Goal: Transaction & Acquisition: Subscribe to service/newsletter

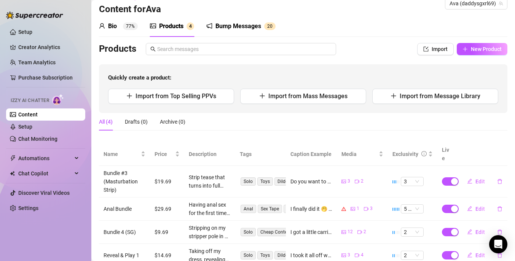
scroll to position [35, 0]
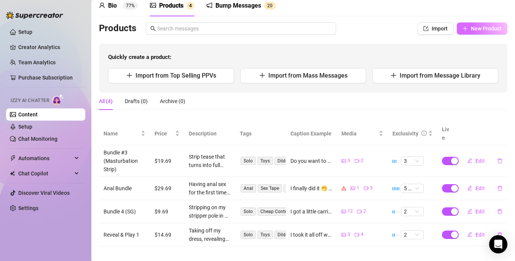
click at [486, 29] on span "New Product" at bounding box center [486, 28] width 31 height 6
type textarea "Type your message here..."
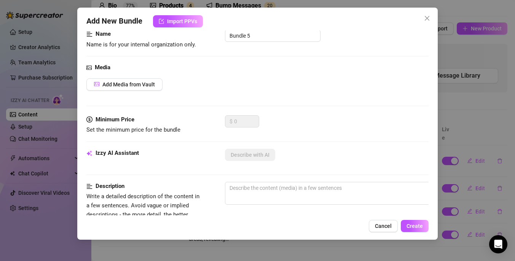
scroll to position [0, 0]
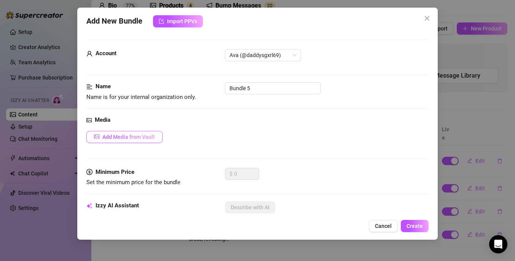
click at [143, 142] on button "Add Media from Vault" at bounding box center [124, 137] width 76 height 12
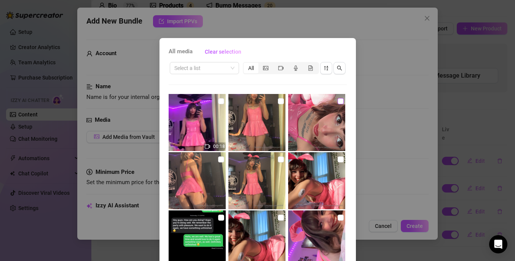
click at [338, 101] on input "checkbox" at bounding box center [341, 101] width 6 height 6
checkbox input "true"
click at [338, 158] on input "checkbox" at bounding box center [341, 159] width 6 height 6
checkbox input "true"
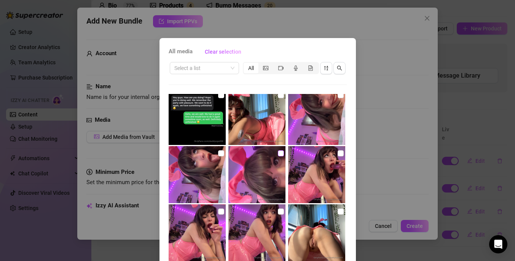
scroll to position [153, 0]
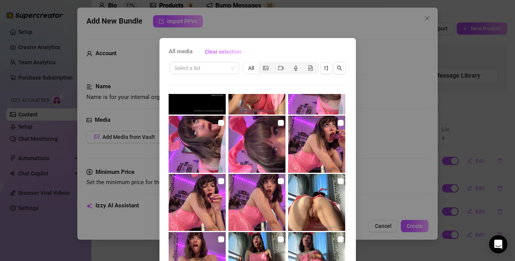
click at [220, 183] on img at bounding box center [197, 202] width 57 height 57
click at [218, 182] on input "checkbox" at bounding box center [221, 181] width 6 height 6
checkbox input "true"
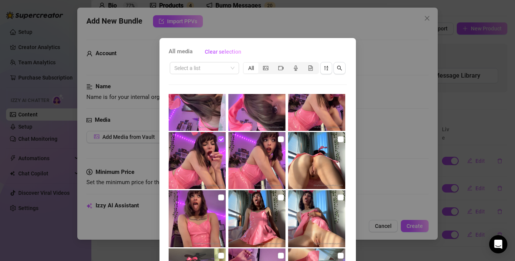
scroll to position [203, 0]
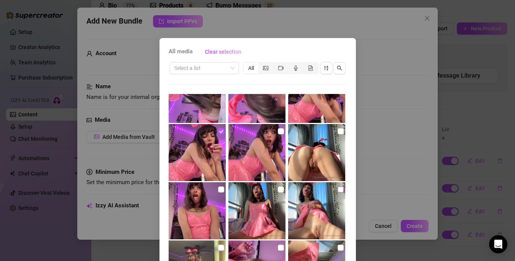
click at [338, 189] on input "checkbox" at bounding box center [341, 189] width 6 height 6
checkbox input "true"
click at [338, 131] on input "checkbox" at bounding box center [341, 131] width 6 height 6
checkbox input "true"
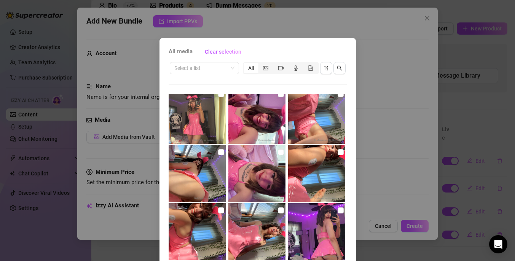
scroll to position [369, 0]
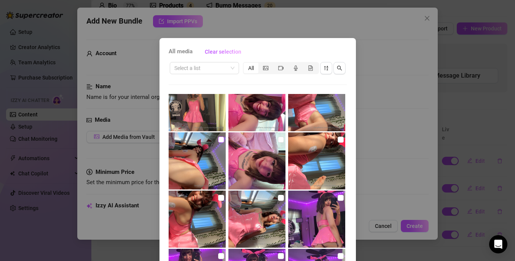
click at [218, 140] on input "checkbox" at bounding box center [221, 140] width 6 height 6
checkbox input "true"
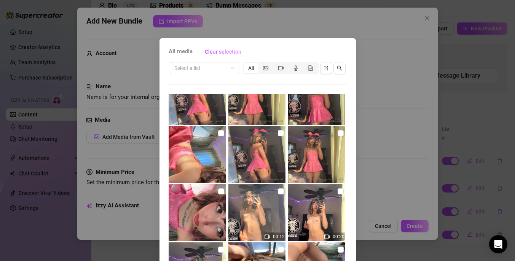
scroll to position [667, 0]
click at [278, 134] on input "checkbox" at bounding box center [281, 133] width 6 height 6
checkbox input "true"
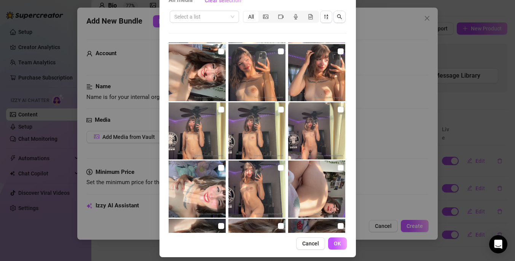
scroll to position [57, 0]
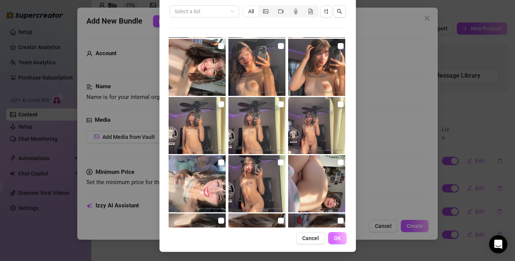
click at [334, 237] on span "OK" at bounding box center [337, 238] width 7 height 6
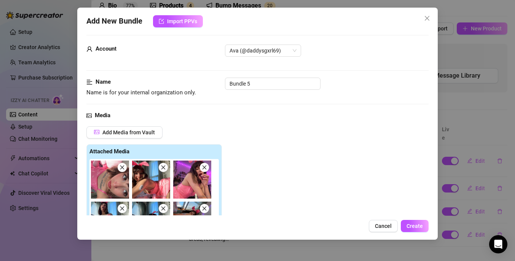
scroll to position [4, 0]
drag, startPoint x: 257, startPoint y: 86, endPoint x: 206, endPoint y: 87, distance: 50.2
click at [207, 88] on div "Name Name is for your internal organization only. Bundle 5" at bounding box center [257, 87] width 342 height 19
type input "Shy Bunny Pic Bundle"
click at [368, 124] on div "Media Add Media from Vault Attached Media Tag Collaborators @ Tag creator" at bounding box center [257, 233] width 342 height 242
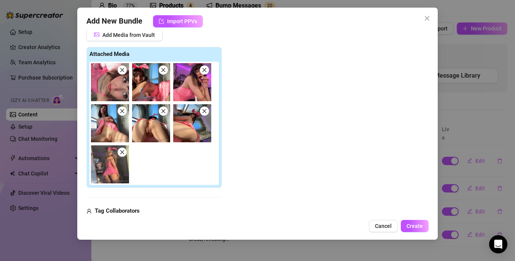
scroll to position [217, 0]
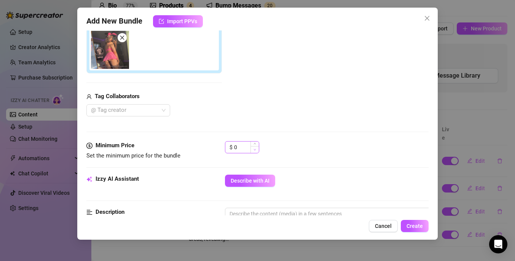
click at [253, 148] on icon "down" at bounding box center [254, 149] width 3 height 3
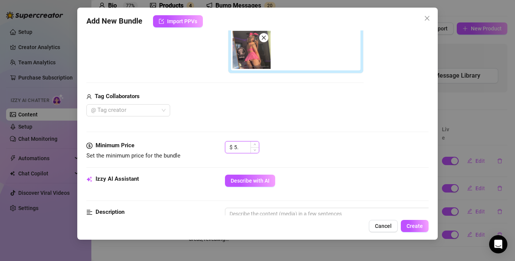
type input "5"
type input "7"
type input "5.69"
click at [348, 140] on div "Media Add Media from Vault Free preview Pay to view Tag Collaborators @ Tag cre…" at bounding box center [257, 20] width 342 height 242
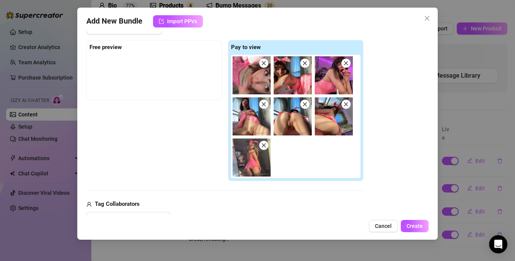
scroll to position [110, 0]
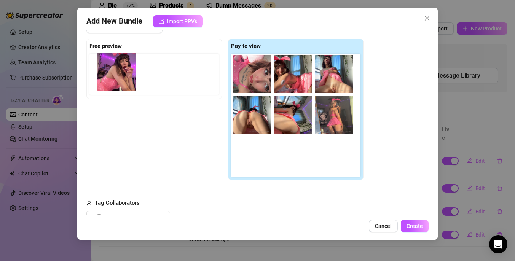
drag, startPoint x: 326, startPoint y: 83, endPoint x: 119, endPoint y: 77, distance: 206.3
click at [119, 77] on div "Free preview Pay to view" at bounding box center [224, 110] width 277 height 142
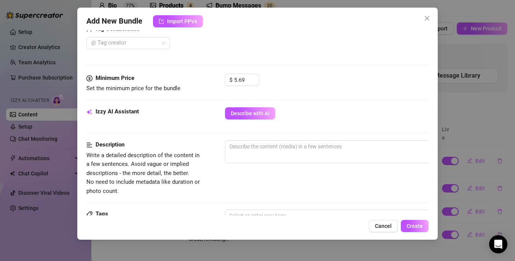
scroll to position [258, 0]
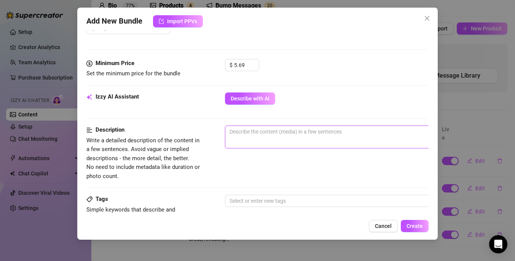
click at [255, 135] on textarea at bounding box center [358, 131] width 266 height 11
type textarea "C"
type textarea "Cu"
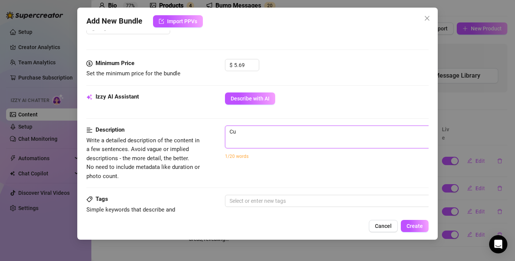
type textarea "Cut"
type textarea "Cute"
type textarea "Cute p"
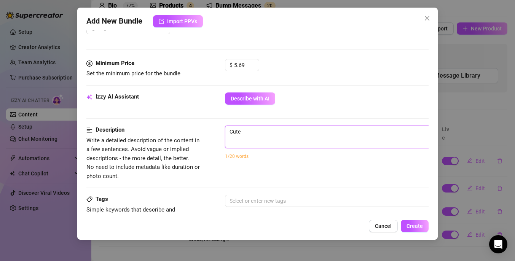
type textarea "Cute p"
type textarea "Cute ph"
type textarea "Cute pho"
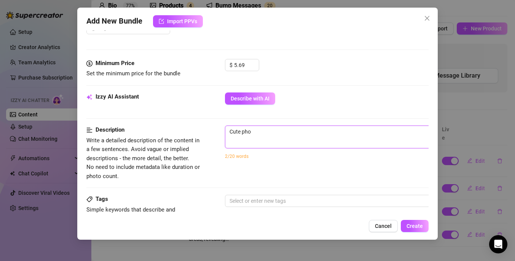
type textarea "Cute phot"
type textarea "Cute photo"
type textarea "Cute photos"
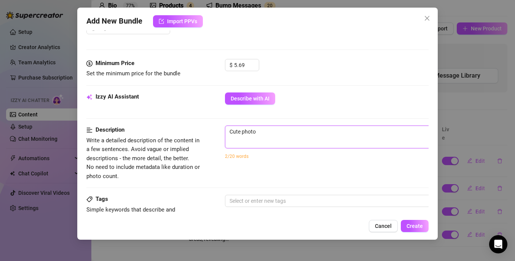
type textarea "Cute photos"
type textarea "Cute photosh"
type textarea "Cute photosho"
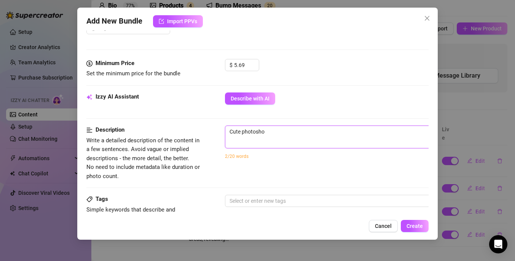
type textarea "Cute photoshoo"
type textarea "Cute photoshoot"
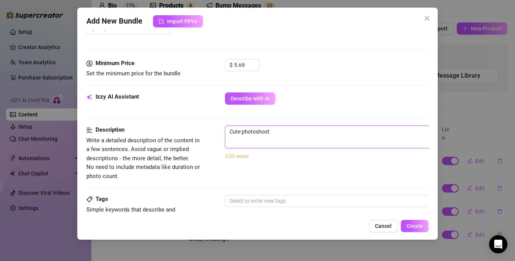
type textarea "Cute photoshoot"
type textarea "Cute photoshoot i"
type textarea "Cute photoshoot in"
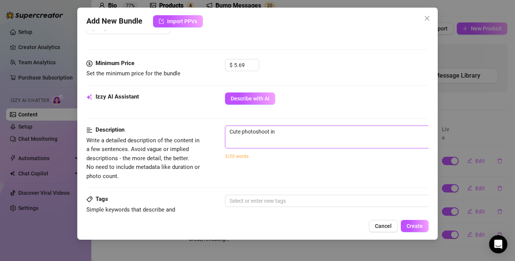
type textarea "Cute photoshoot in"
type textarea "Cute photoshoot in a"
type textarea "Cute photoshoot in a p"
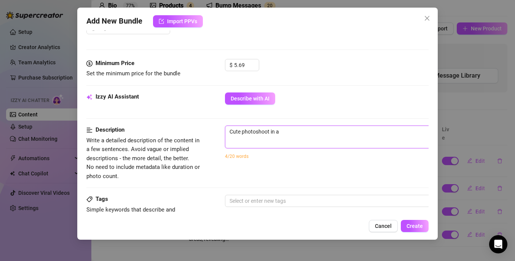
type textarea "Cute photoshoot in a p"
type textarea "Cute photoshoot in a pi"
type textarea "Cute photoshoot in a pin"
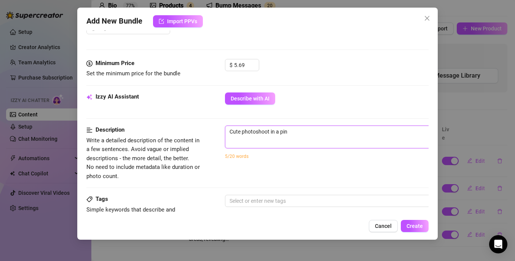
type textarea "Cute photoshoot in a pink"
type textarea "Cute photoshoot in a pink l"
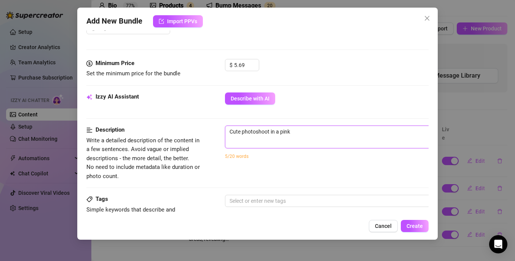
type textarea "Cute photoshoot in a pink l"
type textarea "Cute photoshoot in a pink le"
type textarea "Cute photoshoot in a pink lea"
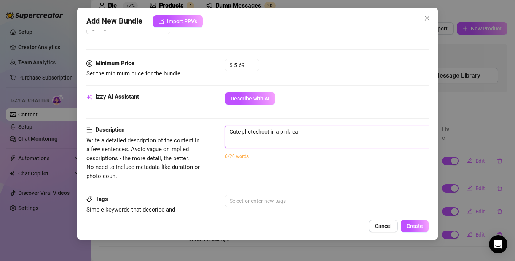
type textarea "Cute photoshoot in a pink le"
type textarea "Cute photoshoot in a pink l"
type textarea "Cute photoshoot in a pink"
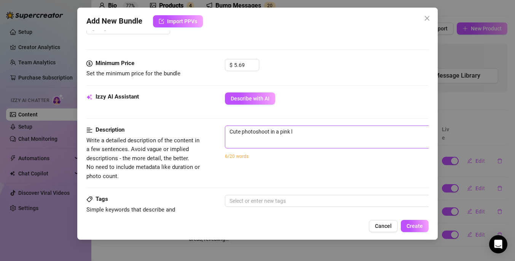
type textarea "Cute photoshoot in a pink"
type textarea "Cute photoshoot in a pink b"
type textarea "Cute photoshoot in a pink bu"
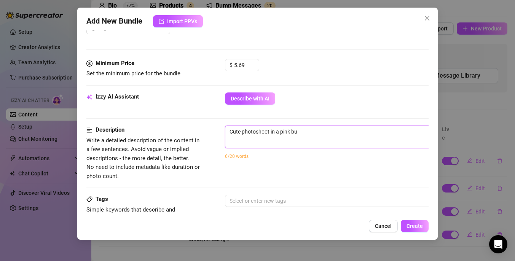
type textarea "Cute photoshoot in a pink bun"
type textarea "Cute photoshoot in a pink [PERSON_NAME]"
type textarea "Cute photoshoot in a pink bunny"
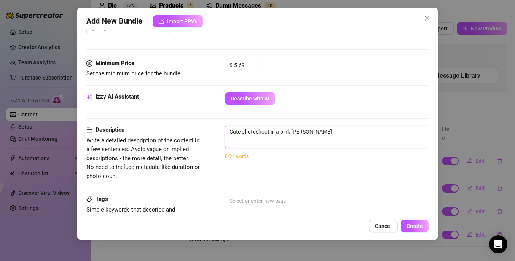
type textarea "Cute photoshoot in a pink bunny"
type textarea "Cute photoshoot in a pink bunny c"
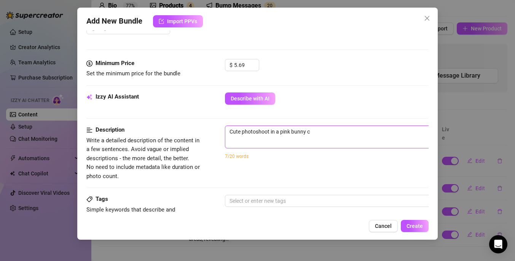
type textarea "Cute photoshoot in a pink bunny cu"
type textarea "Cute photoshoot in a pink bunny cus"
type textarea "Cute photoshoot in a pink bunny cust"
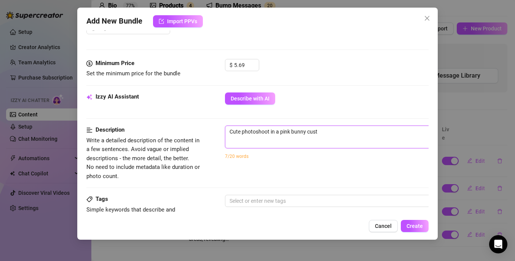
type textarea "Cute photoshoot in a pink bunny custo"
type textarea "Cute photoshoot in a pink bunny custom"
type textarea "Cute photoshoot in a pink bunny custo"
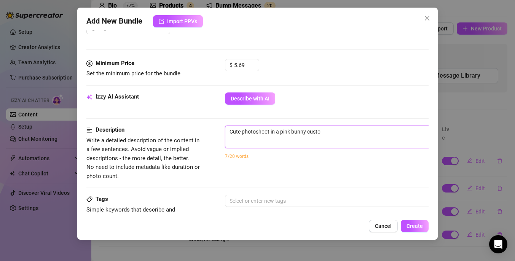
type textarea "Cute photoshoot in a pink bunny cust"
type textarea "Cute photoshoot in a pink bunny cus"
type textarea "Cute photoshoot in a pink bunny cu"
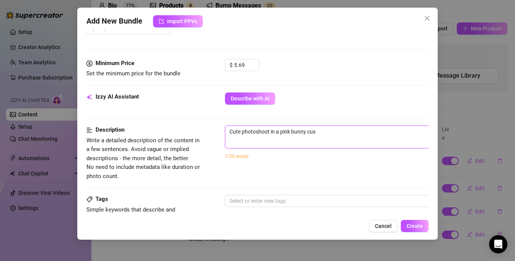
type textarea "Cute photoshoot in a pink bunny cu"
type textarea "Cute photoshoot in a pink bunny c"
type textarea "Cute photoshoot in a pink bunny co"
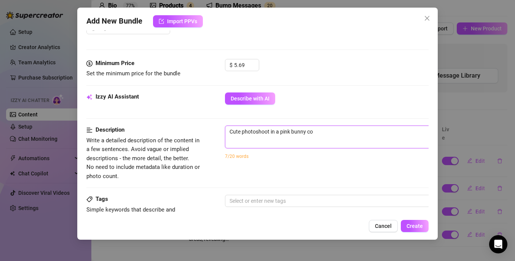
type textarea "Cute photoshoot in a pink bunny cos"
type textarea "Cute photoshoot in a pink bunny cost"
type textarea "Cute photoshoot in a pink bunny costu"
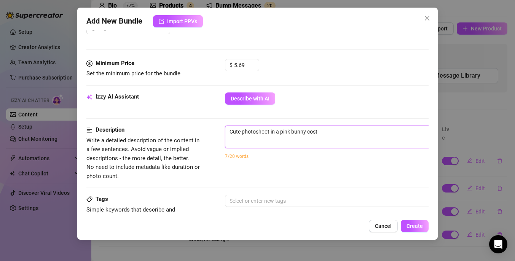
type textarea "Cute photoshoot in a pink bunny costu"
type textarea "Cute photoshoot in a pink bunny costum"
type textarea "Cute photoshoot in a pink bunny costume"
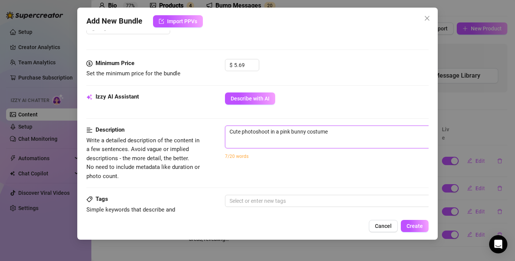
type textarea "Cute photoshoot in a pink bunny costume"
type textarea "Cute photoshoot in a pink bunny costume w"
type textarea "Cute photoshoot in a pink bunny costume wi"
type textarea "Cute photoshoot in a pink bunny costume wit"
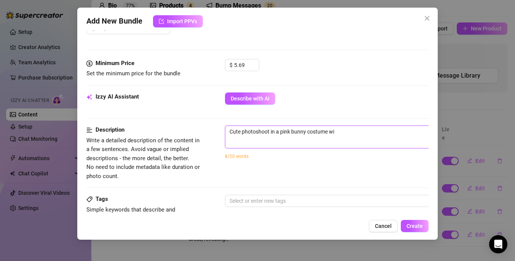
type textarea "Cute photoshoot in a pink bunny costume wit"
type textarea "Cute photoshoot in a pink bunny costume with"
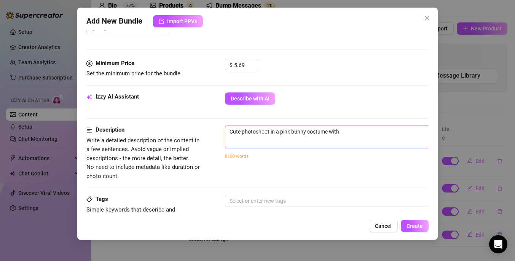
type textarea "Cute photoshoot in a pink bunny costume with b"
type textarea "Cute photoshoot in a pink bunny costume with bu"
type textarea "Cute photoshoot in a pink bunny costume with bun"
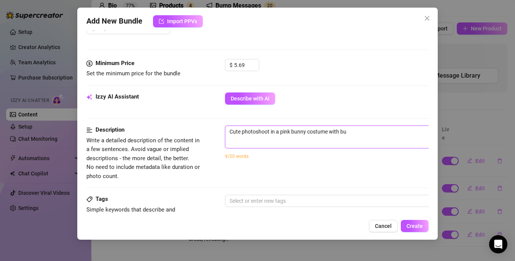
type textarea "Cute photoshoot in a pink bunny costume with bun"
type textarea "Cute photoshoot in a pink bunny costume with [PERSON_NAME]"
type textarea "Cute photoshoot in a pink bunny costume with bunny"
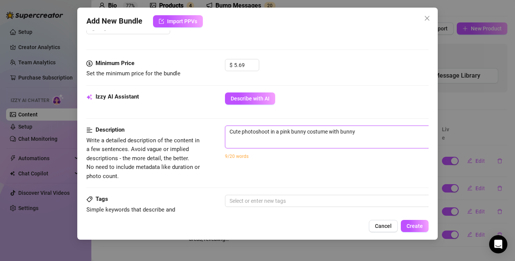
type textarea "Cute photoshoot in a pink bunny costume with bunny y"
type textarea "Cute photoshoot in a pink bunny costume with bunny ye"
type textarea "Cute photoshoot in a pink bunny costume with [PERSON_NAME]"
type textarea "Cute photoshoot in a pink bunny costume with bunny year"
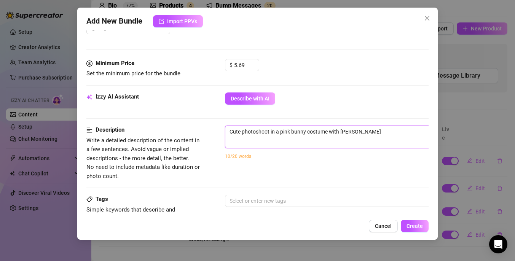
type textarea "Cute photoshoot in a pink bunny costume with bunny year"
type textarea "Cute photoshoot in a pink bunny costume with bunny years"
type textarea "Cute photoshoot in a pink bunny costume with bunny years."
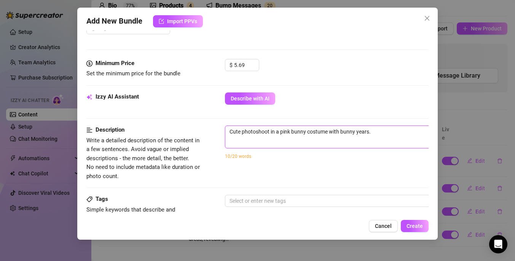
type textarea "Cute photoshoot in a pink bunny costume with bunny years."
type textarea "Cute photoshoot in a pink bunny costume with bunny years"
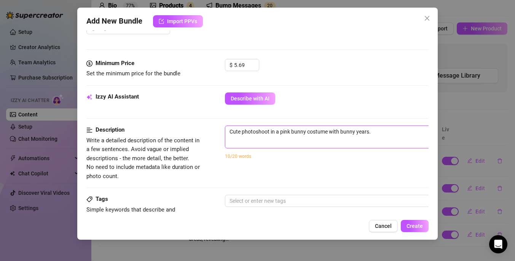
type textarea "Cute photoshoot in a pink bunny costume with bunny years"
type textarea "Cute photoshoot in a pink bunny costume with bunny year"
type textarea "Cute photoshoot in a pink bunny costume with [PERSON_NAME]"
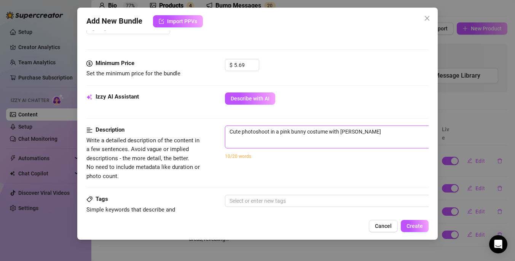
type textarea "Cute photoshoot in a pink bunny costume with bunny ye"
type textarea "Cute photoshoot in a pink bunny costume with bunny y"
type textarea "Cute photoshoot in a pink bunny costume with bunny ye"
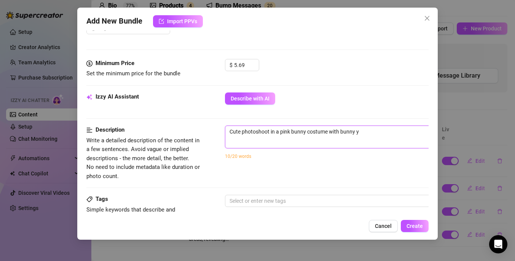
type textarea "Cute photoshoot in a pink bunny costume with bunny ye"
type textarea "Cute photoshoot in a pink bunny costume with bunny y"
type textarea "Cute photoshoot in a pink bunny costume with bunny"
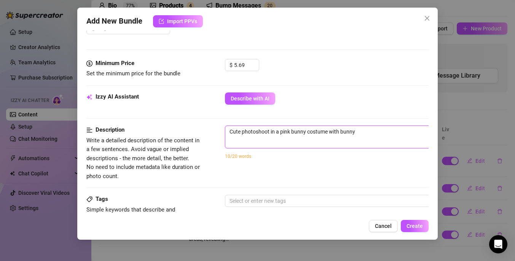
type textarea "Cute photoshoot in a pink bunny costume with bunny e"
type textarea "Cute photoshoot in a pink bunny costume with bunny ea"
type textarea "Cute photoshoot in a pink bunny costume with bunny ear"
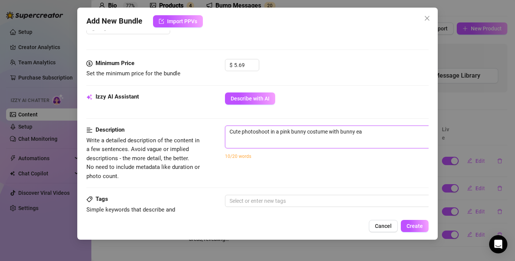
type textarea "Cute photoshoot in a pink bunny costume with bunny ear"
type textarea "Cute photoshoot in a pink bunny costume with bunny ears"
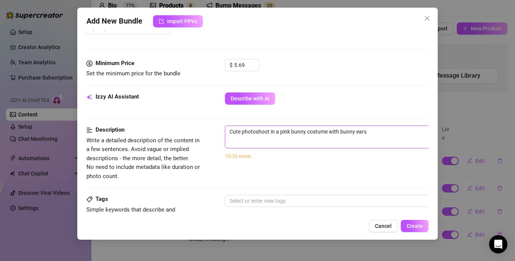
type textarea "Cute photoshoot in a pink bunny costume with bunny ears t"
type textarea "Cute photoshoot in a pink bunny costume with bunny ears th"
type textarea "Cute photoshoot in a pink bunny costume with bunny ears tha"
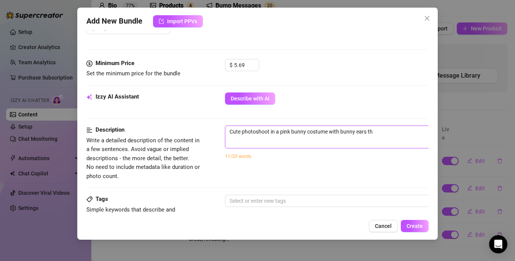
type textarea "Cute photoshoot in a pink bunny costume with bunny ears tha"
type textarea "Cute photoshoot in a pink bunny costume with bunny ears that"
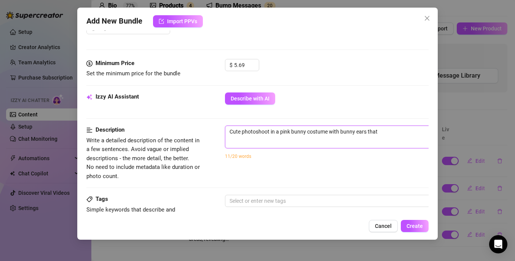
type textarea "Cute photoshoot in a pink bunny costume with bunny ears that i"
type textarea "Cute photoshoot in a pink bunny costume with bunny ears that in"
type textarea "Cute photoshoot in a pink bunny costume with bunny ears that inc"
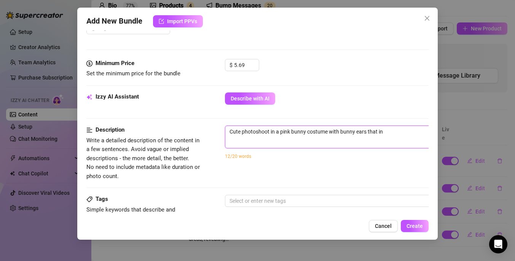
type textarea "Cute photoshoot in a pink bunny costume with bunny ears that inc"
type textarea "Cute photoshoot in a pink bunny costume with bunny ears that incl"
type textarea "Cute photoshoot in a pink bunny costume with bunny ears that inclu"
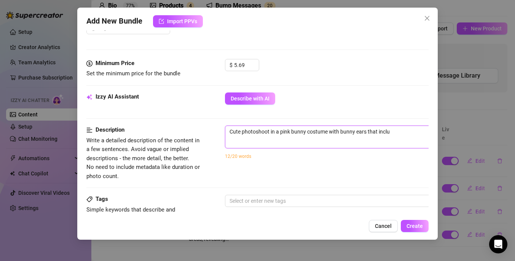
type textarea "Cute photoshoot in a pink bunny costume with bunny ears that includ"
type textarea "Cute photoshoot in a pink bunny costume with bunny ears that include"
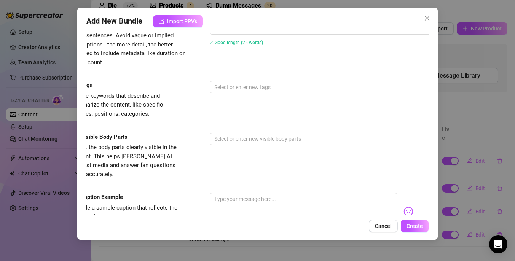
scroll to position [371, 0]
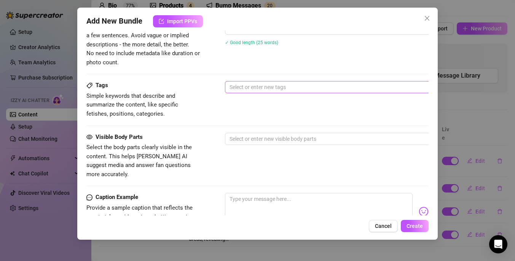
click at [279, 88] on div at bounding box center [353, 87] width 255 height 11
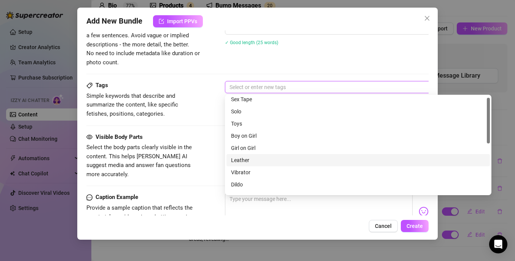
scroll to position [11, 0]
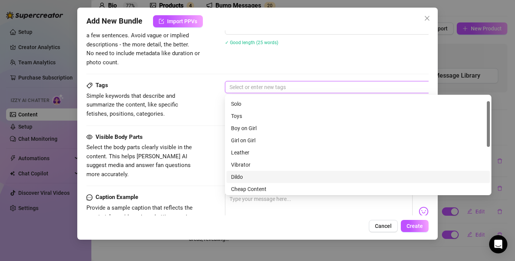
click at [253, 173] on div "Dildo" at bounding box center [358, 177] width 254 height 8
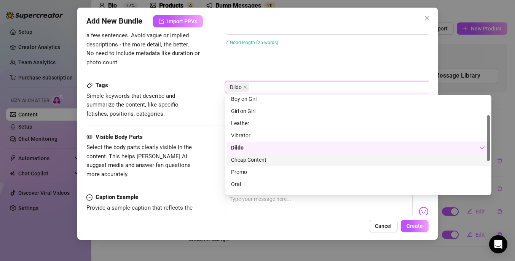
click at [274, 158] on div "Cheap Content" at bounding box center [358, 160] width 254 height 8
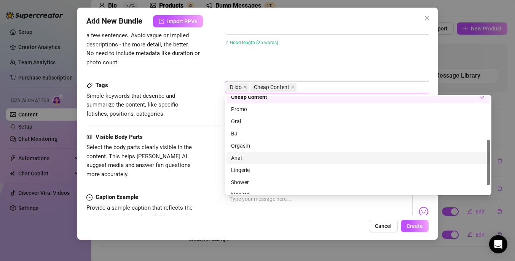
scroll to position [110, 0]
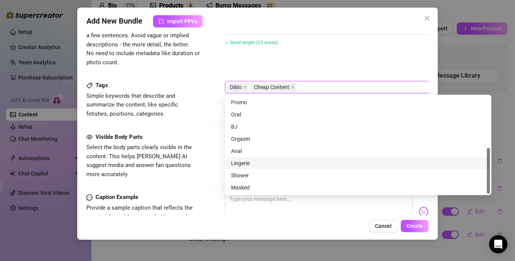
click at [257, 162] on div "Lingerie" at bounding box center [358, 163] width 254 height 8
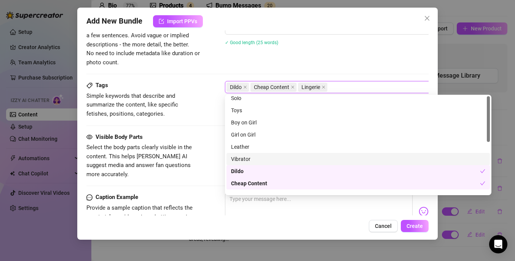
scroll to position [0, 0]
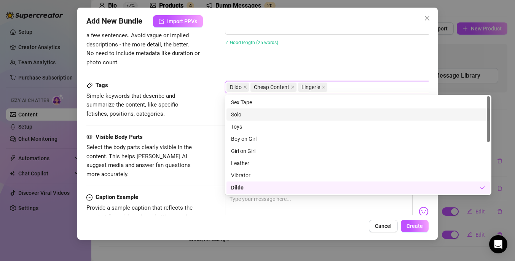
click at [246, 114] on div "Solo" at bounding box center [358, 114] width 254 height 8
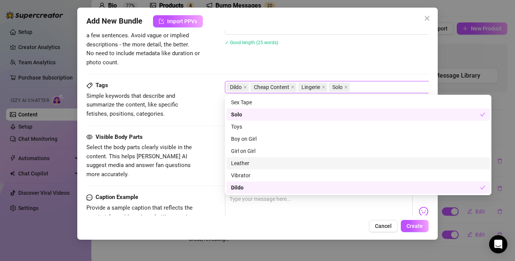
click at [215, 151] on div "Visible Body Parts Select the body parts clearly visible in the content. This h…" at bounding box center [257, 156] width 342 height 46
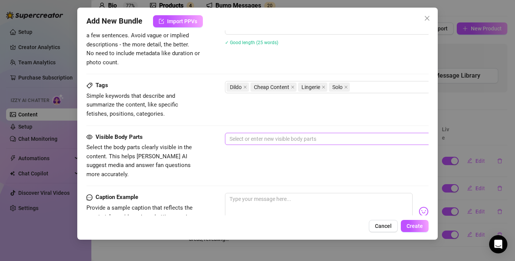
click at [272, 142] on div at bounding box center [353, 139] width 255 height 11
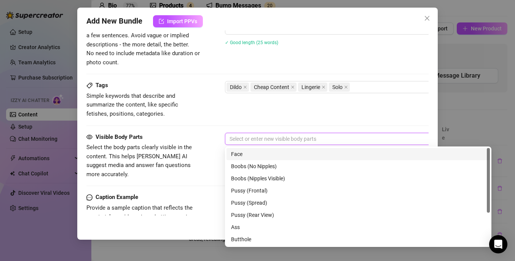
click at [264, 155] on div "Face" at bounding box center [358, 154] width 254 height 8
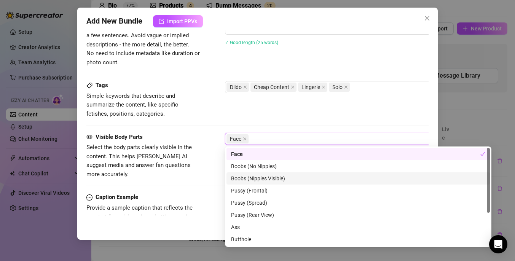
click at [269, 179] on div "Boobs (Nipples Visible)" at bounding box center [358, 178] width 254 height 8
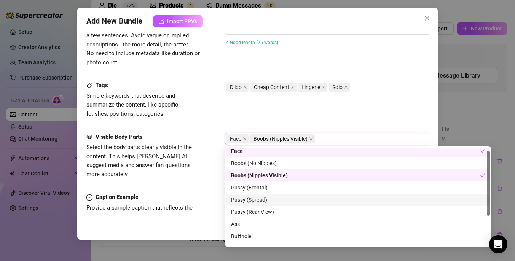
scroll to position [5, 0]
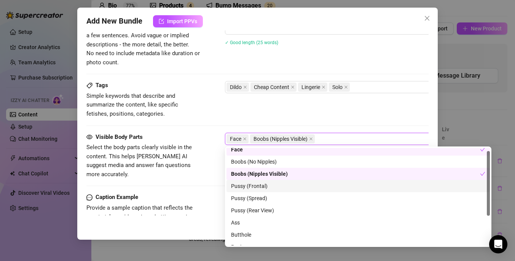
click at [274, 183] on div "Pussy (Frontal)" at bounding box center [358, 186] width 254 height 8
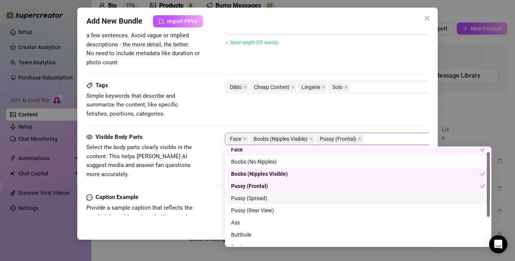
scroll to position [14, 0]
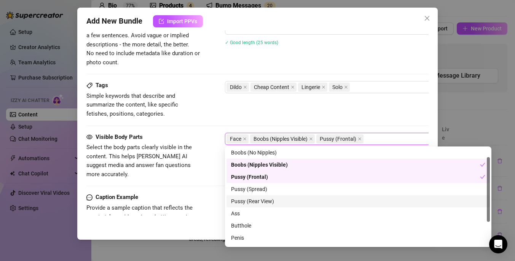
click at [283, 201] on div "Pussy (Rear View)" at bounding box center [358, 201] width 254 height 8
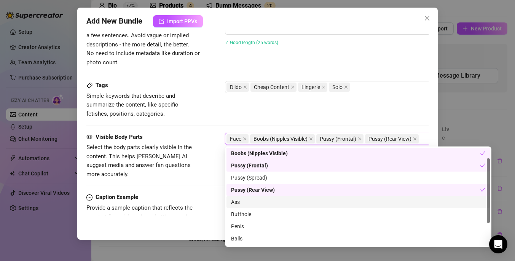
scroll to position [49, 0]
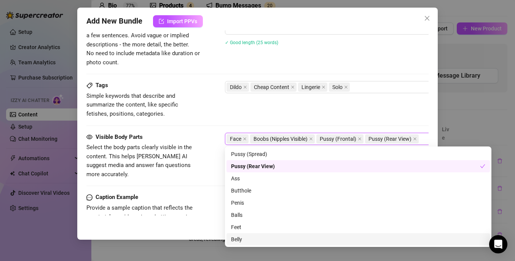
click at [257, 240] on div "Belly" at bounding box center [358, 239] width 254 height 8
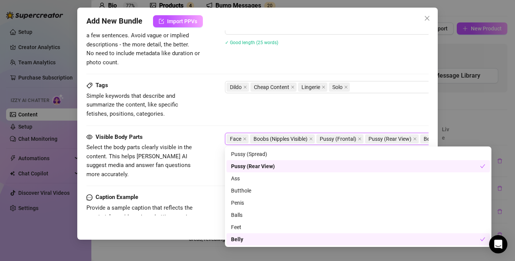
click at [257, 240] on div "Belly" at bounding box center [355, 239] width 249 height 8
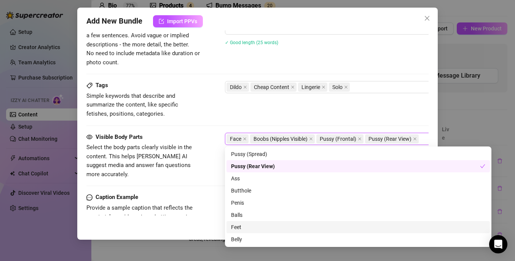
click at [260, 227] on div "Feet" at bounding box center [358, 227] width 254 height 8
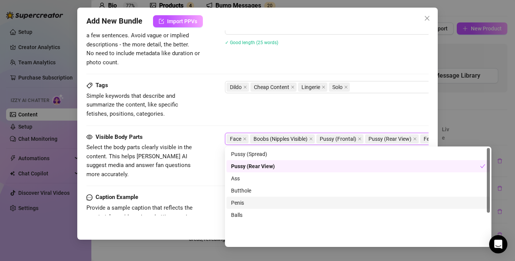
scroll to position [0, 0]
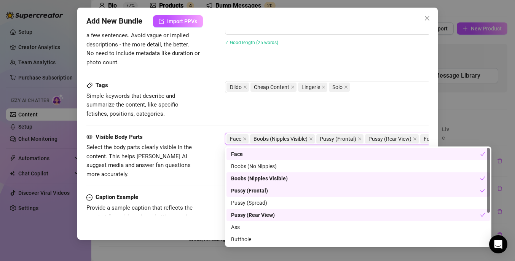
click at [211, 169] on div "Visible Body Parts Select the body parts clearly visible in the content. This h…" at bounding box center [257, 156] width 342 height 46
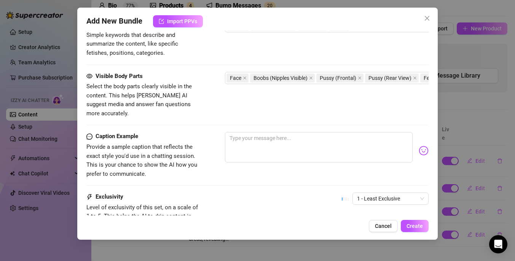
scroll to position [460, 0]
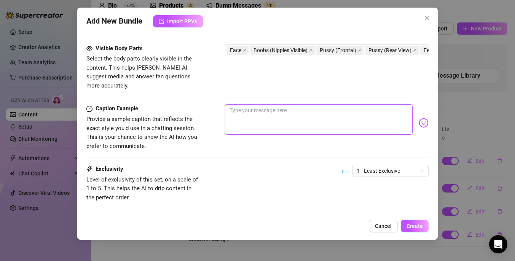
click at [279, 117] on textarea at bounding box center [319, 119] width 188 height 30
click at [325, 104] on textarea "Do you want me to be you're shy bunny? Would you help me stretch everything out?" at bounding box center [319, 119] width 188 height 30
click at [295, 114] on textarea "Do you want me to be you're shy bunny? 🤭Would you help me stretch everything ou…" at bounding box center [319, 119] width 188 height 30
drag, startPoint x: 333, startPoint y: 101, endPoint x: 339, endPoint y: 105, distance: 7.1
click at [333, 104] on textarea "Do you want me to be you're shy bunny? 🤭Would you help me stretch everything ou…" at bounding box center [319, 119] width 188 height 30
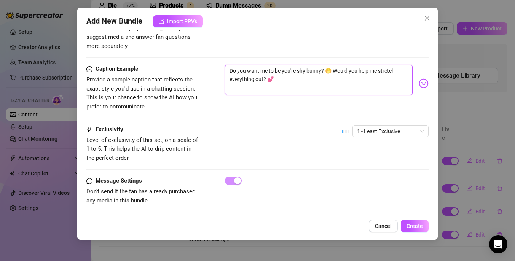
scroll to position [500, 0]
click at [374, 125] on span "1 - Least Exclusive" at bounding box center [390, 130] width 67 height 11
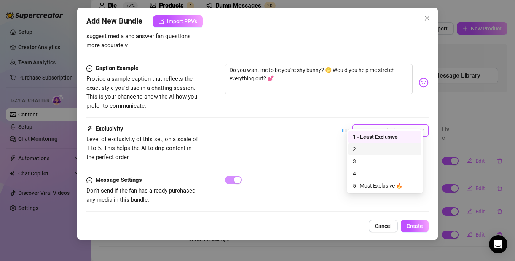
click at [371, 148] on div "2" at bounding box center [385, 149] width 64 height 8
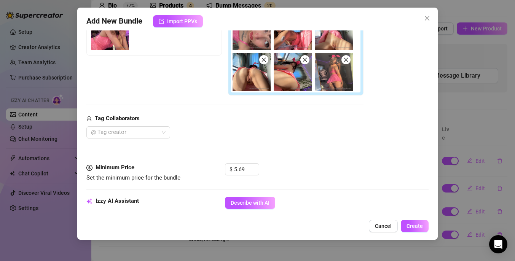
scroll to position [288, 0]
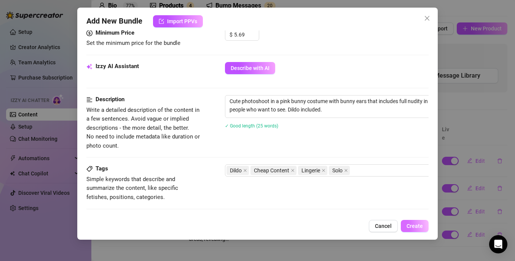
click at [418, 227] on span "Create" at bounding box center [414, 226] width 16 height 6
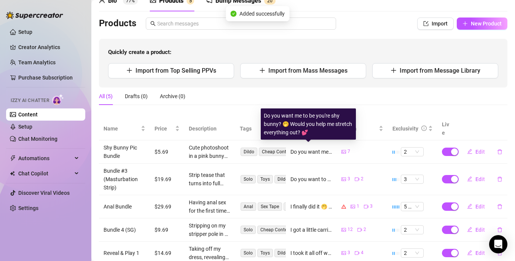
scroll to position [46, 0]
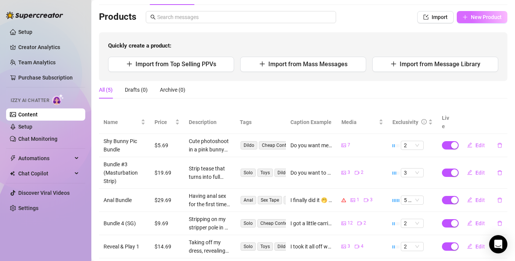
click at [467, 20] on button "New Product" at bounding box center [482, 17] width 51 height 12
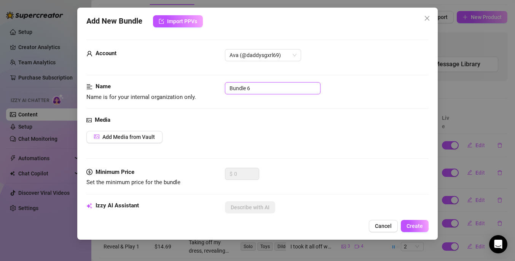
drag, startPoint x: 281, startPoint y: 89, endPoint x: 155, endPoint y: 92, distance: 126.0
click at [155, 92] on div "Name Name is for your internal organization only. Bundle 6" at bounding box center [257, 91] width 342 height 19
click at [150, 136] on span "Add Media from Vault" at bounding box center [128, 137] width 53 height 6
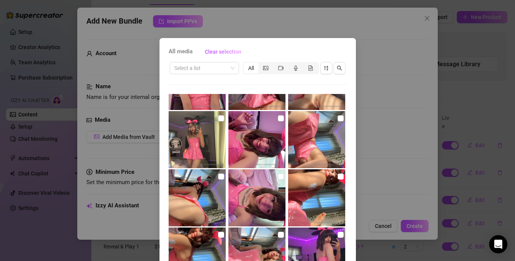
scroll to position [271, 0]
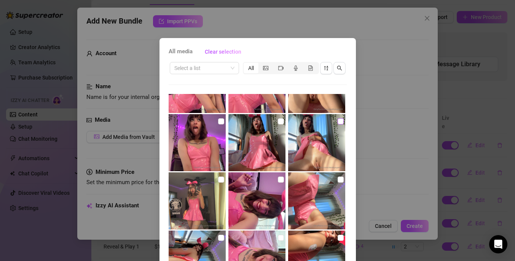
click at [338, 124] on label at bounding box center [341, 121] width 6 height 8
click at [338, 124] on input "checkbox" at bounding box center [341, 121] width 6 height 6
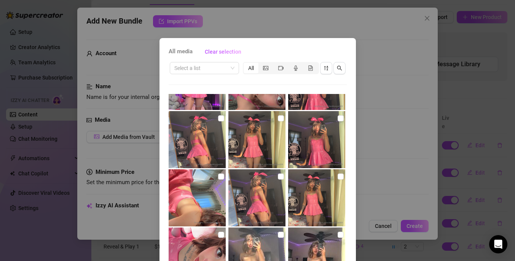
scroll to position [702, 0]
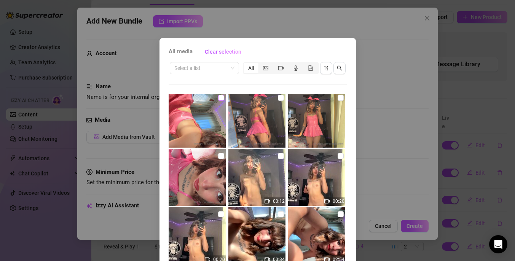
click at [218, 98] on input "checkbox" at bounding box center [221, 98] width 6 height 6
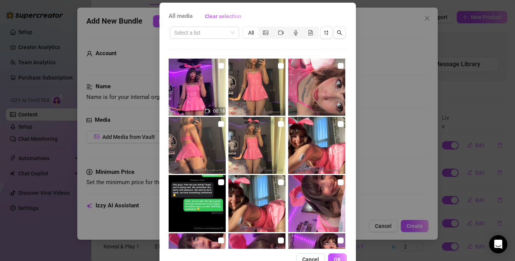
scroll to position [57, 0]
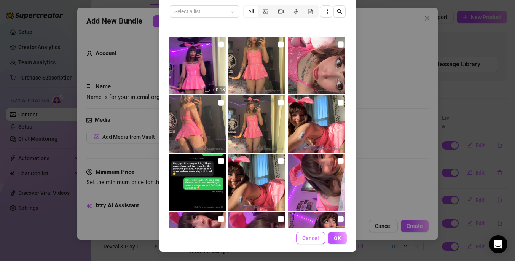
click at [312, 237] on span "Cancel" at bounding box center [310, 238] width 17 height 6
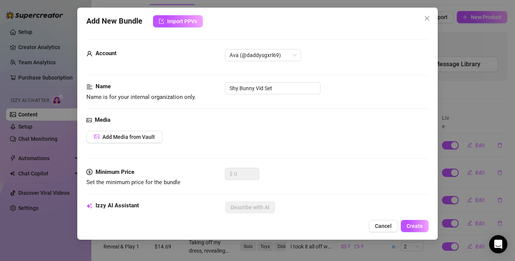
scroll to position [150, 0]
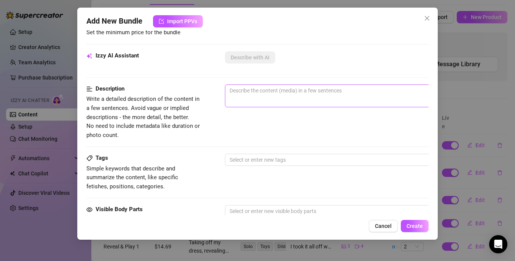
click at [274, 100] on span "0 / 1000" at bounding box center [358, 95] width 266 height 23
click at [278, 89] on textarea at bounding box center [358, 90] width 266 height 11
click at [294, 91] on textarea "This bundle includes some pictures of me in a hot pink bunny costume with" at bounding box center [358, 90] width 266 height 11
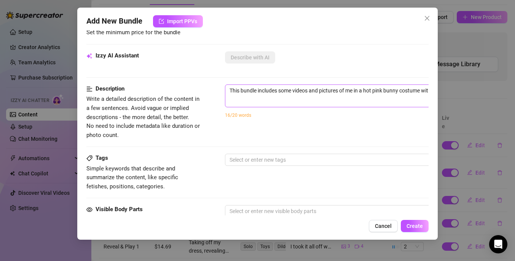
click at [411, 97] on span "This bundle includes some videos and pictures of me in a hot pink bunny costume…" at bounding box center [358, 95] width 266 height 23
click at [407, 88] on textarea "This bundle includes some videos and pictures of me in a hot pink bunny costume…" at bounding box center [358, 90] width 266 height 11
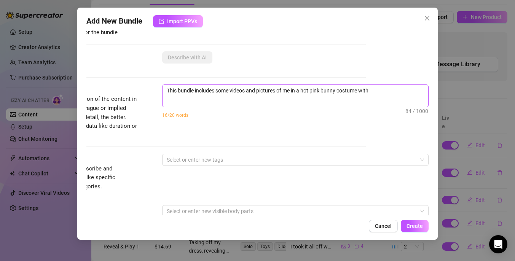
click at [383, 103] on span "This bundle includes some videos and pictures of me in a hot pink bunny costume…" at bounding box center [295, 95] width 266 height 23
click at [381, 95] on textarea "This bundle includes some videos and pictures of me in a hot pink bunny costume…" at bounding box center [296, 90] width 266 height 11
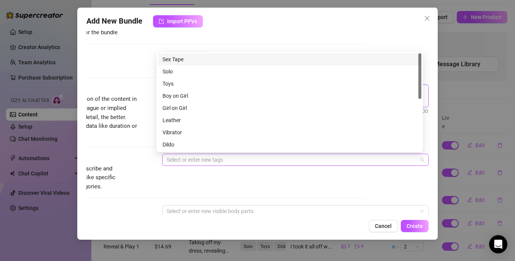
click at [204, 162] on div at bounding box center [291, 160] width 255 height 11
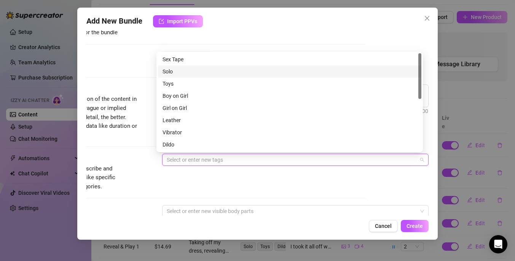
click at [176, 71] on div "Solo" at bounding box center [290, 71] width 254 height 8
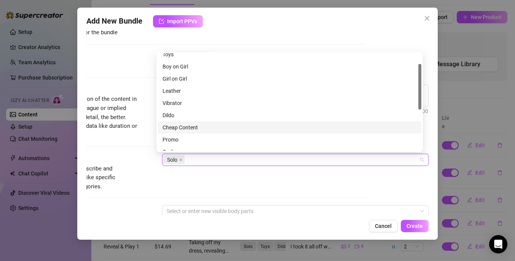
scroll to position [76, 0]
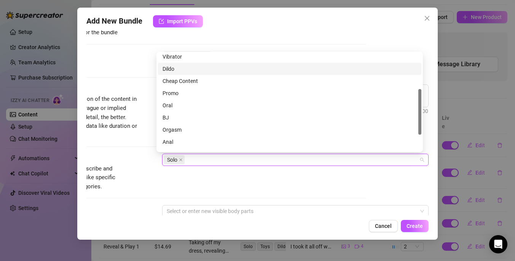
click at [188, 67] on div "Dildo" at bounding box center [290, 69] width 254 height 8
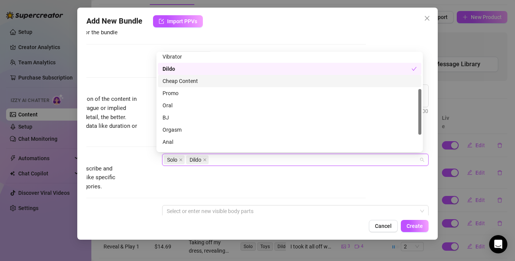
click at [196, 80] on div "Cheap Content" at bounding box center [290, 81] width 254 height 8
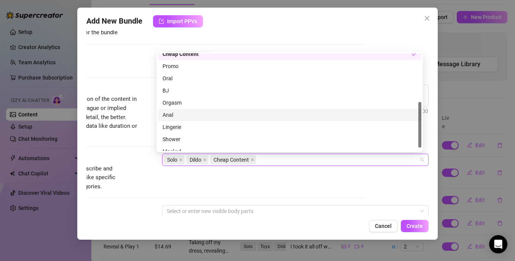
scroll to position [110, 0]
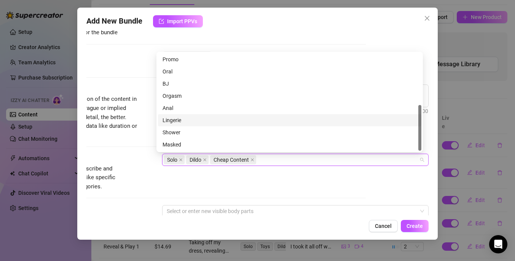
click at [191, 123] on div "Lingerie" at bounding box center [290, 120] width 254 height 8
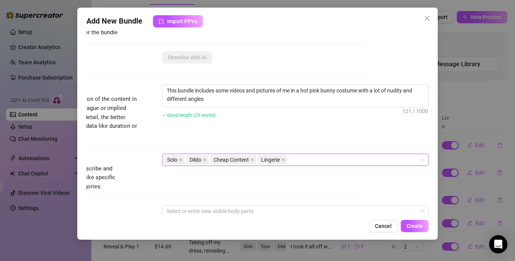
click at [254, 185] on div "Tags Simple keywords that describe and summarize the content, like specific fet…" at bounding box center [195, 172] width 342 height 37
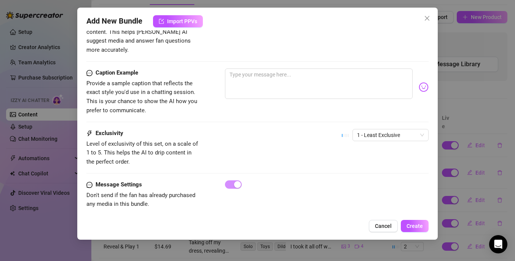
scroll to position [351, 0]
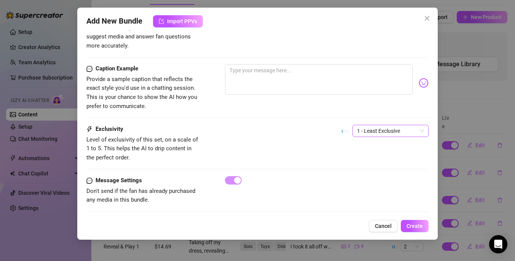
click at [370, 125] on span "1 - Least Exclusive" at bounding box center [390, 130] width 67 height 11
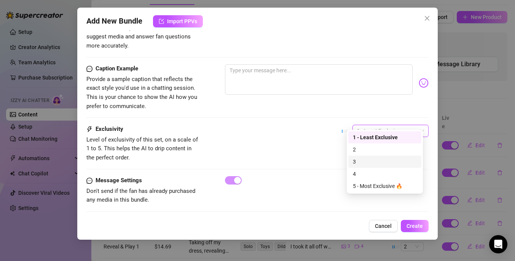
click at [361, 159] on div "3" at bounding box center [385, 162] width 64 height 8
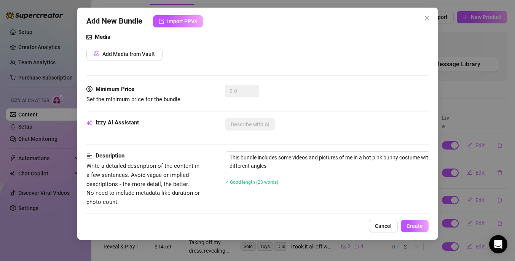
scroll to position [0, 0]
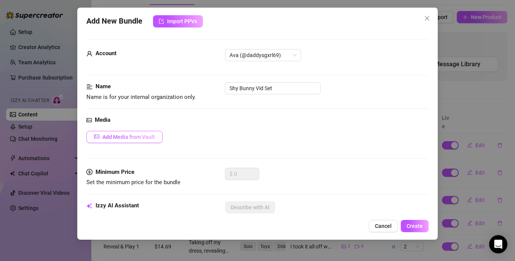
click at [127, 135] on span "Add Media from Vault" at bounding box center [128, 137] width 53 height 6
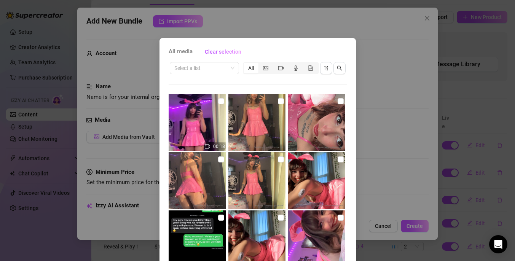
click at [288, 33] on div "All media Clear selection Select a list All 00:18 00:12 00:20 00:20 00:34 02:54…" at bounding box center [257, 130] width 515 height 261
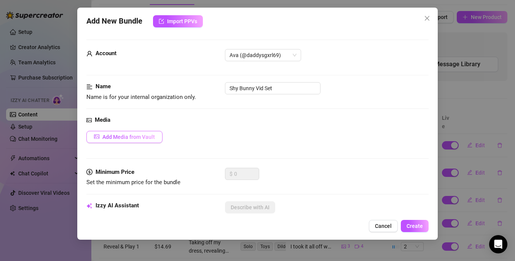
click at [130, 140] on button "Add Media from Vault" at bounding box center [124, 137] width 76 height 12
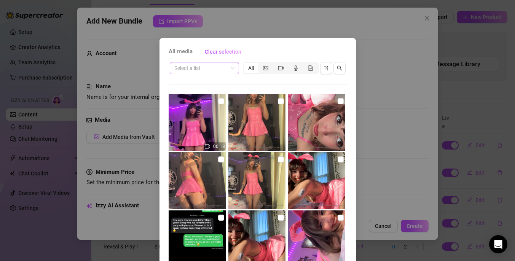
click at [227, 63] on span at bounding box center [204, 67] width 60 height 11
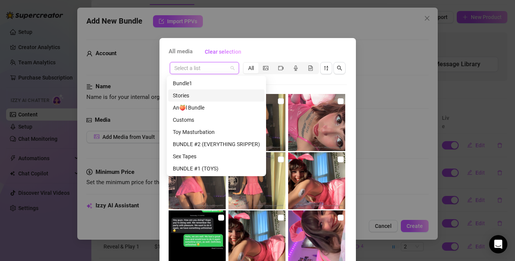
click at [213, 100] on div "Stories" at bounding box center [216, 95] width 96 height 12
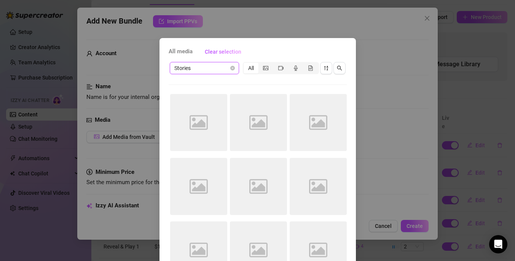
click at [215, 72] on span "Stories" at bounding box center [204, 67] width 60 height 11
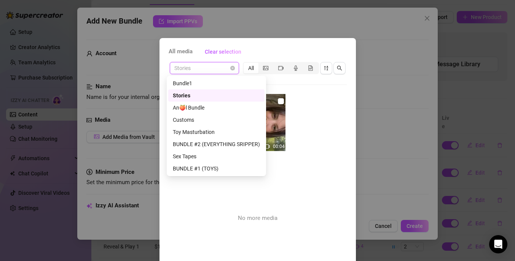
click at [201, 85] on div "Bundle1" at bounding box center [216, 83] width 87 height 8
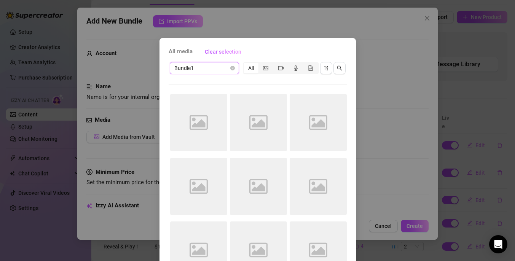
click at [209, 70] on span "Bundle1" at bounding box center [204, 67] width 60 height 11
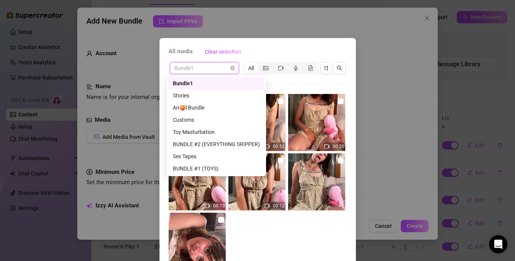
click at [263, 54] on div "All media Clear selection" at bounding box center [258, 52] width 178 height 12
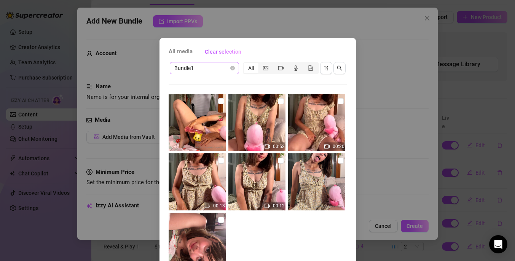
click at [226, 70] on span "Bundle1" at bounding box center [204, 67] width 60 height 11
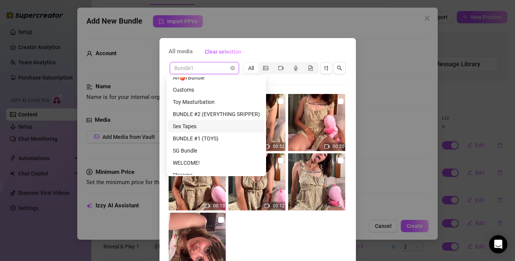
scroll to position [85, 0]
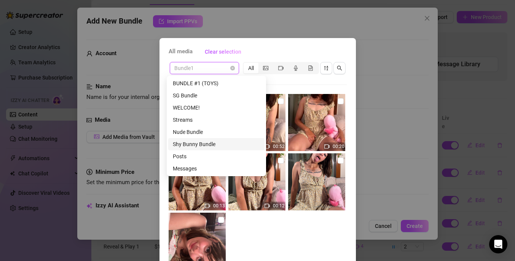
click at [217, 145] on div "Shy Bunny Bundle" at bounding box center [216, 144] width 87 height 8
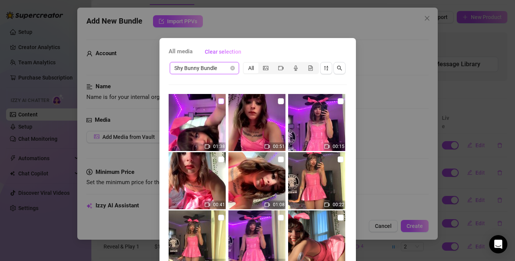
click at [218, 100] on input "checkbox" at bounding box center [221, 101] width 6 height 6
click at [278, 102] on input "checkbox" at bounding box center [281, 101] width 6 height 6
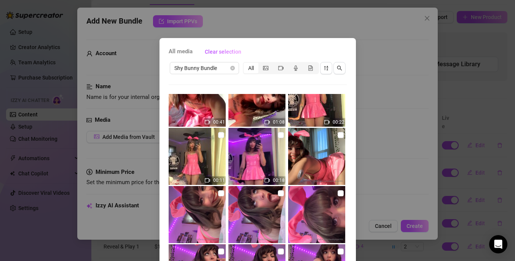
scroll to position [84, 0]
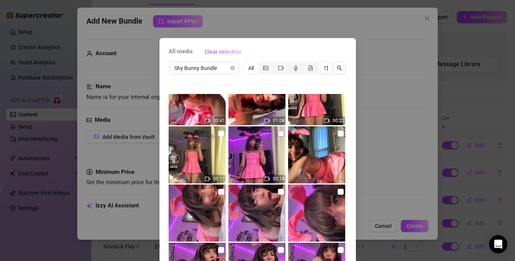
click at [278, 135] on input "checkbox" at bounding box center [281, 134] width 6 height 6
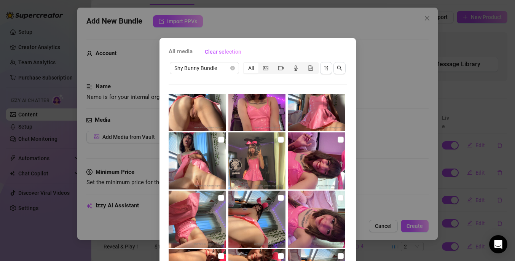
scroll to position [274, 0]
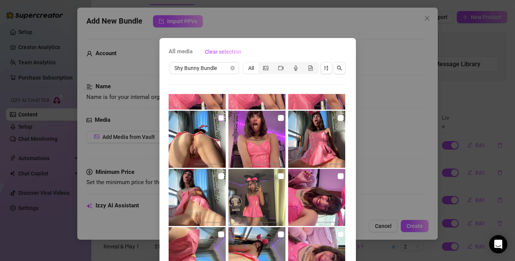
click at [218, 116] on input "checkbox" at bounding box center [221, 118] width 6 height 6
click at [219, 121] on input "checkbox" at bounding box center [221, 118] width 6 height 6
click at [219, 177] on input "checkbox" at bounding box center [221, 176] width 6 height 6
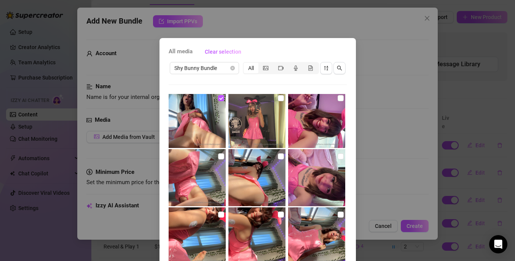
scroll to position [354, 0]
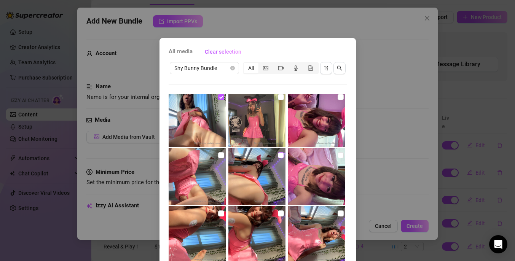
click at [278, 157] on input "checkbox" at bounding box center [281, 155] width 6 height 6
click at [218, 156] on input "checkbox" at bounding box center [221, 155] width 6 height 6
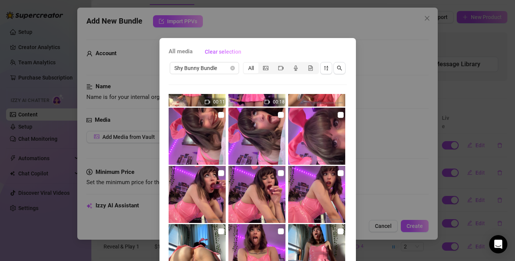
scroll to position [35, 0]
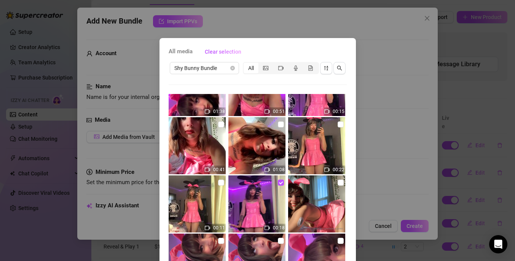
click at [329, 185] on img at bounding box center [316, 203] width 57 height 57
click at [338, 183] on input "checkbox" at bounding box center [341, 183] width 6 height 6
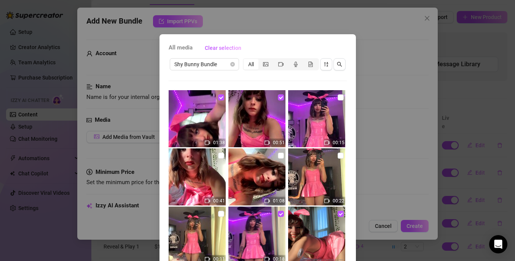
scroll to position [0, 0]
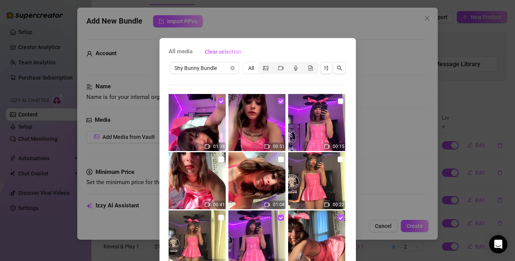
click at [338, 104] on input "checkbox" at bounding box center [341, 101] width 6 height 6
click at [218, 161] on input "checkbox" at bounding box center [221, 159] width 6 height 6
click at [278, 160] on input "checkbox" at bounding box center [281, 159] width 6 height 6
click at [338, 159] on input "checkbox" at bounding box center [341, 159] width 6 height 6
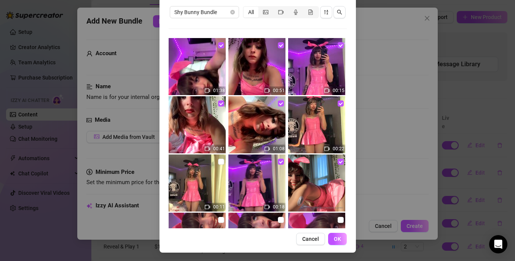
scroll to position [57, 0]
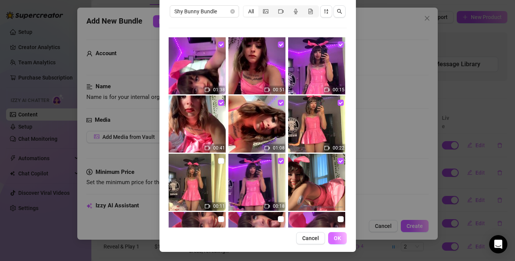
click at [337, 237] on span "OK" at bounding box center [337, 238] width 7 height 6
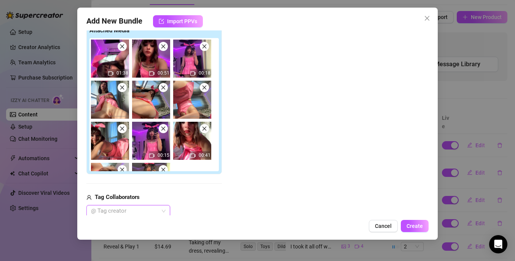
scroll to position [189, 0]
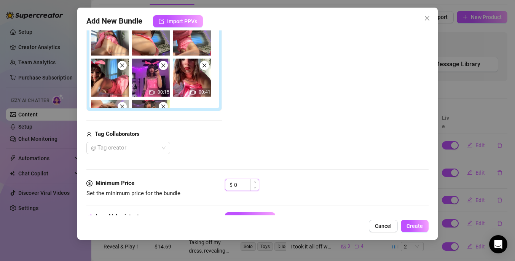
click at [245, 185] on input "0" at bounding box center [246, 184] width 25 height 11
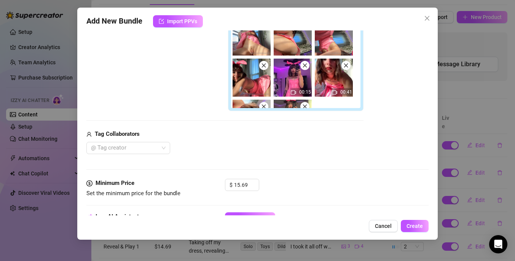
click at [298, 177] on div "Media Add Media from Vault Free preview Pay to view 01:38 00:51 00:18 00:15 00:…" at bounding box center [257, 53] width 342 height 252
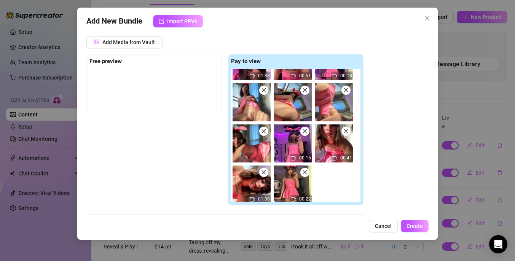
scroll to position [27, 0]
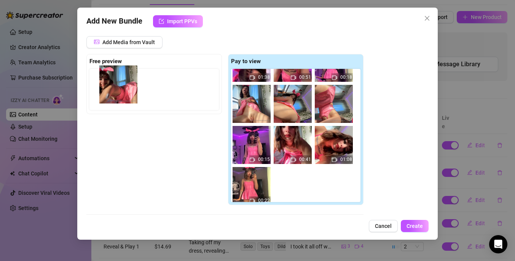
drag, startPoint x: 253, startPoint y: 155, endPoint x: 116, endPoint y: 98, distance: 148.3
click at [116, 98] on div "Free preview Pay to view 01:38 00:51 00:18 00:15 00:41 01:08 00:22" at bounding box center [224, 129] width 277 height 151
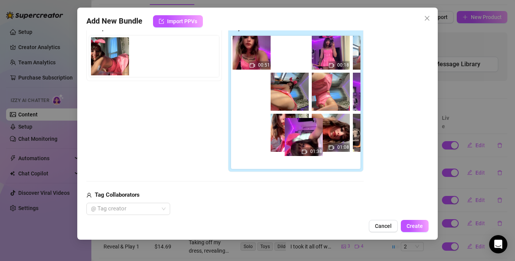
scroll to position [7, 0]
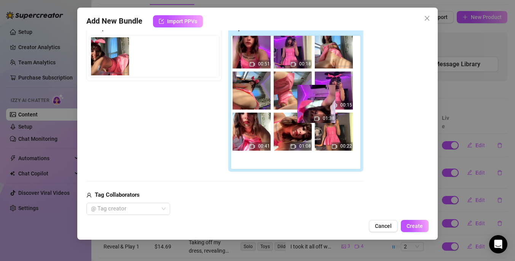
drag, startPoint x: 257, startPoint y: 61, endPoint x: 322, endPoint y: 108, distance: 79.9
click at [322, 108] on div "01:38 00:51 00:18 00:15 00:41 01:08 00:22" at bounding box center [297, 102] width 132 height 133
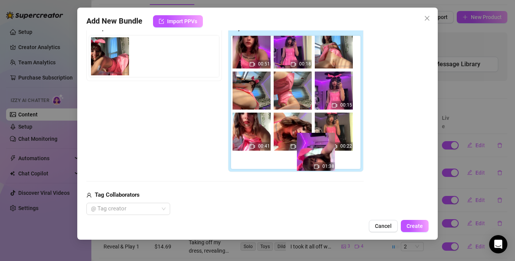
scroll to position [31, 0]
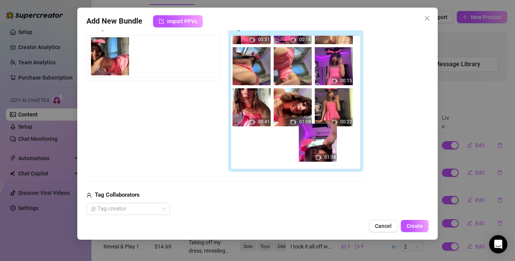
drag, startPoint x: 254, startPoint y: 60, endPoint x: 321, endPoint y: 146, distance: 108.7
click at [321, 146] on div "01:38 00:51 00:18 00:15 00:41 01:08 00:22" at bounding box center [297, 102] width 132 height 133
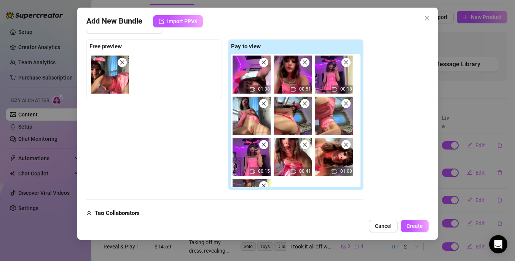
scroll to position [111, 0]
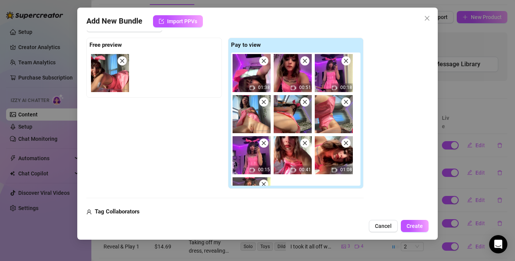
click at [390, 126] on div "Add Media from Vault Free preview Pay to view 01:38 00:51 00:18 00:15 00:41 01:…" at bounding box center [257, 126] width 342 height 212
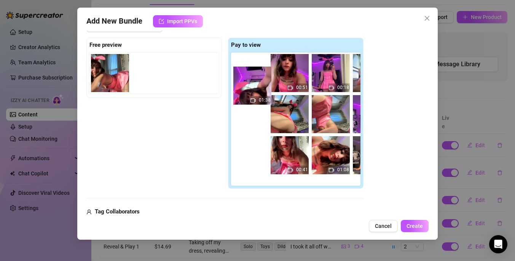
drag, startPoint x: 255, startPoint y: 80, endPoint x: 258, endPoint y: 89, distance: 9.5
click at [258, 89] on div "01:38 00:51 00:18 00:15 00:41 01:08 00:22" at bounding box center [297, 119] width 132 height 133
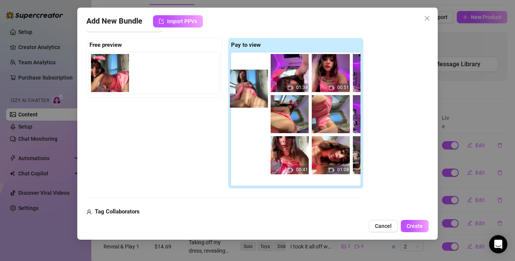
drag, startPoint x: 253, startPoint y: 107, endPoint x: 255, endPoint y: 76, distance: 30.6
click at [255, 76] on div "01:38 00:51 00:18 00:15 00:41 01:08 00:22" at bounding box center [297, 119] width 132 height 133
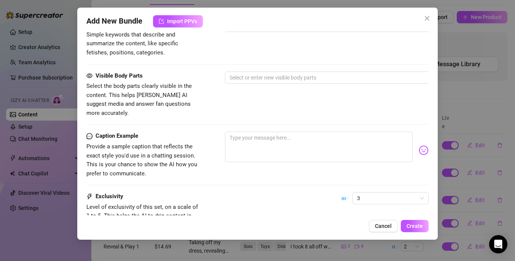
scroll to position [494, 0]
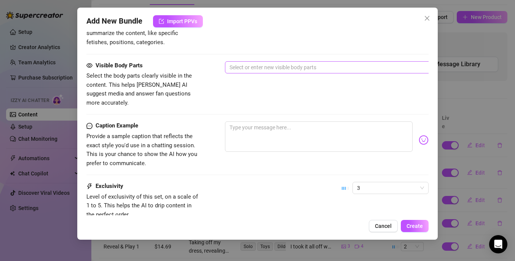
click at [277, 66] on div at bounding box center [353, 67] width 255 height 11
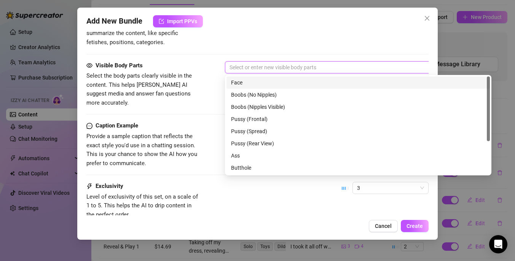
click at [268, 82] on div "Face" at bounding box center [358, 82] width 254 height 8
click at [259, 64] on div "Face" at bounding box center [353, 67] width 255 height 11
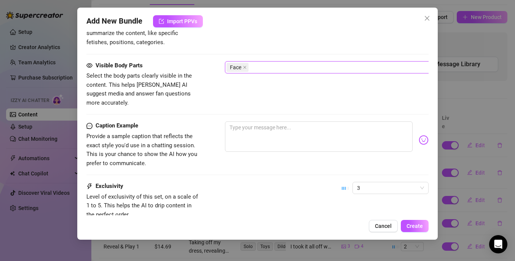
click at [260, 67] on div "Face" at bounding box center [353, 67] width 255 height 11
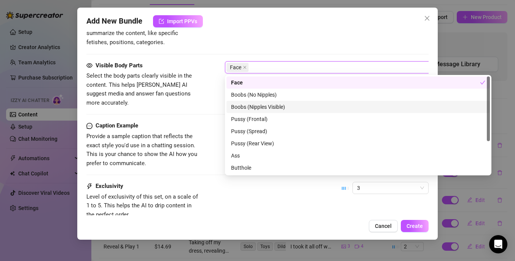
click at [264, 110] on div "Boobs (Nipples Visible)" at bounding box center [358, 107] width 254 height 8
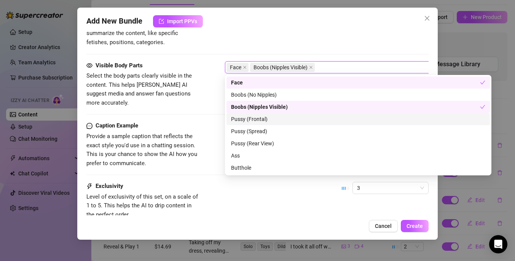
click at [260, 118] on div "Pussy (Frontal)" at bounding box center [358, 119] width 254 height 8
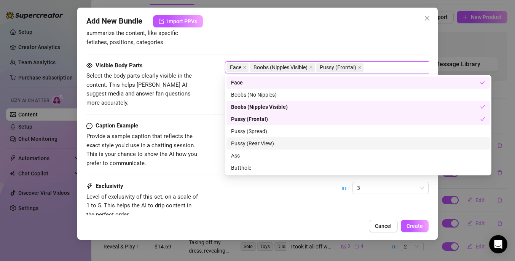
click at [270, 147] on div "Pussy (Rear View)" at bounding box center [358, 143] width 254 height 8
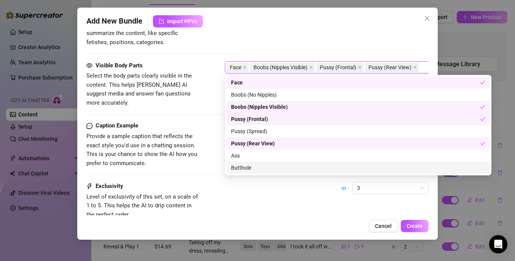
scroll to position [12, 0]
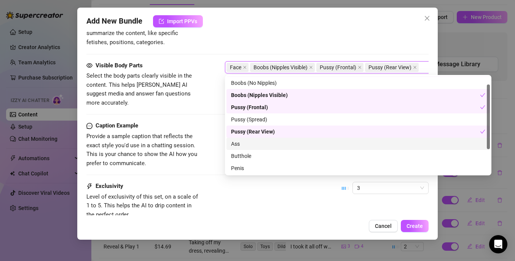
click at [260, 146] on div "Ass" at bounding box center [358, 144] width 254 height 8
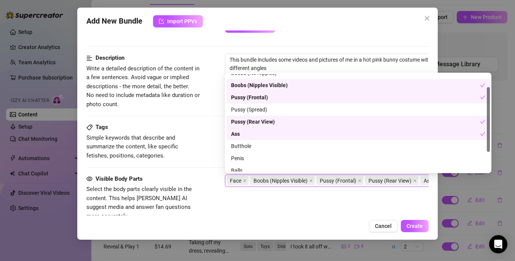
scroll to position [382, 0]
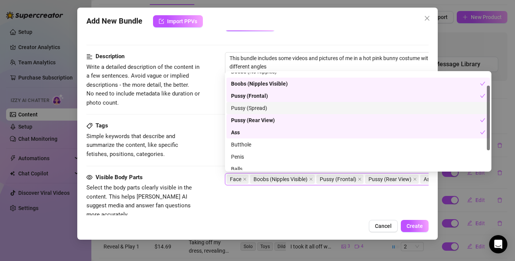
click at [254, 109] on div "Pussy (Spread)" at bounding box center [358, 108] width 254 height 8
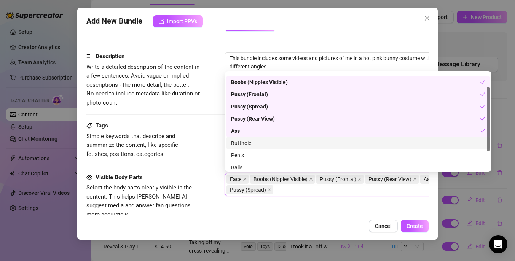
click at [261, 141] on div "Butthole" at bounding box center [358, 143] width 254 height 8
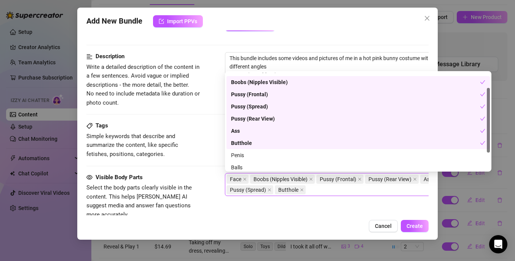
scroll to position [49, 0]
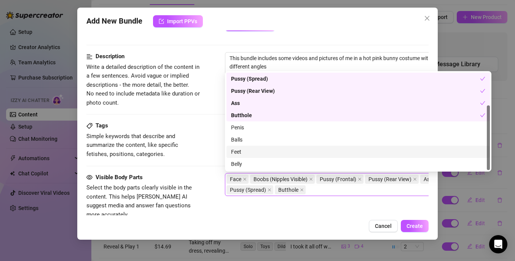
click at [250, 155] on div "Feet" at bounding box center [358, 152] width 254 height 8
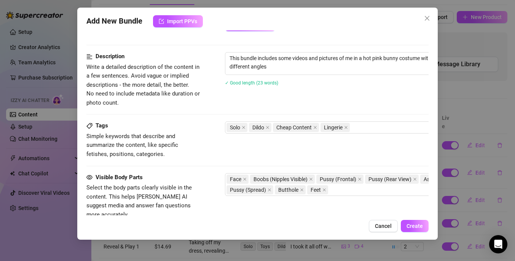
click at [212, 137] on div "Tags Simple keywords that describe and summarize the content, like specific fet…" at bounding box center [257, 139] width 342 height 37
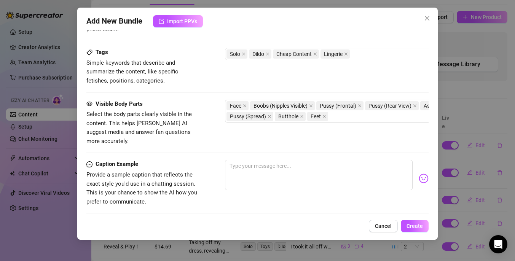
scroll to position [460, 0]
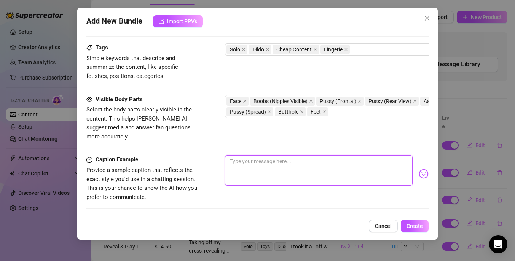
click at [260, 157] on textarea at bounding box center [319, 170] width 188 height 30
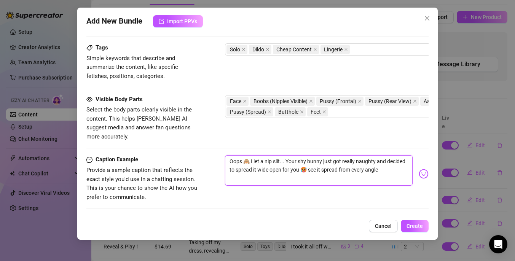
click at [320, 161] on textarea "Oops 🙈 I let a nip slit... Your shy bunny just got really naughty and decided t…" at bounding box center [319, 170] width 188 height 30
click at [345, 161] on textarea "Oops 🙈 I let a nip slit... Your shy bunny just got really naughty and decided t…" at bounding box center [319, 170] width 188 height 30
click at [315, 174] on textarea "Oops 🙈 I let a nip slit... Your shy bunny just got really naughty and decided t…" at bounding box center [319, 170] width 188 height 30
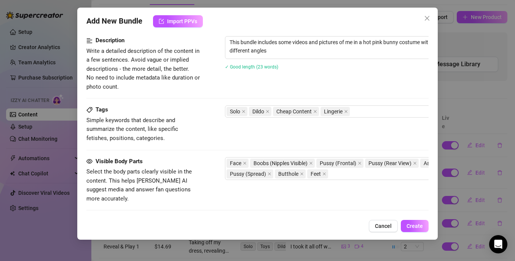
scroll to position [551, 0]
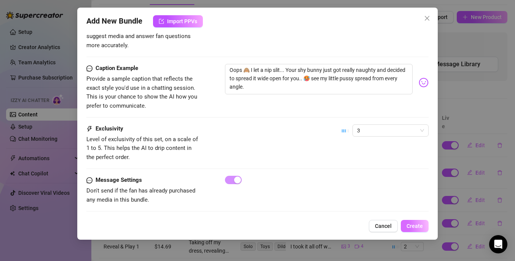
click at [411, 224] on span "Create" at bounding box center [414, 226] width 16 height 6
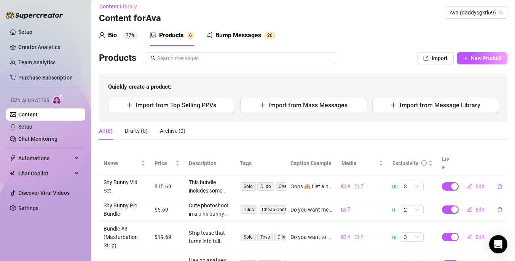
scroll to position [0, 0]
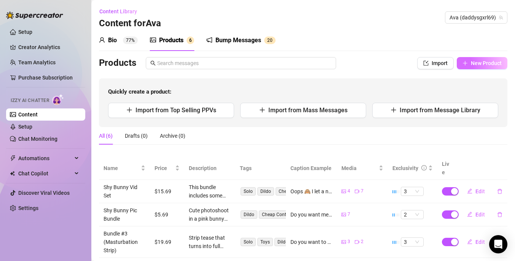
click at [481, 67] on button "New Product" at bounding box center [482, 63] width 51 height 12
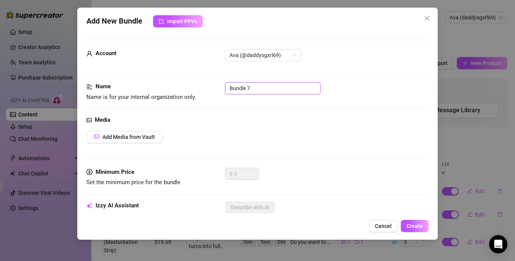
drag, startPoint x: 263, startPoint y: 89, endPoint x: 204, endPoint y: 81, distance: 60.0
click at [204, 82] on div "Name Name is for your internal organization only. Bundle 7" at bounding box center [257, 91] width 342 height 19
click at [290, 109] on div "Name Name is for your internal organization only. Nude Bundle Tease" at bounding box center [257, 98] width 342 height 33
click at [140, 133] on button "Add Media from Vault" at bounding box center [124, 137] width 76 height 12
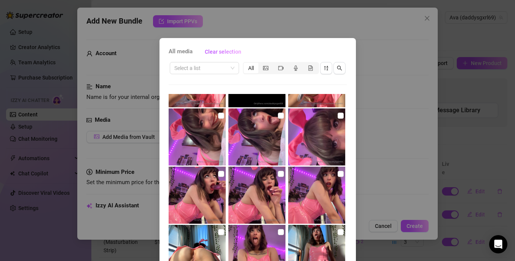
scroll to position [287, 0]
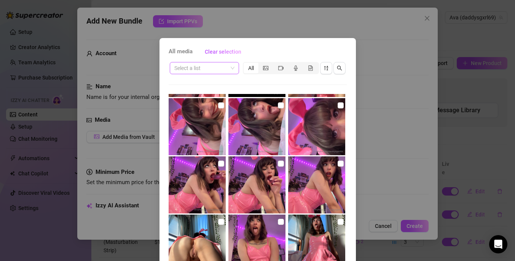
click at [209, 69] on input "search" at bounding box center [200, 67] width 53 height 11
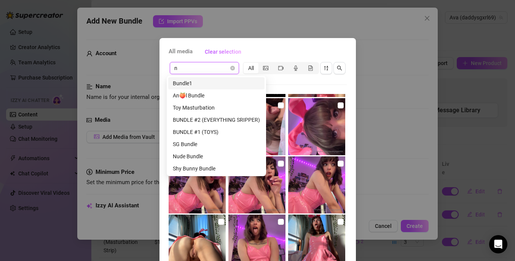
scroll to position [0, 0]
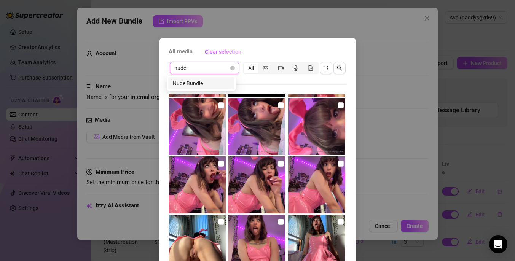
click at [218, 81] on div "Nude Bundle" at bounding box center [201, 83] width 57 height 8
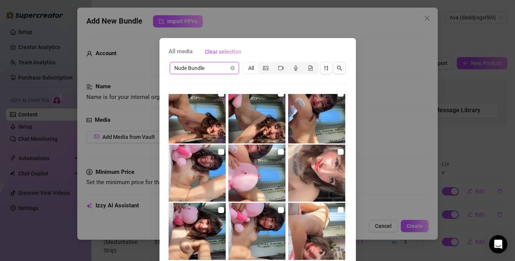
scroll to position [566, 0]
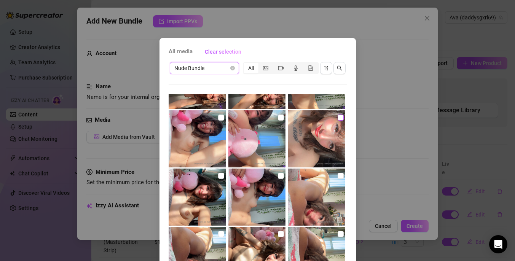
click at [338, 119] on input "checkbox" at bounding box center [341, 118] width 6 height 6
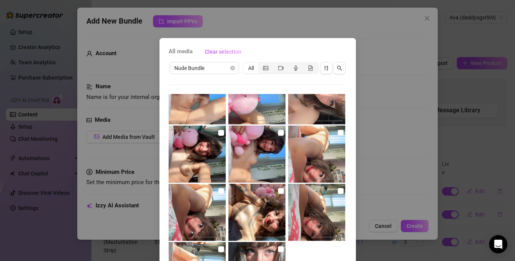
scroll to position [618, 0]
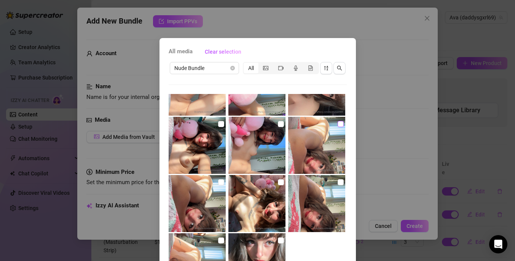
click at [338, 123] on input "checkbox" at bounding box center [341, 124] width 6 height 6
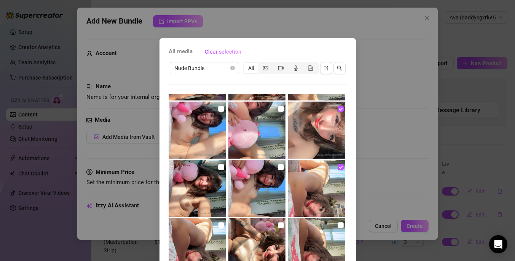
scroll to position [567, 0]
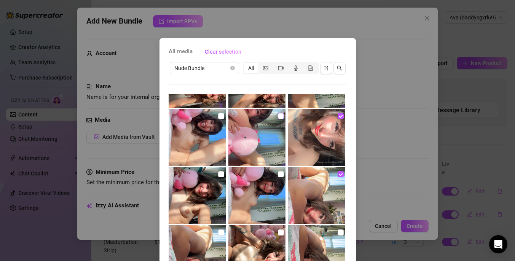
click at [278, 115] on input "checkbox" at bounding box center [281, 116] width 6 height 6
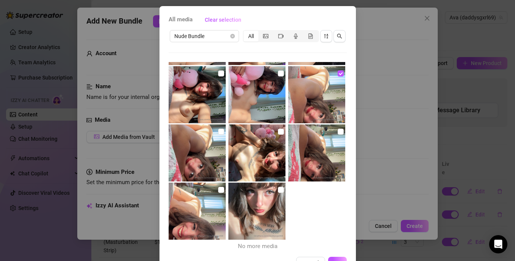
scroll to position [57, 0]
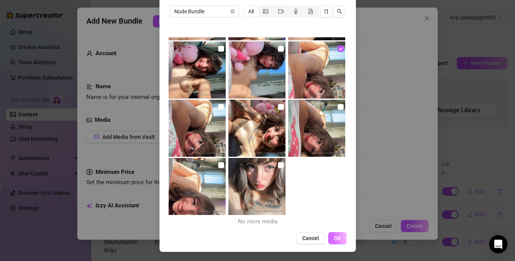
click at [335, 242] on button "OK" at bounding box center [337, 238] width 19 height 12
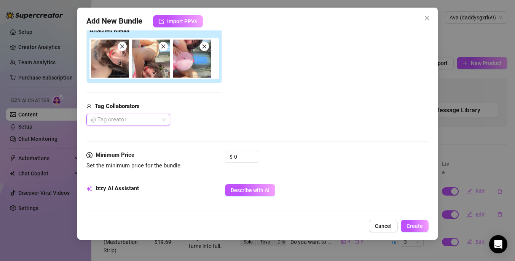
scroll to position [62, 0]
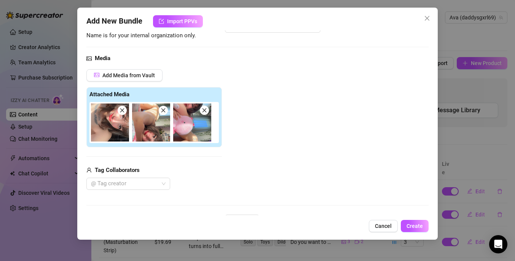
click at [296, 150] on div "Add Media from Vault Attached Media Tag Collaborators @ Tag creator" at bounding box center [257, 129] width 342 height 121
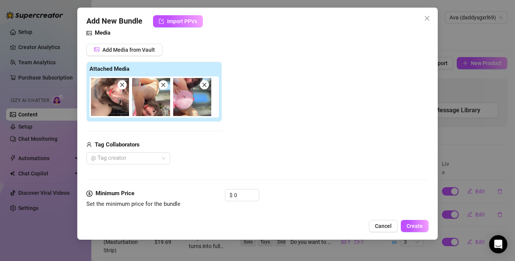
scroll to position [0, 0]
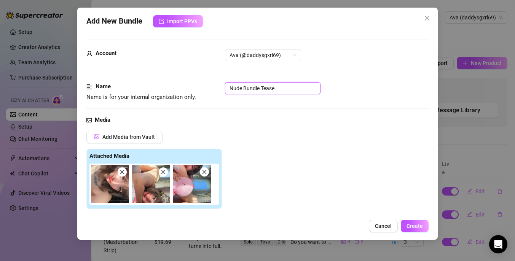
click at [289, 89] on input "Nude Bundle Tease" at bounding box center [273, 88] width 96 height 12
click at [284, 128] on div "Media Add Media from Vault Attached Media Tag Collaborators @ Tag creator" at bounding box center [257, 196] width 342 height 161
drag, startPoint x: 282, startPoint y: 90, endPoint x: 243, endPoint y: 89, distance: 38.8
click at [243, 89] on input "Nude Bundle Tease 1" at bounding box center [273, 88] width 96 height 12
click at [284, 119] on div "Media" at bounding box center [257, 120] width 342 height 9
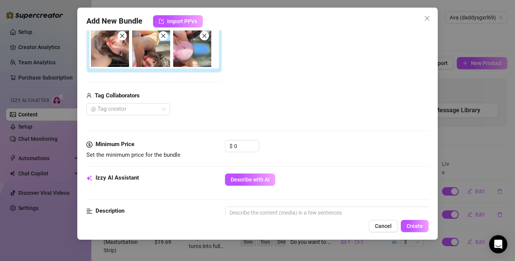
scroll to position [137, 0]
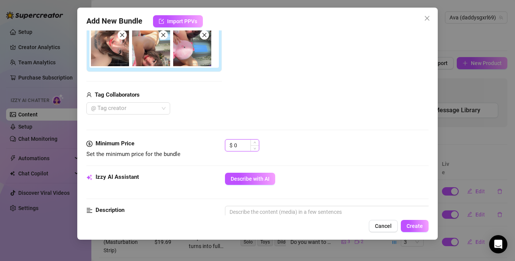
click at [241, 145] on input "0" at bounding box center [246, 145] width 25 height 11
click at [278, 139] on div "$ 0" at bounding box center [327, 148] width 204 height 19
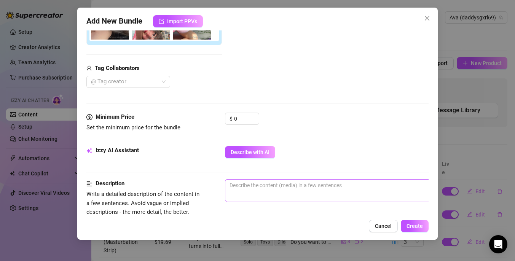
scroll to position [202, 0]
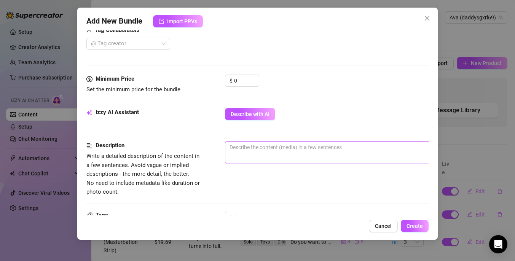
click at [298, 154] on span "0 / 1000" at bounding box center [358, 152] width 266 height 23
click at [289, 153] on span "0 / 1000" at bounding box center [358, 152] width 266 height 23
click at [257, 119] on button "Describe with AI" at bounding box center [250, 114] width 50 height 12
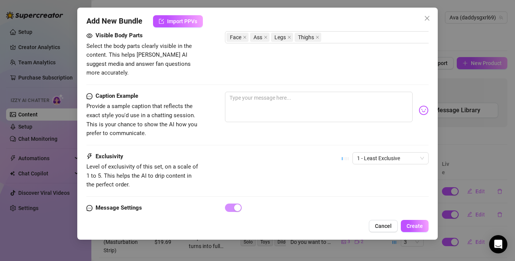
scroll to position [437, 0]
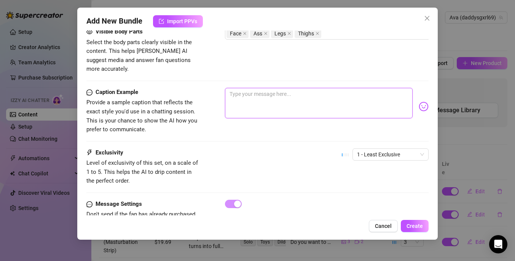
click at [253, 94] on textarea at bounding box center [319, 103] width 188 height 30
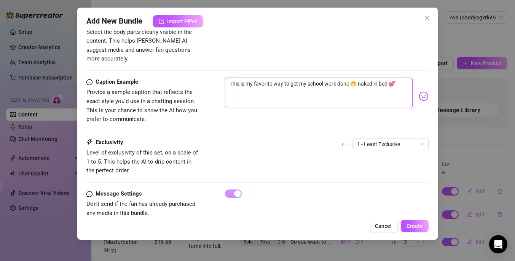
scroll to position [460, 0]
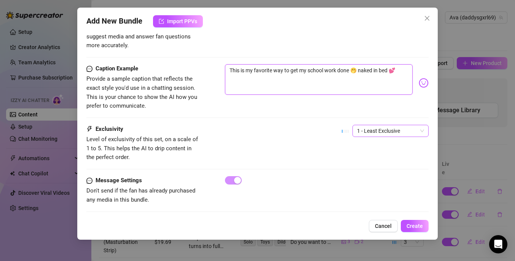
click at [373, 126] on span "1 - Least Exclusive" at bounding box center [390, 130] width 67 height 11
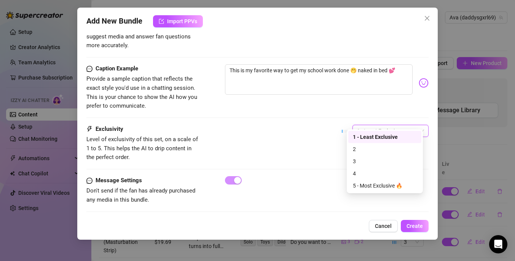
click at [310, 141] on div "Exclusivity Level of exclusivity of this set, on a scale of 1 to 5. This helps …" at bounding box center [257, 143] width 342 height 37
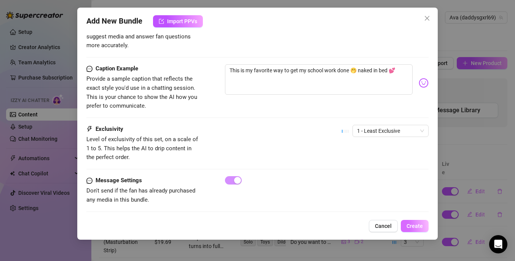
click at [416, 227] on span "Create" at bounding box center [414, 226] width 16 height 6
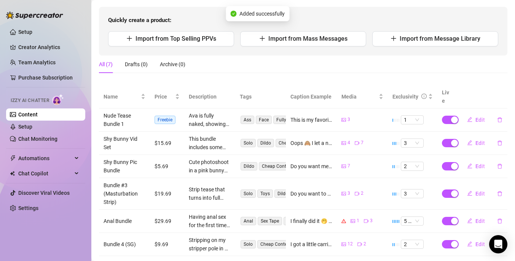
scroll to position [0, 0]
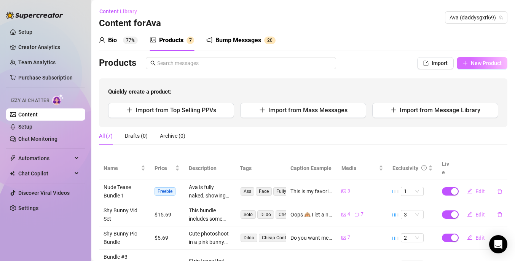
click at [476, 63] on span "New Product" at bounding box center [486, 63] width 31 height 6
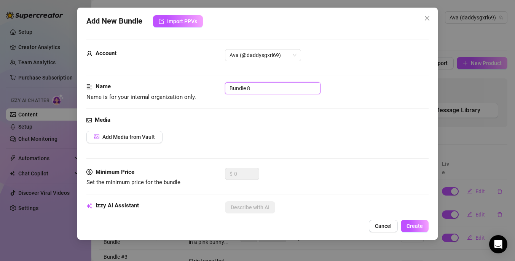
click at [260, 89] on input "Bundle 8" at bounding box center [273, 88] width 96 height 12
click at [135, 137] on span "Add Media from Vault" at bounding box center [128, 137] width 53 height 6
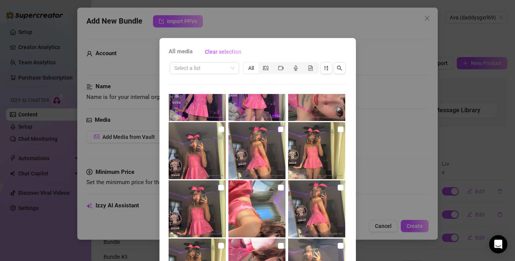
scroll to position [753, 0]
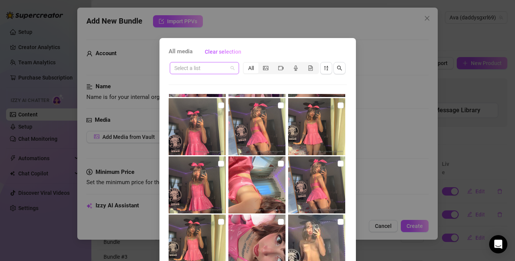
click at [206, 67] on input "search" at bounding box center [200, 67] width 53 height 11
click at [211, 84] on div "Nude Bundle" at bounding box center [201, 83] width 57 height 8
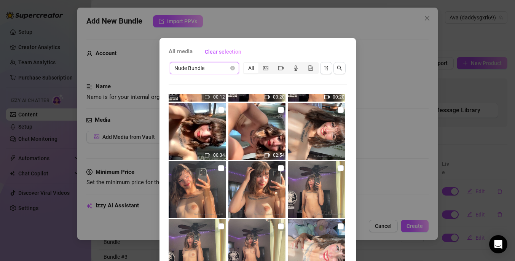
scroll to position [45, 0]
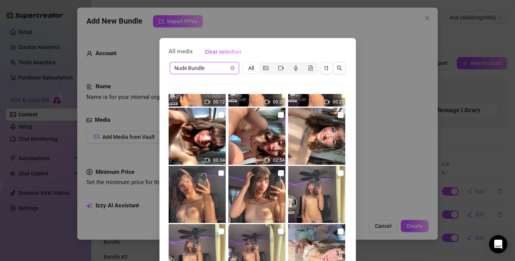
click at [218, 172] on input "checkbox" at bounding box center [221, 173] width 6 height 6
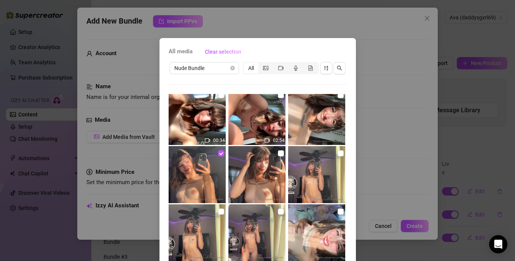
scroll to position [65, 0]
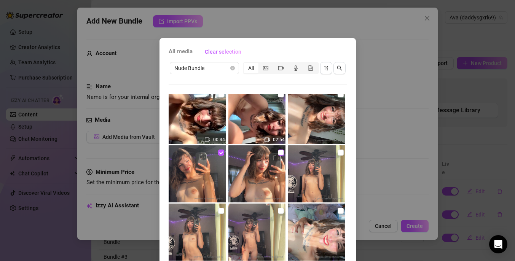
click at [278, 152] on input "checkbox" at bounding box center [281, 153] width 6 height 6
click at [338, 152] on input "checkbox" at bounding box center [341, 153] width 6 height 6
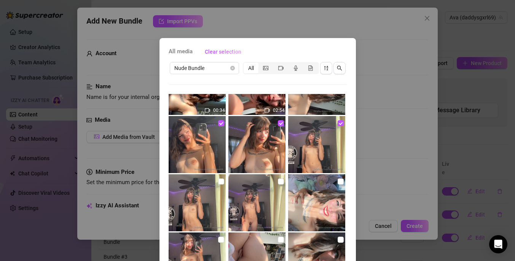
scroll to position [105, 0]
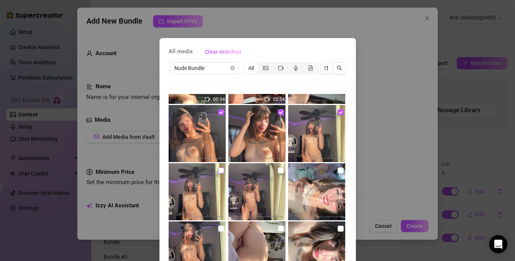
click at [218, 174] on label at bounding box center [221, 170] width 6 height 8
click at [218, 174] on input "checkbox" at bounding box center [221, 170] width 6 height 6
click at [278, 172] on input "checkbox" at bounding box center [281, 170] width 6 height 6
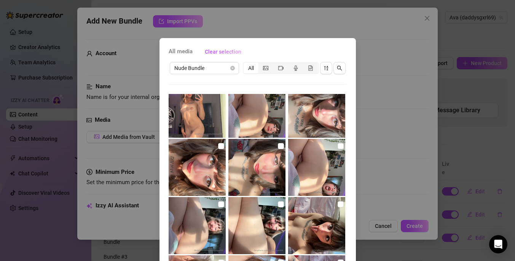
scroll to position [248, 0]
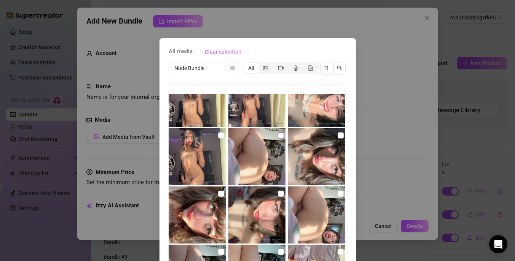
click at [278, 135] on input "checkbox" at bounding box center [281, 135] width 6 height 6
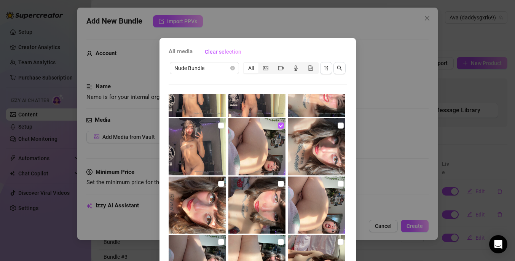
scroll to position [213, 0]
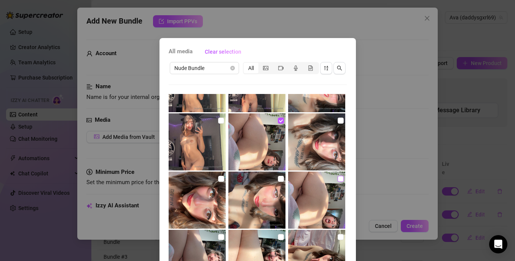
click at [338, 176] on input "checkbox" at bounding box center [341, 179] width 6 height 6
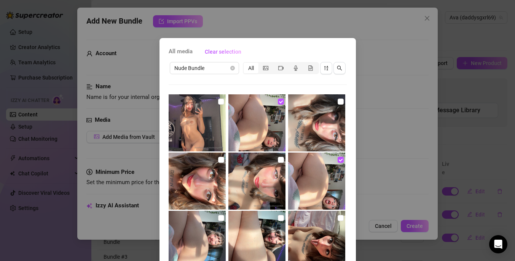
scroll to position [233, 0]
click at [218, 159] on input "checkbox" at bounding box center [221, 159] width 6 height 6
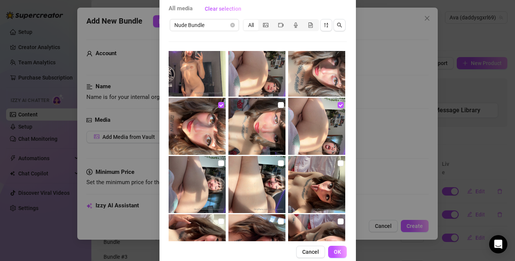
scroll to position [57, 0]
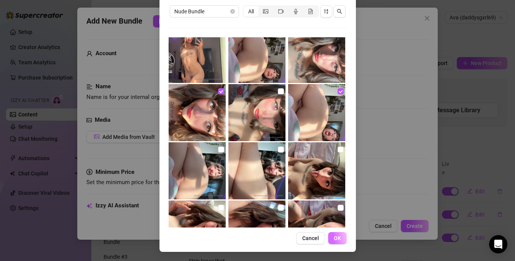
click at [335, 237] on span "OK" at bounding box center [337, 238] width 7 height 6
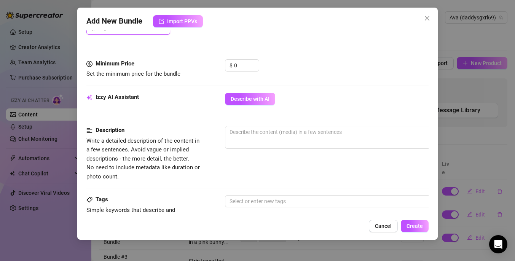
scroll to position [228, 0]
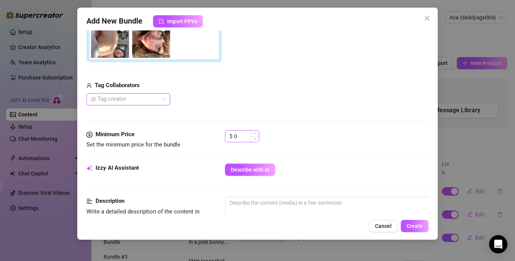
click at [250, 141] on span "Decrease Value" at bounding box center [254, 139] width 8 height 6
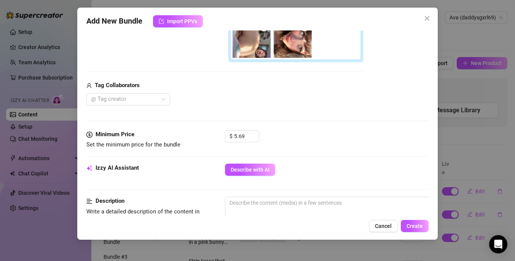
click at [295, 119] on div "Media Add Media from Vault Free preview Pay to view Tag Collaborators @ Tag cre…" at bounding box center [257, 9] width 342 height 242
click at [260, 167] on span "Describe with AI" at bounding box center [250, 170] width 39 height 6
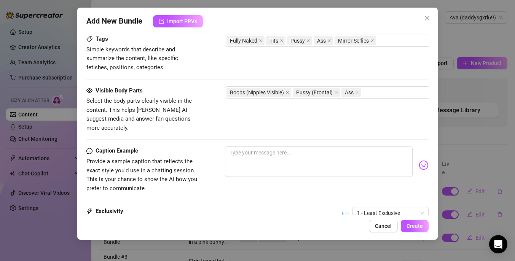
scroll to position [466, 0]
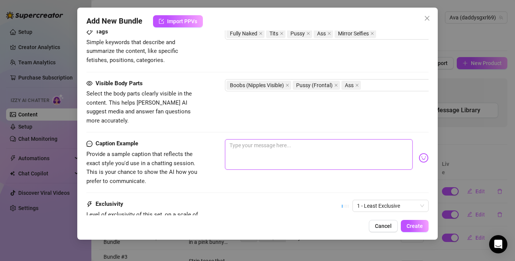
click at [266, 142] on textarea at bounding box center [319, 154] width 188 height 30
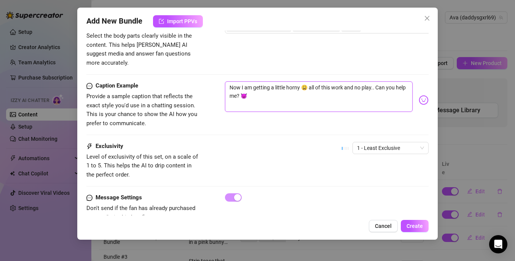
scroll to position [531, 0]
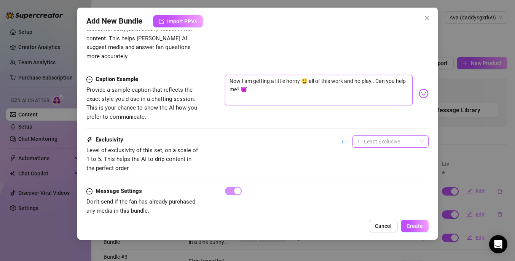
click at [383, 136] on span "1 - Least Exclusive" at bounding box center [390, 141] width 67 height 11
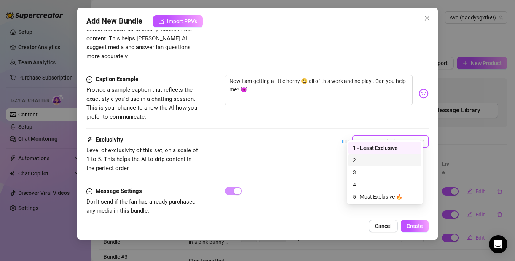
click at [363, 162] on div "2" at bounding box center [385, 160] width 64 height 8
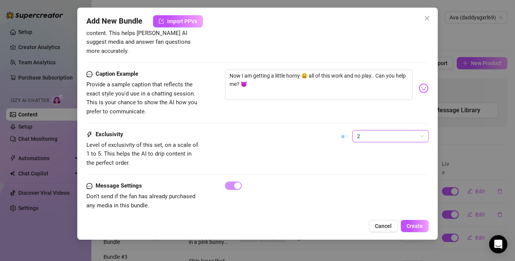
scroll to position [542, 0]
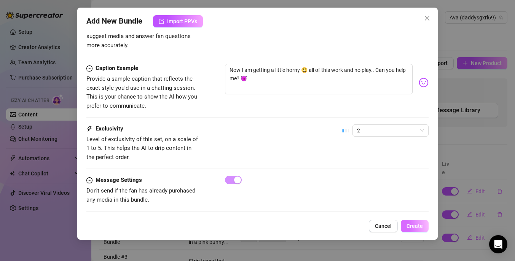
click at [409, 223] on span "Create" at bounding box center [414, 226] width 16 height 6
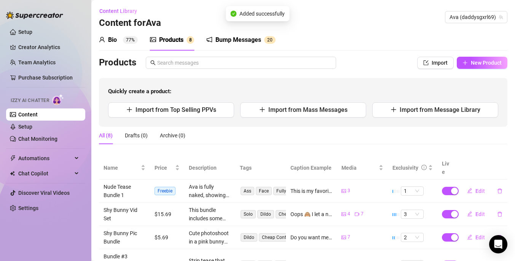
scroll to position [0, 0]
click at [472, 67] on button "New Product" at bounding box center [482, 63] width 51 height 12
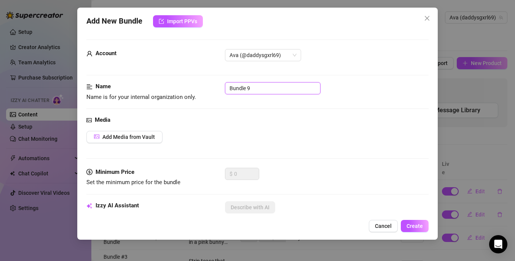
drag, startPoint x: 272, startPoint y: 91, endPoint x: 194, endPoint y: 85, distance: 77.9
click at [194, 85] on div "Name Name is for your internal organization only. Bundle 9" at bounding box center [257, 91] width 342 height 19
click at [108, 133] on button "Add Media from Vault" at bounding box center [124, 137] width 76 height 12
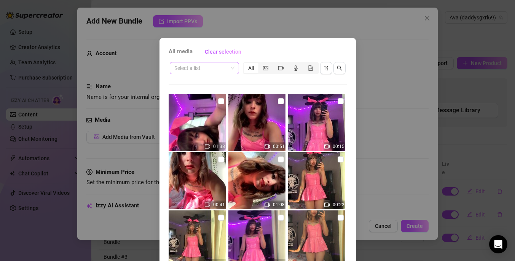
click at [208, 67] on input "search" at bounding box center [200, 67] width 53 height 11
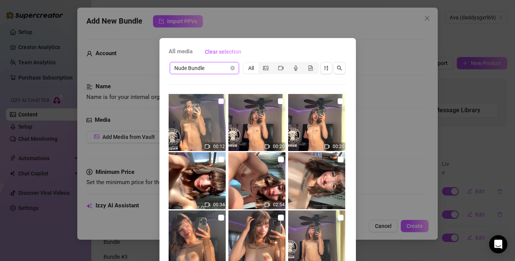
click at [218, 101] on input "checkbox" at bounding box center [221, 101] width 6 height 6
click at [278, 102] on input "checkbox" at bounding box center [281, 101] width 6 height 6
click at [338, 103] on input "checkbox" at bounding box center [341, 101] width 6 height 6
click at [218, 160] on input "checkbox" at bounding box center [221, 159] width 6 height 6
click at [278, 160] on input "checkbox" at bounding box center [281, 159] width 6 height 6
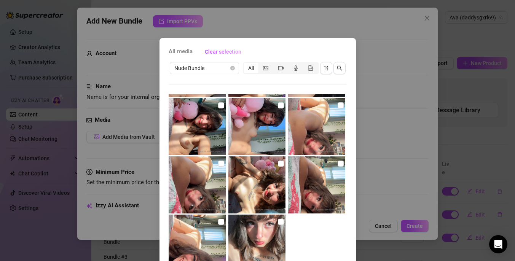
scroll to position [575, 0]
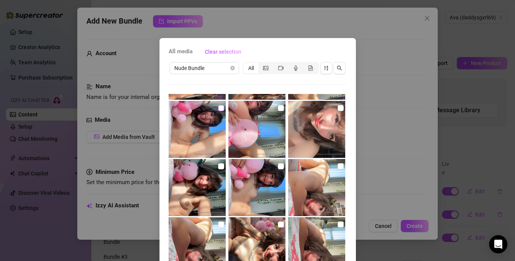
click at [218, 110] on input "checkbox" at bounding box center [221, 108] width 6 height 6
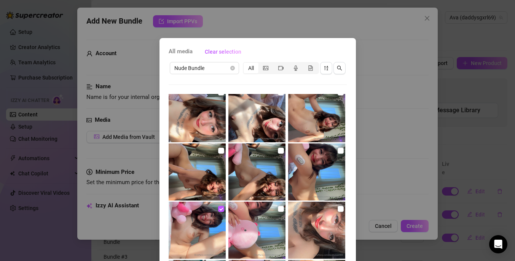
scroll to position [469, 0]
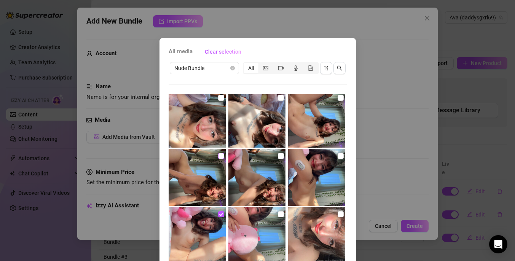
click at [218, 154] on input "checkbox" at bounding box center [221, 156] width 6 height 6
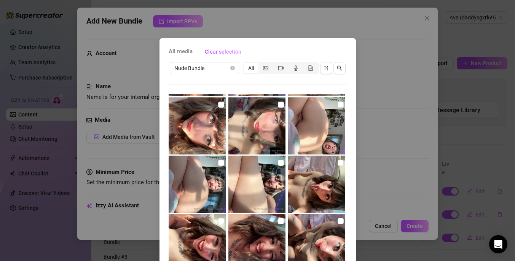
scroll to position [286, 0]
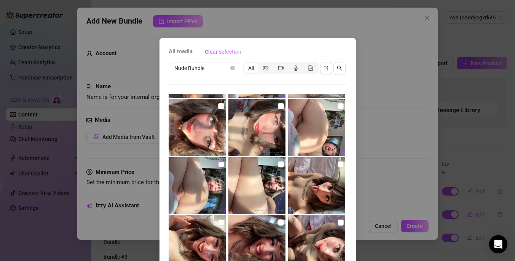
click at [219, 166] on input "checkbox" at bounding box center [221, 164] width 6 height 6
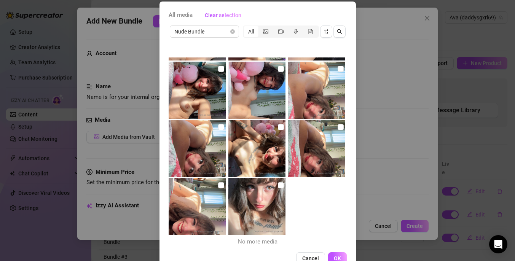
scroll to position [57, 0]
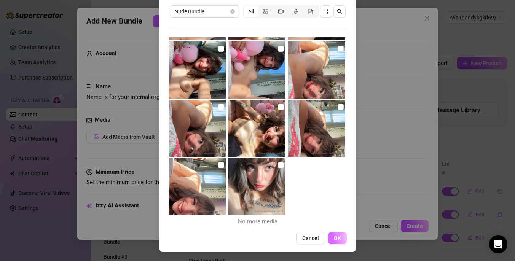
click at [334, 240] on span "OK" at bounding box center [337, 238] width 7 height 6
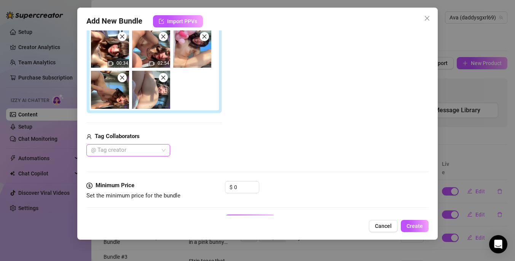
scroll to position [245, 0]
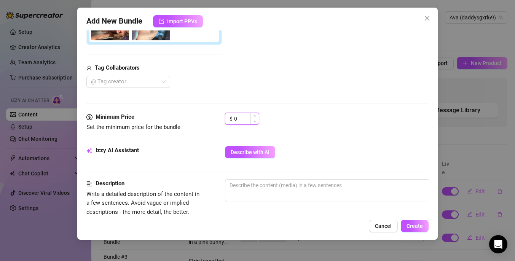
drag, startPoint x: 249, startPoint y: 122, endPoint x: 232, endPoint y: 121, distance: 17.1
click at [232, 121] on div "$ 0" at bounding box center [242, 119] width 34 height 12
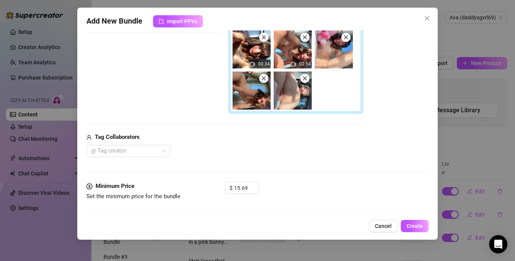
scroll to position [223, 0]
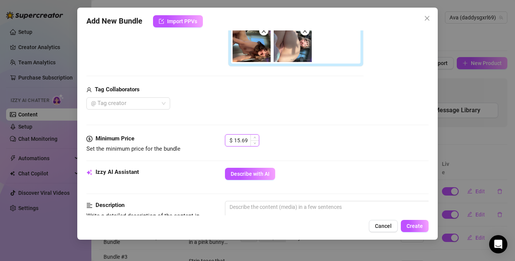
drag, startPoint x: 247, startPoint y: 142, endPoint x: 232, endPoint y: 140, distance: 14.5
click at [232, 140] on div "$ 15.69" at bounding box center [242, 140] width 34 height 12
click at [285, 128] on div "Media Add Media from Vault Free preview Pay to view 00:12 00:20 00:20 00:34 02:…" at bounding box center [257, 13] width 342 height 242
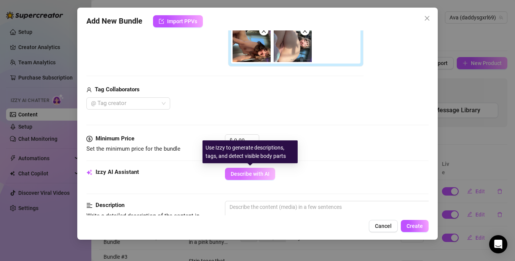
click at [248, 175] on span "Describe with AI" at bounding box center [250, 174] width 39 height 6
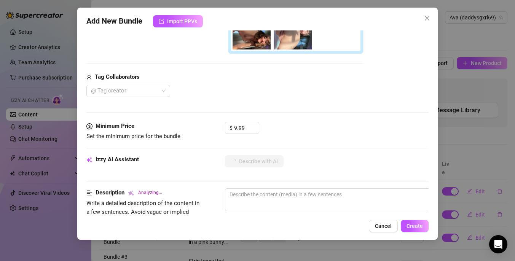
scroll to position [306, 0]
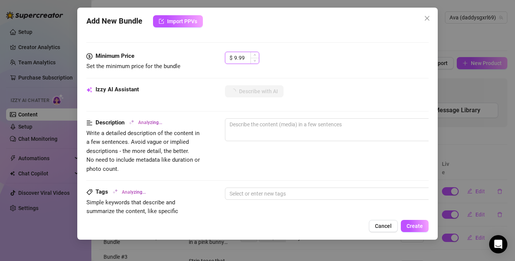
click at [240, 59] on input "9.99" at bounding box center [246, 57] width 25 height 11
click at [277, 56] on div "$ 9.69" at bounding box center [327, 61] width 204 height 19
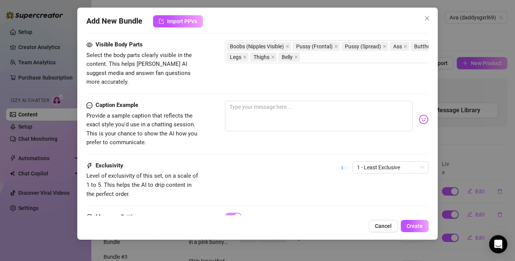
scroll to position [468, 0]
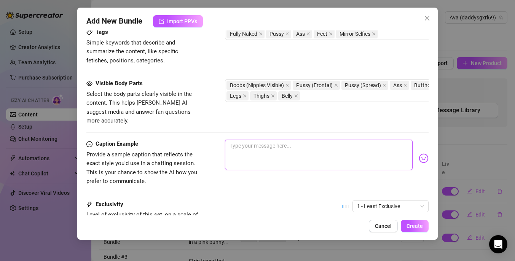
click at [261, 148] on textarea at bounding box center [319, 155] width 188 height 30
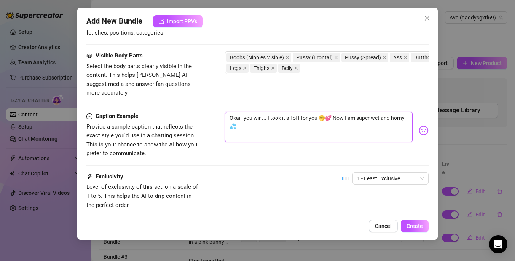
scroll to position [531, 0]
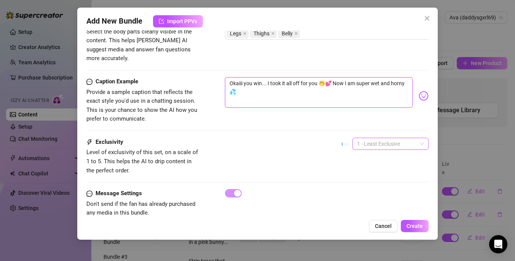
click at [377, 138] on span "1 - Least Exclusive" at bounding box center [390, 143] width 67 height 11
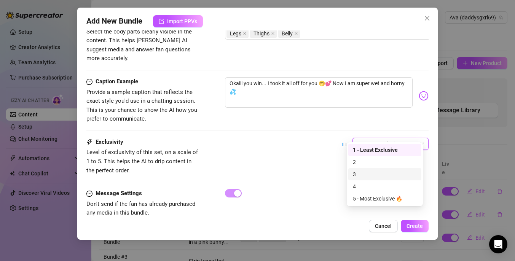
click at [364, 176] on div "3" at bounding box center [385, 174] width 64 height 8
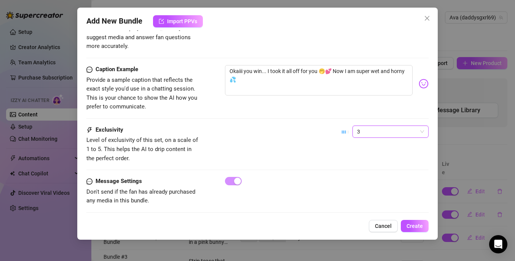
scroll to position [544, 0]
click at [419, 226] on span "Create" at bounding box center [414, 226] width 16 height 6
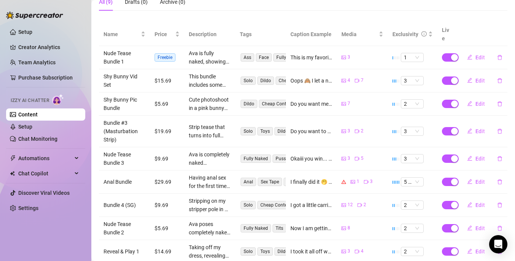
scroll to position [151, 0]
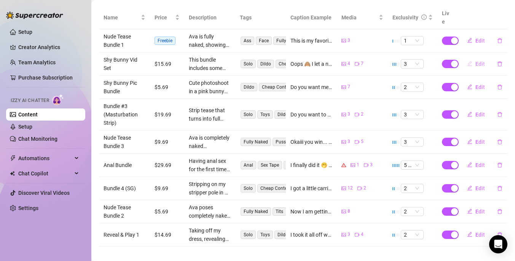
click at [475, 61] on span "Edit" at bounding box center [480, 64] width 10 height 6
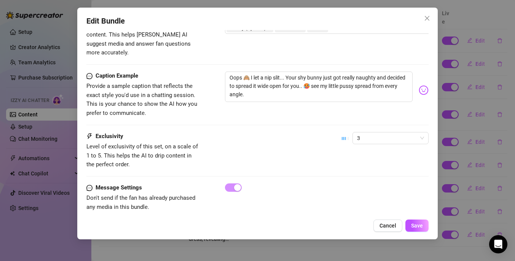
scroll to position [551, 0]
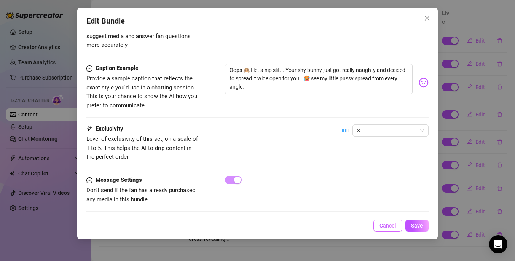
click at [385, 221] on button "Cancel" at bounding box center [387, 226] width 29 height 12
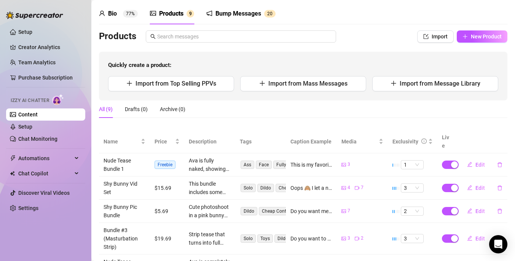
scroll to position [0, 0]
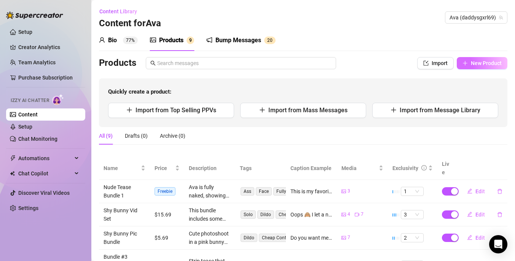
click at [462, 62] on icon "plus" at bounding box center [464, 63] width 5 height 5
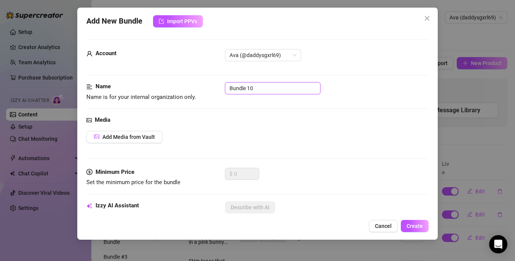
drag, startPoint x: 267, startPoint y: 86, endPoint x: 212, endPoint y: 88, distance: 54.8
click at [212, 88] on div "Name Name is for your internal organization only. Bundle 10" at bounding box center [257, 91] width 342 height 19
click at [320, 132] on div "Add Media from Vault" at bounding box center [257, 137] width 342 height 12
click at [153, 140] on button "Add Media from Vault" at bounding box center [124, 137] width 76 height 12
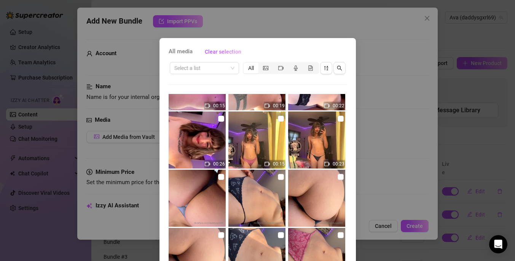
scroll to position [64, 0]
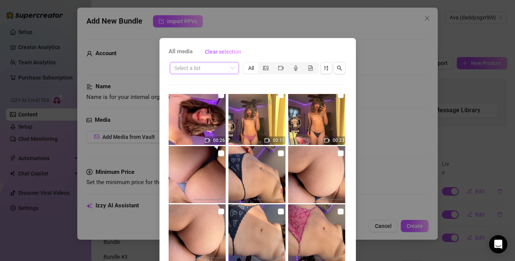
click at [215, 69] on input "search" at bounding box center [200, 67] width 53 height 11
click at [365, 51] on div "All media Clear selection Select a list All 00:15 00:19 00:22 00:26 00:15 00:23…" at bounding box center [257, 130] width 515 height 261
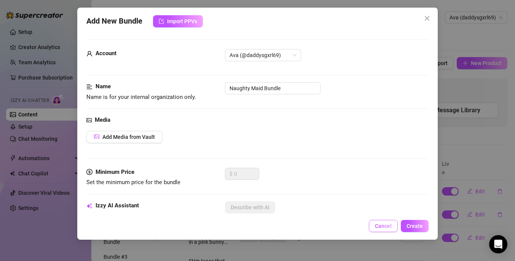
click at [389, 226] on span "Cancel" at bounding box center [383, 226] width 17 height 6
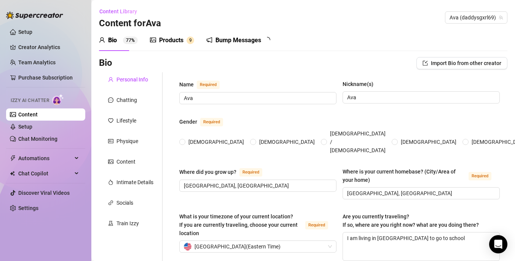
radio input "true"
type input "[DATE]"
click at [175, 40] on div "Products" at bounding box center [171, 40] width 24 height 9
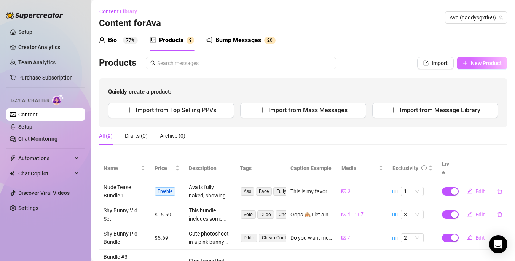
click at [471, 60] on span "New Product" at bounding box center [486, 63] width 31 height 6
type textarea "Type your message here..."
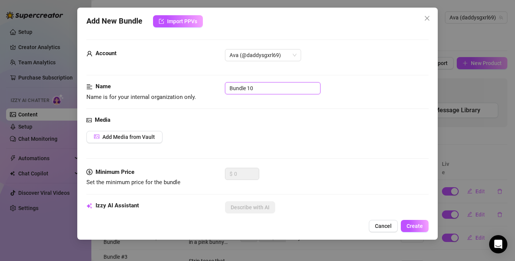
drag, startPoint x: 276, startPoint y: 91, endPoint x: 175, endPoint y: 82, distance: 101.3
click at [175, 82] on div "Name Name is for your internal organization only. Bundle 10" at bounding box center [257, 91] width 342 height 19
type input "Naughty Maid Bundle"
click at [153, 135] on span "Add Media from Vault" at bounding box center [128, 137] width 53 height 6
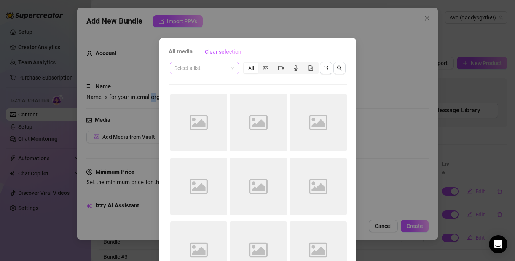
click at [214, 69] on input "search" at bounding box center [200, 67] width 53 height 11
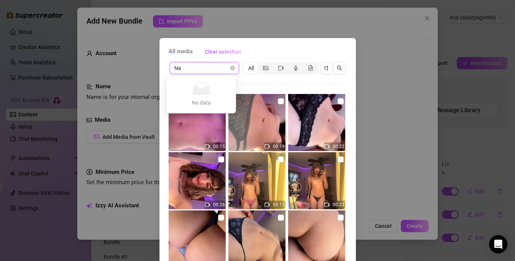
type input "N"
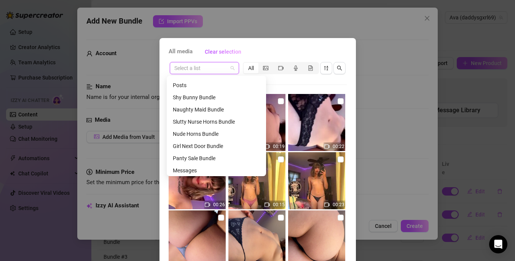
scroll to position [146, 0]
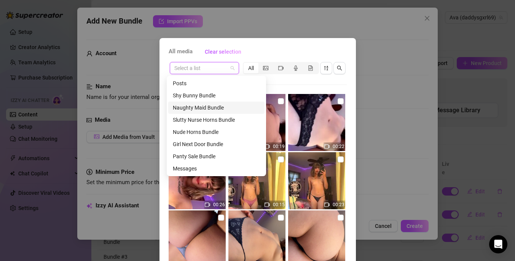
click at [221, 108] on div "Naughty Maid Bundle" at bounding box center [216, 108] width 87 height 8
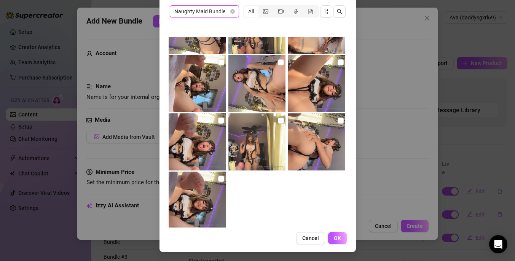
scroll to position [206, 0]
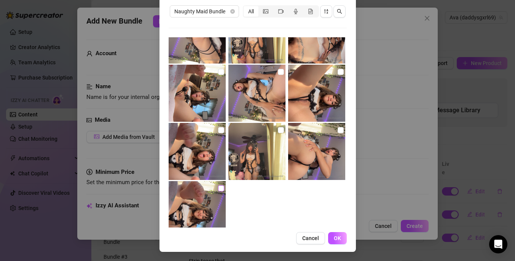
click at [218, 188] on input "checkbox" at bounding box center [221, 188] width 6 height 6
checkbox input "true"
click at [338, 129] on input "checkbox" at bounding box center [341, 130] width 6 height 6
checkbox input "true"
click at [278, 130] on input "checkbox" at bounding box center [281, 130] width 6 height 6
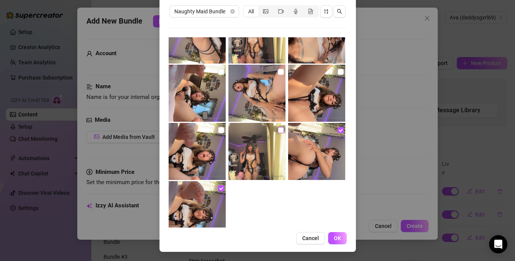
checkbox input "true"
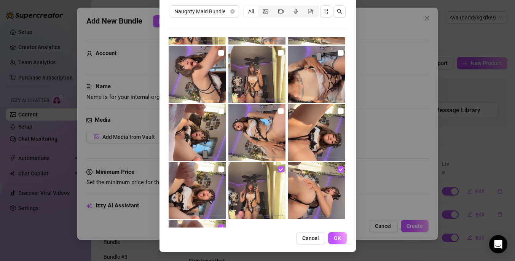
scroll to position [168, 0]
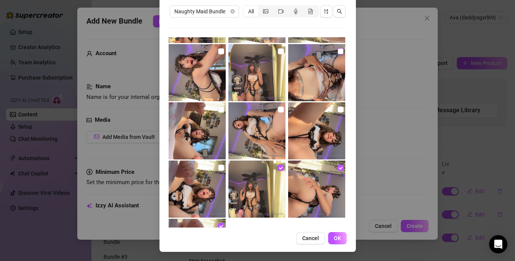
click at [338, 49] on input "checkbox" at bounding box center [341, 51] width 6 height 6
checkbox input "true"
click at [338, 243] on button "OK" at bounding box center [337, 238] width 19 height 12
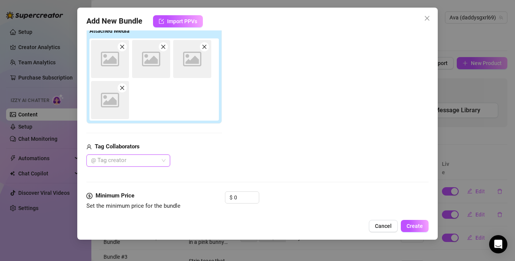
scroll to position [126, 0]
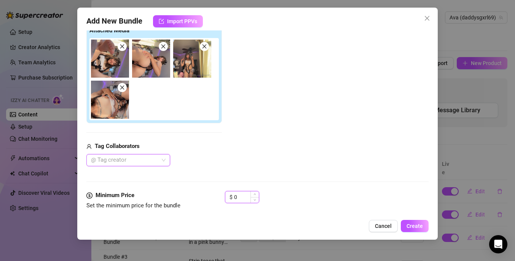
click at [242, 196] on input "0" at bounding box center [246, 196] width 25 height 11
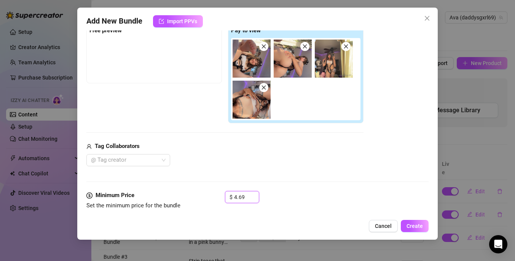
type input "4.69"
click at [285, 183] on div "Media Add Media from Vault Free preview Pay to view Tag Collaborators @ Tag cre…" at bounding box center [257, 90] width 342 height 201
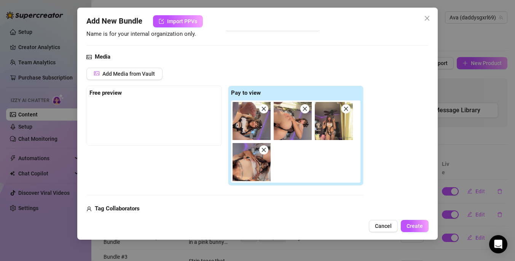
scroll to position [50, 0]
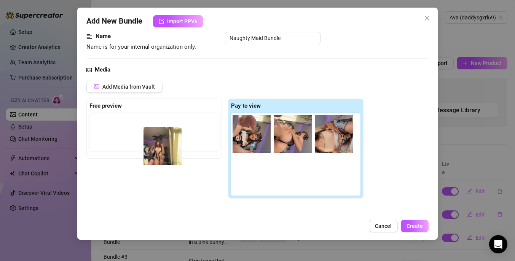
drag, startPoint x: 336, startPoint y: 144, endPoint x: 138, endPoint y: 150, distance: 198.8
click at [137, 150] on div "Free preview Pay to view" at bounding box center [224, 149] width 277 height 100
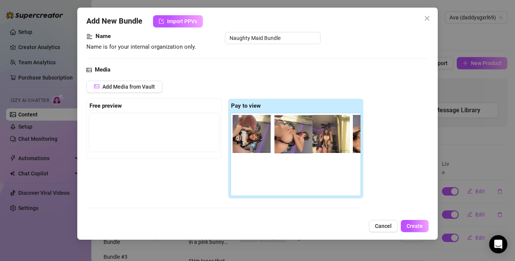
click at [311, 145] on div at bounding box center [297, 154] width 132 height 82
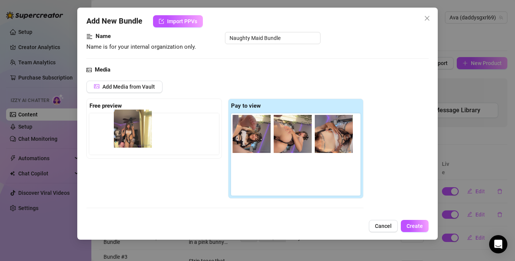
drag, startPoint x: 334, startPoint y: 142, endPoint x: 131, endPoint y: 139, distance: 202.5
click at [131, 138] on div "Free preview Pay to view" at bounding box center [224, 149] width 277 height 100
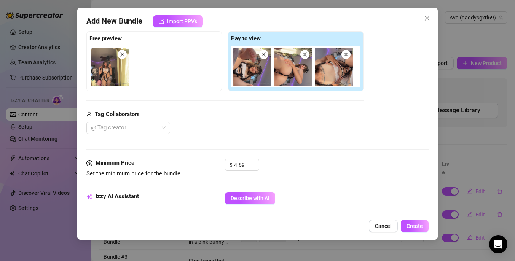
scroll to position [175, 0]
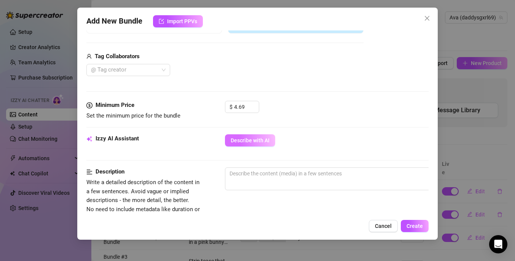
click at [238, 139] on span "Describe with AI" at bounding box center [250, 140] width 39 height 6
type textarea "Ava"
type textarea "Ava teases"
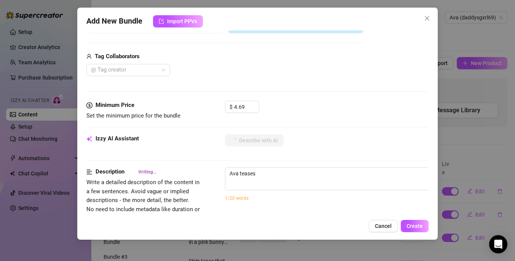
type textarea "Ava teases in"
type textarea "Ava teases in a"
type textarea "Ava teases in a skimpy"
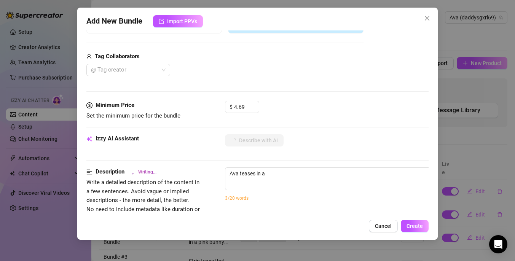
type textarea "Ava teases in a skimpy"
type textarea "Ava teases in a skimpy black-and-white"
type textarea "Ava teases in a skimpy black-and-white maid"
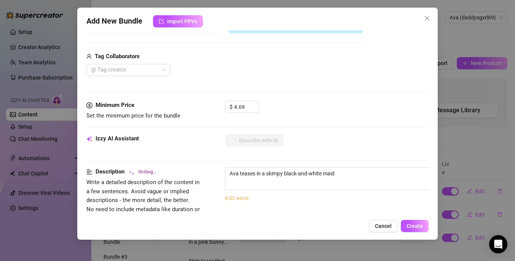
type textarea "Ava teases in a skimpy black-and-white maid lingerie"
type textarea "Ava teases in a skimpy black-and-white maid lingerie set"
type textarea "Ava teases in a skimpy black-and-white maid lingerie set with"
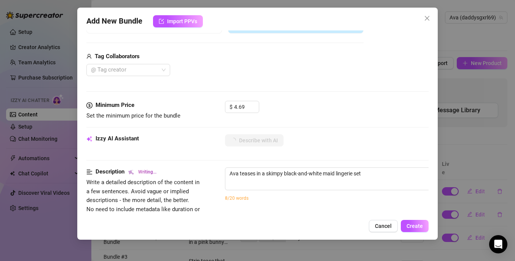
type textarea "Ava teases in a skimpy black-and-white maid lingerie set with"
type textarea "Ava teases in a skimpy black-and-white maid lingerie set with lace"
type textarea "Ava teases in a skimpy black-and-white maid lingerie set with lace trim,"
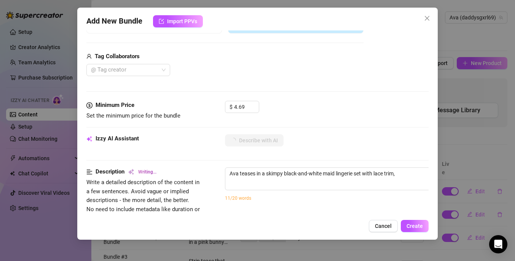
type textarea "Ava teases in a skimpy black-and-white maid lingerie set with lace trim, showing"
type textarea "Ava teases in a skimpy black-and-white maid lingerie set with lace trim, showin…"
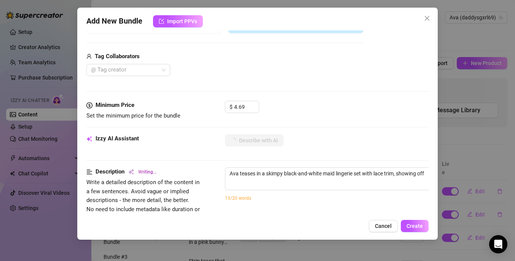
type textarea "Ava teases in a skimpy black-and-white maid lingerie set with lace trim, showin…"
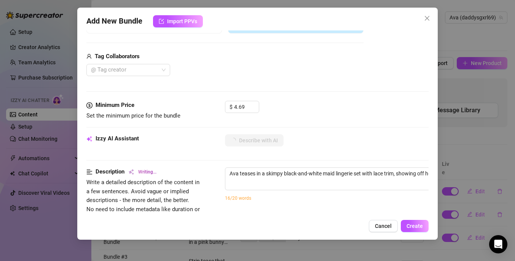
type textarea "Ava teases in a skimpy black-and-white maid lingerie set with lace trim, showin…"
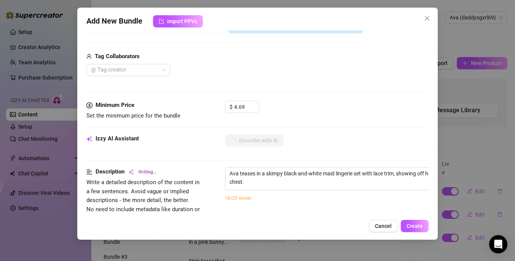
type textarea "Ava teases in a skimpy black-and-white maid lingerie set with lace trim, showin…"
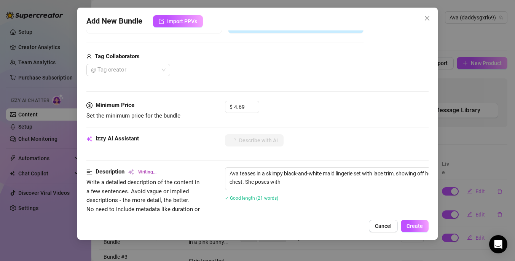
type textarea "Ava teases in a skimpy black-and-white maid lingerie set with lace trim, showin…"
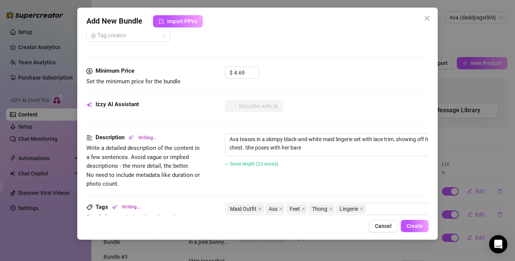
type textarea "Ava teases in a skimpy black-and-white maid lingerie set with lace trim, showin…"
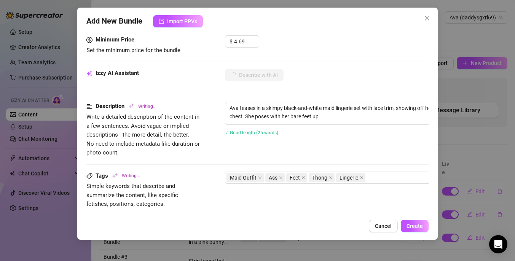
type textarea "Ava teases in a skimpy black-and-white maid lingerie set with lace trim, showin…"
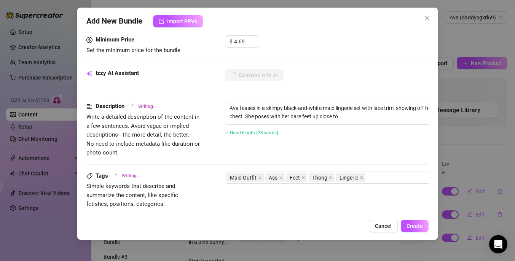
type textarea "Ava teases in a skimpy black-and-white maid lingerie set with lace trim, showin…"
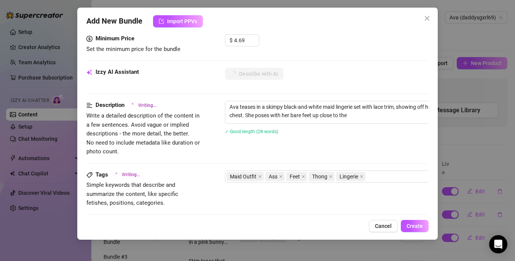
type textarea "Ava teases in a skimpy black-and-white maid lingerie set with lace trim, showin…"
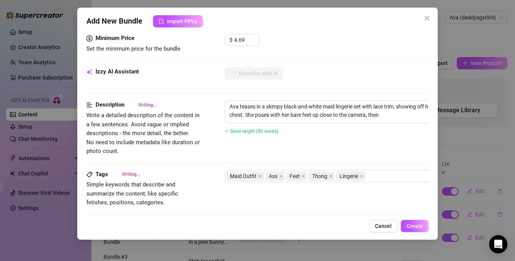
type textarea "Ava teases in a skimpy black-and-white maid lingerie set with lace trim, showin…"
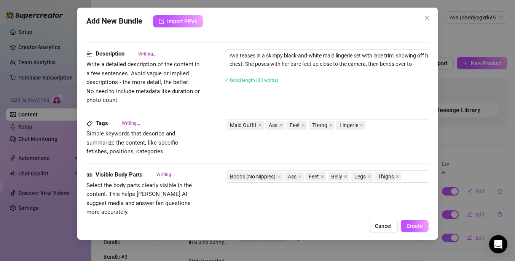
type textarea "Ava teases in a skimpy black-and-white maid lingerie set with lace trim, showin…"
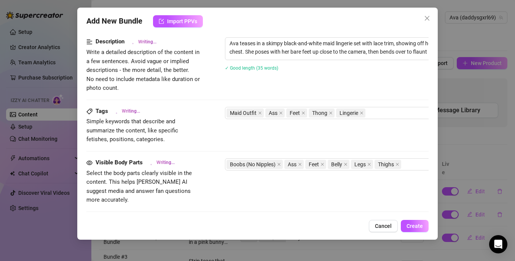
type textarea "Ava teases in a skimpy black-and-white maid lingerie set with lace trim, showin…"
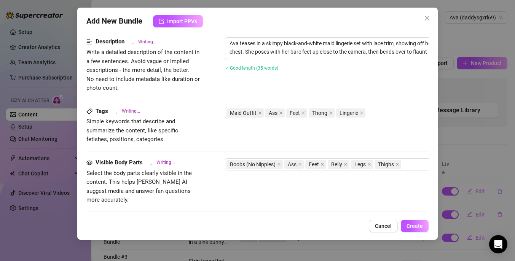
type textarea "Ava teases in a skimpy black-and-white maid lingerie set with lace trim, showin…"
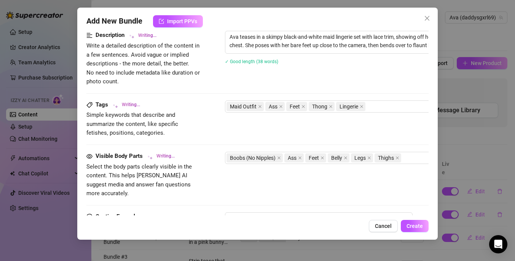
type textarea "Ava teases in a skimpy black-and-white maid lingerie set with lace trim, showin…"
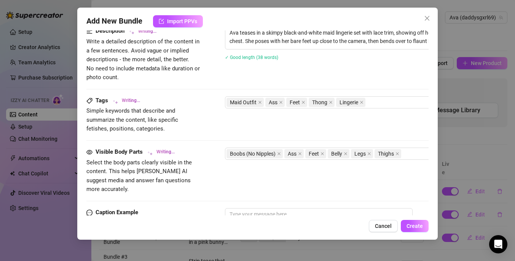
type textarea "Ava teases in a skimpy black-and-white maid lingerie set with lace trim, showin…"
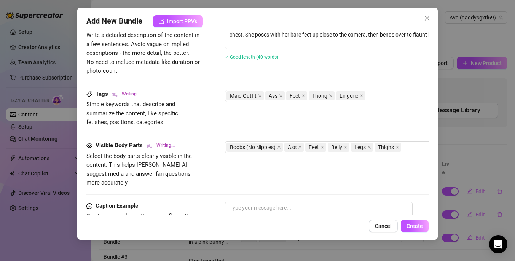
type textarea "Ava teases in a skimpy black-and-white maid lingerie set with lace trim, showin…"
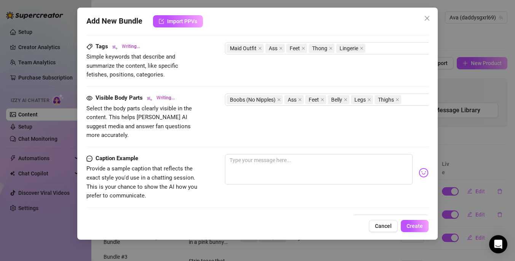
type textarea "Ava teases in a skimpy black-and-white maid lingerie set with lace trim, showin…"
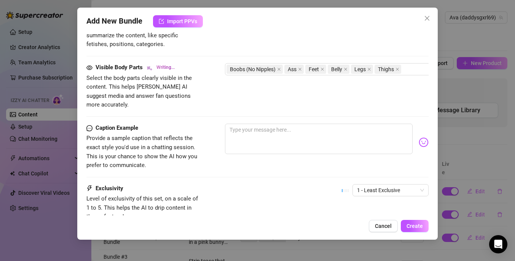
type textarea "Ava teases in a skimpy black-and-white maid lingerie set with lace trim, showin…"
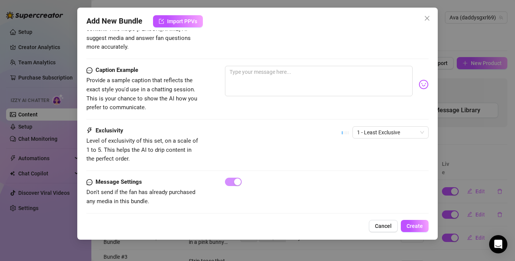
type textarea "Ava teases in a skimpy black-and-white maid lingerie set with lace trim, showin…"
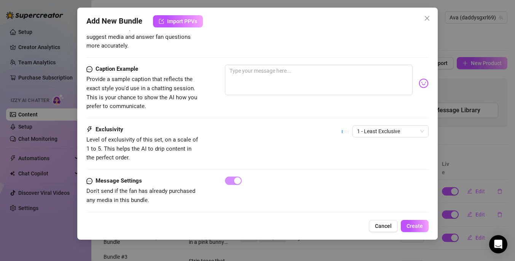
type textarea "Ava teases in a skimpy black-and-white maid lingerie set with lace trim, showin…"
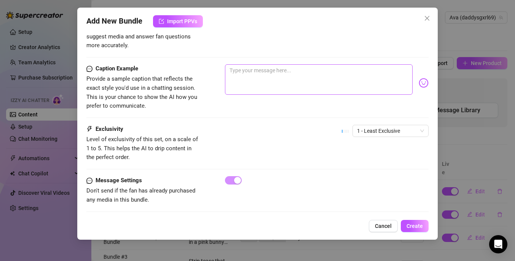
type textarea "Ava teases in a skimpy black-and-white maid lingerie set with lace trim, showin…"
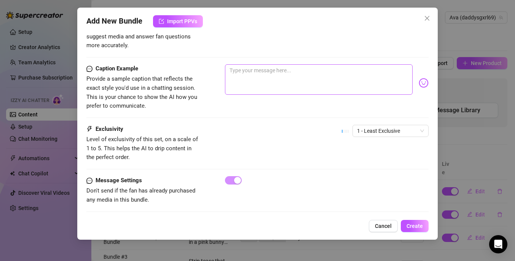
type textarea "Ava teases in a skimpy black-and-white maid lingerie set with lace trim, showin…"
click at [294, 54] on div "Visible Body Parts Writing... Select the body parts clearly visible in the cont…" at bounding box center [257, 34] width 342 height 61
type textarea "Ava teases in a skimpy black-and-white maid lingerie set with lace trim, showin…"
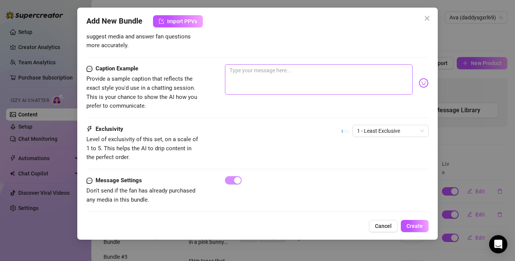
type textarea "Ava teases in a skimpy black-and-white maid lingerie set with lace trim, showin…"
click at [292, 64] on textarea at bounding box center [319, 79] width 188 height 30
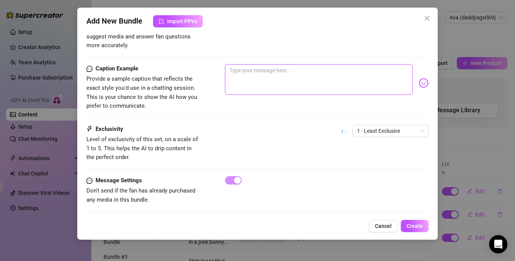
type textarea "Ava teases in a skimpy black-and-white maid lingerie set with lace trim, showin…"
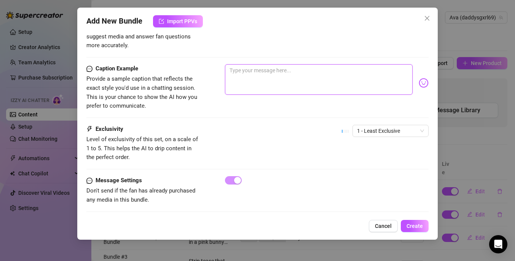
type textarea "Ava teases in a skimpy black-and-white maid lingerie set with lace trim, showin…"
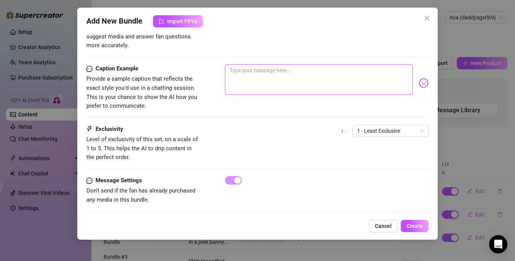
type textarea "Ava teases in a skimpy black-and-white maid lingerie set with lace trim, showin…"
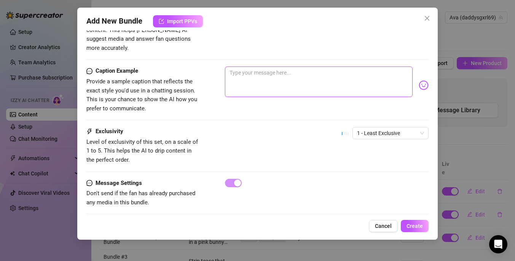
scroll to position [462, 0]
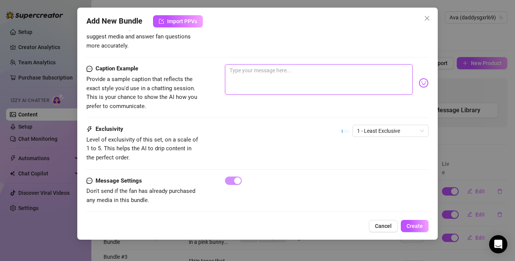
type textarea "Ava teases in a skimpy black-and-white maid lingerie set with lace trim, showin…"
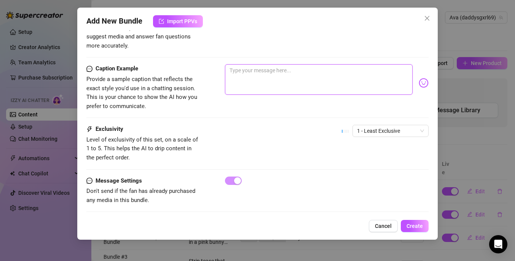
type textarea "Ava teases in a skimpy black-and-white maid lingerie set with lace trim, showin…"
type textarea "W"
type textarea "Wo"
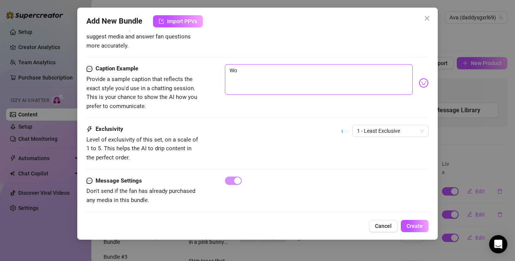
type textarea "Wou"
type textarea "Woul"
type textarea "Would"
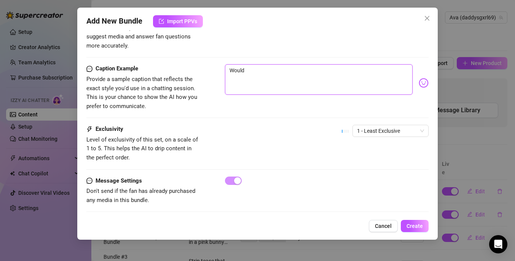
type textarea "Would"
type textarea "Would y"
type textarea "Would yo"
type textarea "Would you"
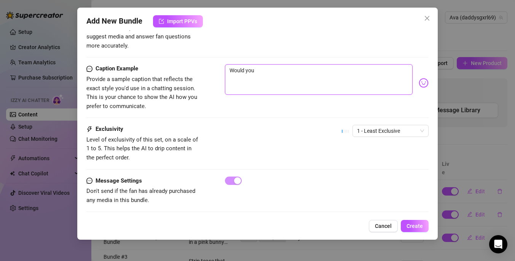
type textarea "Would you"
type textarea "Would you l"
type textarea "Would you le"
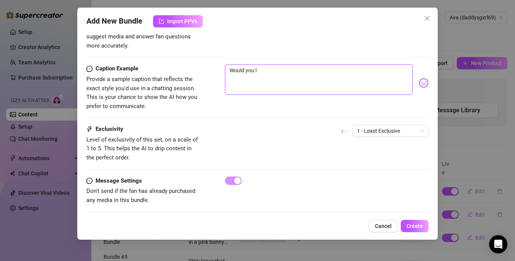
type textarea "Would you le"
type textarea "Would you let"
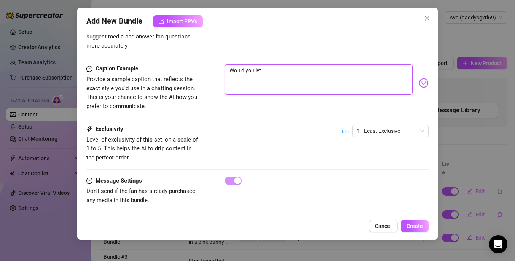
type textarea "Would you let m"
type textarea "Would you let me"
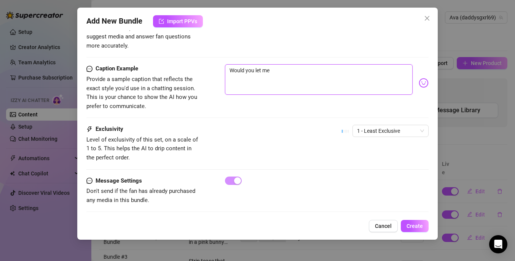
type textarea "Would you let me"
type textarea "Would you let me b"
type textarea "Would you let me be"
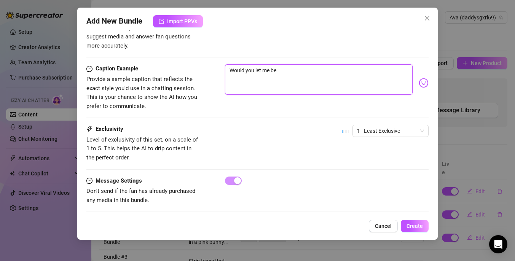
type textarea "Would you let me be"
type textarea "Would you let me be y"
type textarea "Would you let me be yo"
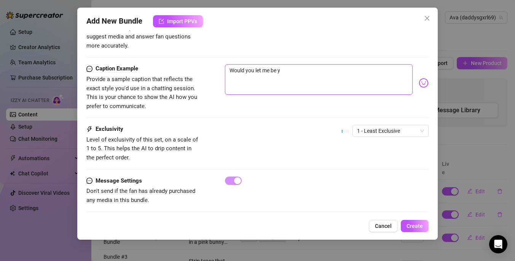
type textarea "Would you let me be yo"
type textarea "Would you let me be you"
type textarea "Would you let me be your"
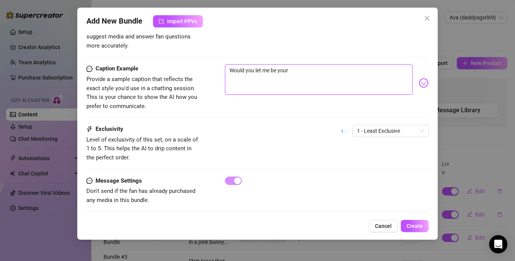
type textarea "Would you let me be your"
type textarea "Would you let me be your g"
type textarea "Would you let me be your go"
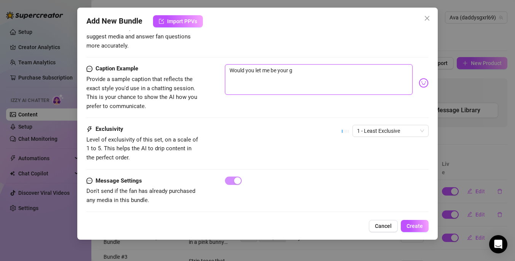
type textarea "Would you let me be your go"
type textarea "Would you let me be your goo"
type textarea "Would you let me be your good"
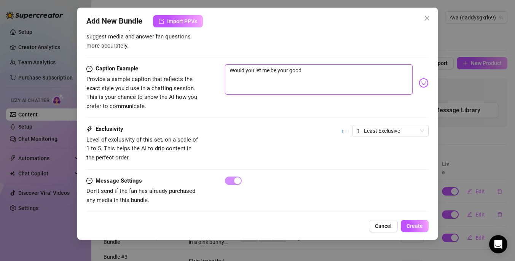
type textarea "Would you let me be your good l"
type textarea "Would you let me be your good li"
type textarea "Would you let me be your good lit"
type textarea "Would you let me be your good litt"
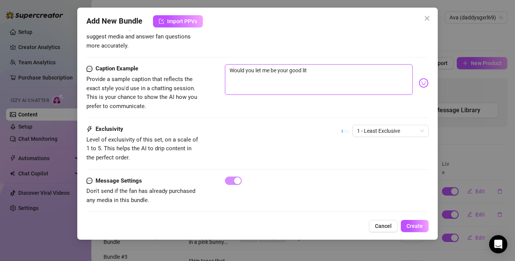
type textarea "Would you let me be your good litt"
type textarea "Would you let me be your good littl"
click at [399, 125] on span "1 - Least Exclusive" at bounding box center [390, 130] width 67 height 11
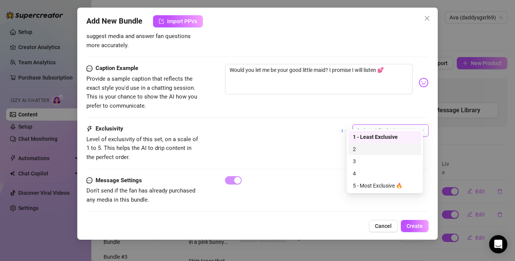
click at [369, 151] on div "2" at bounding box center [385, 149] width 64 height 8
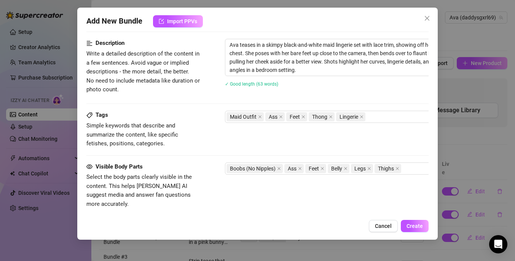
scroll to position [308, 0]
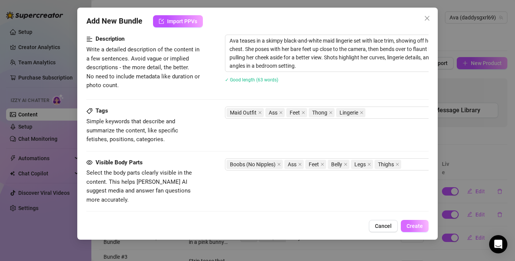
click at [410, 224] on span "Create" at bounding box center [414, 226] width 16 height 6
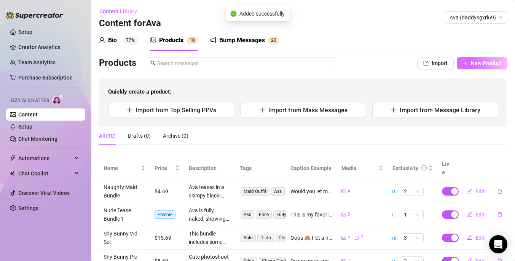
click at [476, 66] on button "New Product" at bounding box center [482, 63] width 51 height 12
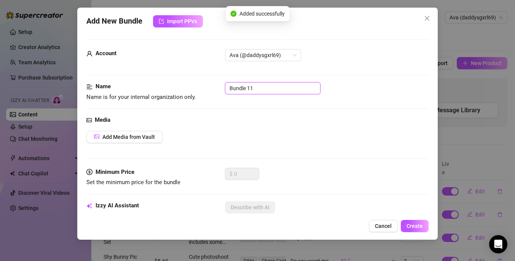
drag, startPoint x: 276, startPoint y: 88, endPoint x: 160, endPoint y: 86, distance: 115.3
click at [160, 86] on div "Name Name is for your internal organization only. Bundle 11" at bounding box center [257, 91] width 342 height 19
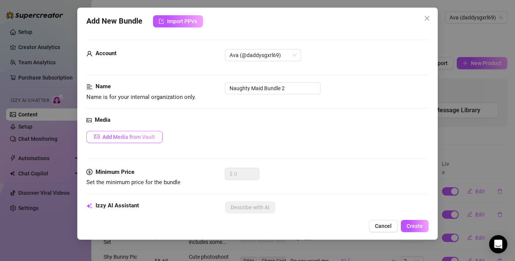
click at [122, 141] on button "Add Media from Vault" at bounding box center [124, 137] width 76 height 12
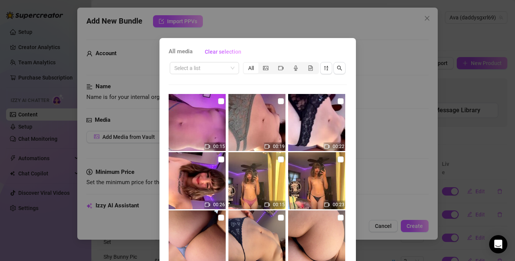
click at [236, 67] on div "Select a list All" at bounding box center [258, 68] width 178 height 14
click at [226, 68] on span at bounding box center [204, 67] width 60 height 11
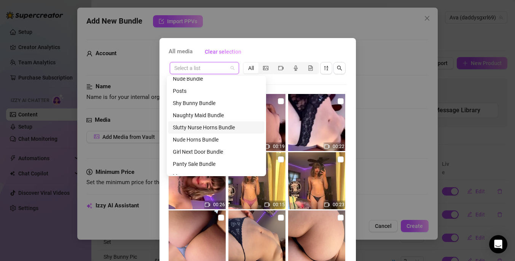
scroll to position [146, 0]
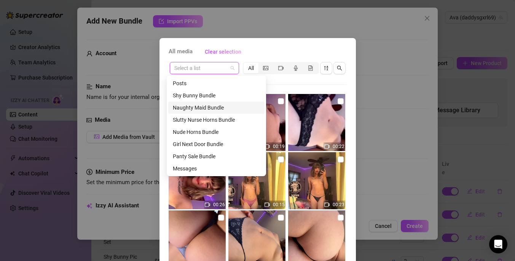
click at [207, 107] on div "Naughty Maid Bundle" at bounding box center [216, 108] width 87 height 8
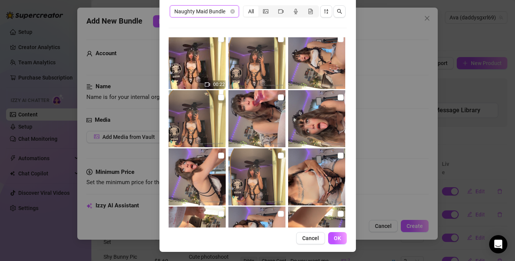
scroll to position [0, 0]
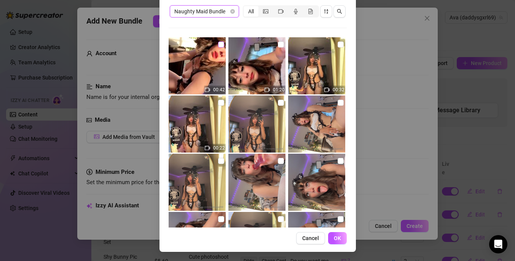
click at [218, 45] on input "checkbox" at bounding box center [221, 44] width 6 height 6
click at [278, 46] on input "checkbox" at bounding box center [281, 44] width 6 height 6
click at [337, 42] on img at bounding box center [316, 65] width 57 height 57
click at [338, 44] on input "checkbox" at bounding box center [341, 44] width 6 height 6
click at [218, 105] on input "checkbox" at bounding box center [221, 103] width 6 height 6
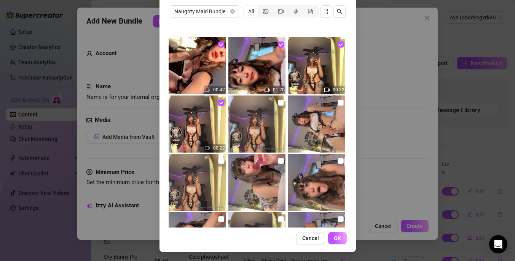
drag, startPoint x: 272, startPoint y: 103, endPoint x: 278, endPoint y: 105, distance: 6.4
click at [278, 103] on input "checkbox" at bounding box center [281, 103] width 6 height 6
click at [338, 102] on input "checkbox" at bounding box center [341, 103] width 6 height 6
click at [218, 162] on input "checkbox" at bounding box center [221, 161] width 6 height 6
click at [278, 161] on input "checkbox" at bounding box center [281, 161] width 6 height 6
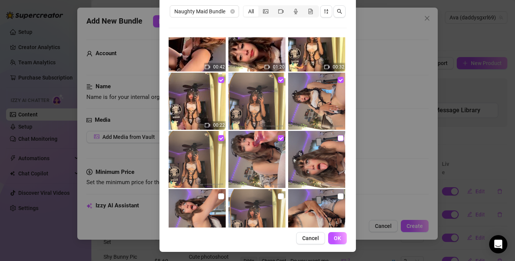
click at [338, 141] on label at bounding box center [341, 138] width 6 height 8
click at [338, 141] on input "checkbox" at bounding box center [341, 138] width 6 height 6
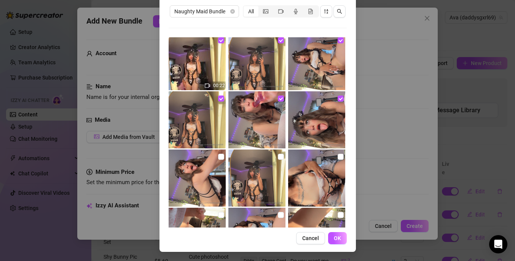
scroll to position [72, 0]
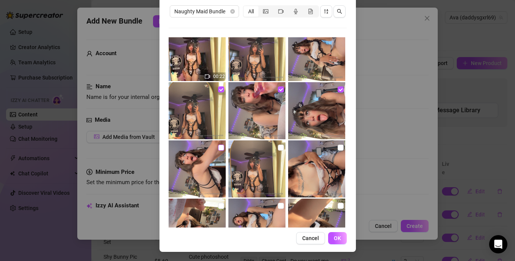
click at [218, 148] on input "checkbox" at bounding box center [221, 148] width 6 height 6
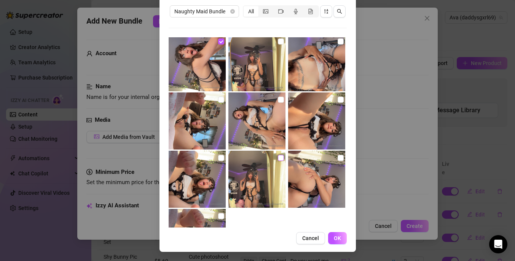
scroll to position [172, 0]
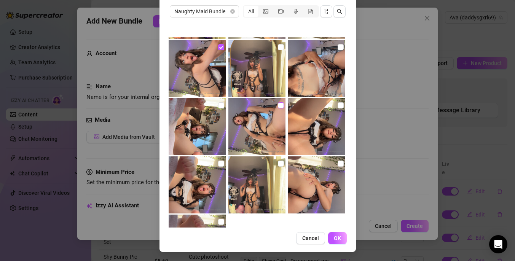
click at [278, 105] on input "checkbox" at bounding box center [281, 105] width 6 height 6
click at [218, 106] on input "checkbox" at bounding box center [221, 105] width 6 height 6
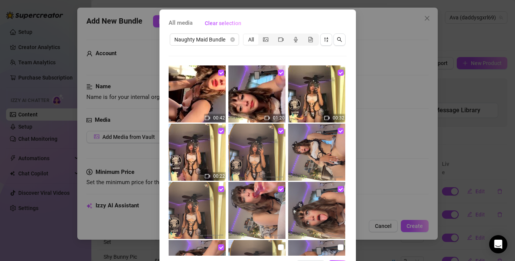
scroll to position [57, 0]
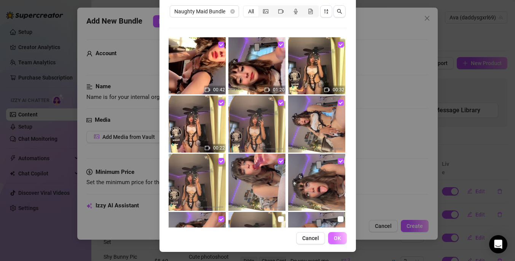
click at [336, 236] on span "OK" at bounding box center [337, 238] width 7 height 6
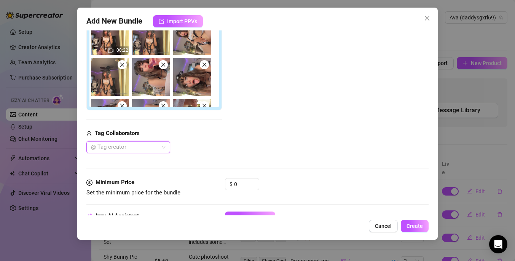
scroll to position [190, 0]
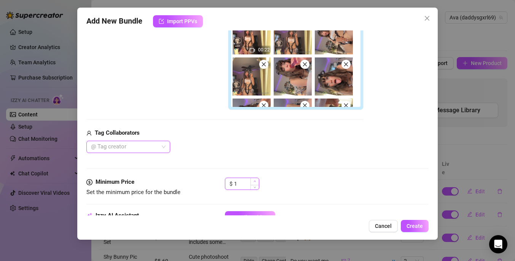
click at [253, 183] on span "Increase Value" at bounding box center [254, 181] width 8 height 7
click at [252, 187] on span "Decrease Value" at bounding box center [254, 186] width 8 height 7
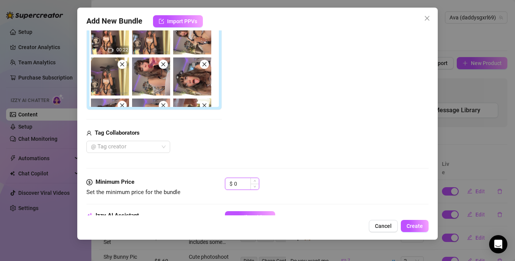
drag, startPoint x: 243, startPoint y: 184, endPoint x: 233, endPoint y: 183, distance: 10.7
click at [233, 183] on div "$ 0" at bounding box center [242, 184] width 34 height 12
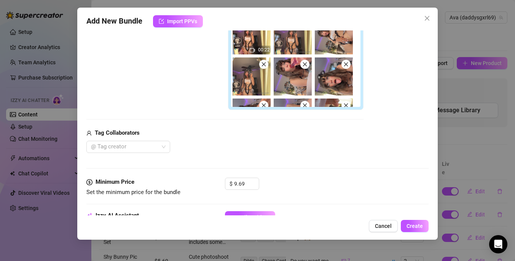
click at [306, 161] on div "Media Add Media from Vault Free preview Pay to view 00:42 01:20 00:32 00:22 Tag…" at bounding box center [257, 52] width 342 height 252
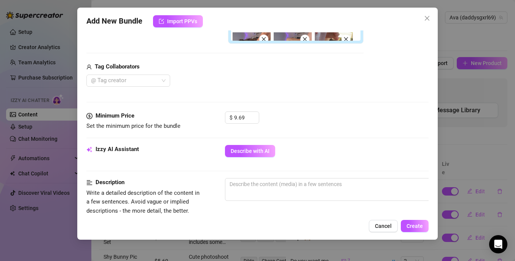
scroll to position [298, 0]
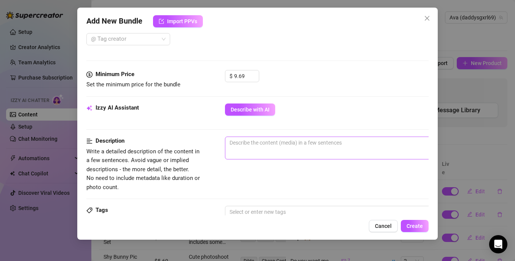
click at [290, 149] on span "0 / 1000" at bounding box center [358, 148] width 266 height 23
click at [288, 148] on span "0 / 1000" at bounding box center [358, 148] width 266 height 23
click at [298, 141] on textarea at bounding box center [358, 142] width 266 height 11
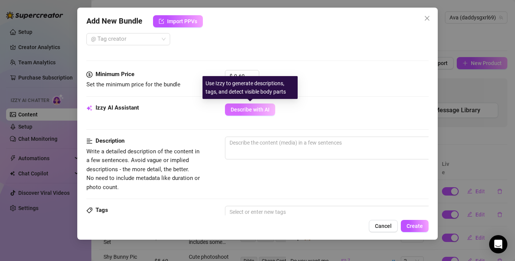
click at [265, 110] on span "Describe with AI" at bounding box center [250, 110] width 39 height 6
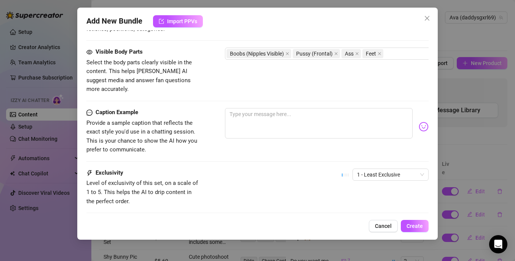
scroll to position [554, 0]
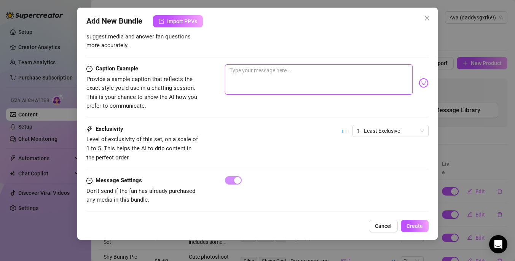
click at [264, 64] on textarea at bounding box center [319, 79] width 188 height 30
click at [384, 125] on span "1 - Least Exclusive" at bounding box center [390, 130] width 67 height 11
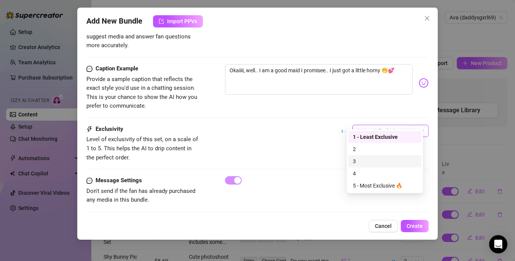
click at [354, 163] on div "3" at bounding box center [385, 161] width 64 height 8
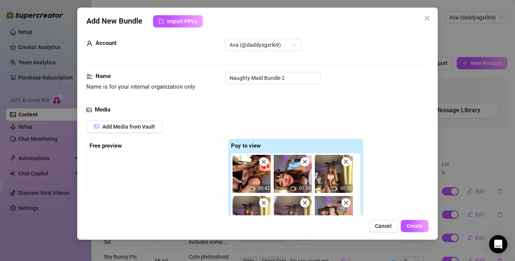
scroll to position [0, 0]
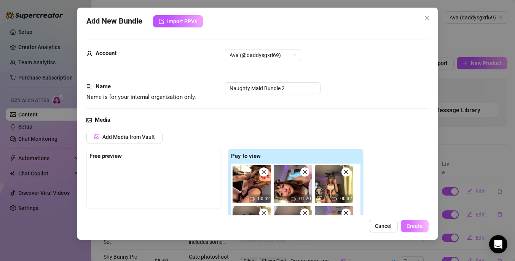
click at [421, 226] on span "Create" at bounding box center [414, 226] width 16 height 6
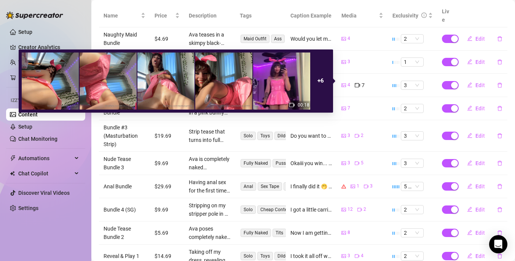
scroll to position [158, 0]
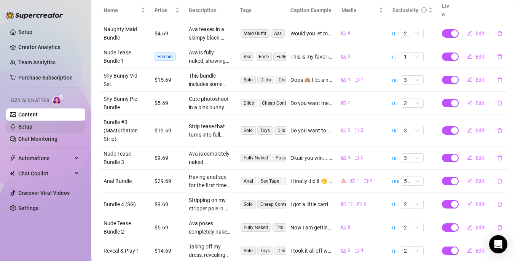
click at [32, 130] on link "Setup" at bounding box center [25, 127] width 14 height 6
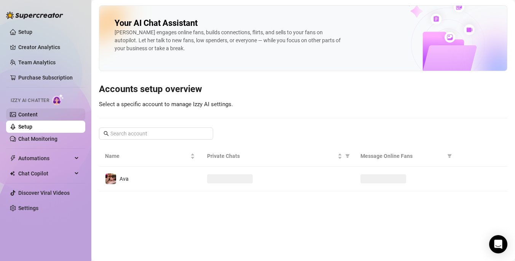
click at [34, 114] on link "Content" at bounding box center [27, 115] width 19 height 6
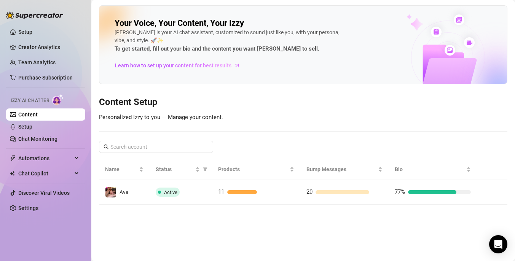
click at [38, 113] on link "Content" at bounding box center [27, 115] width 19 height 6
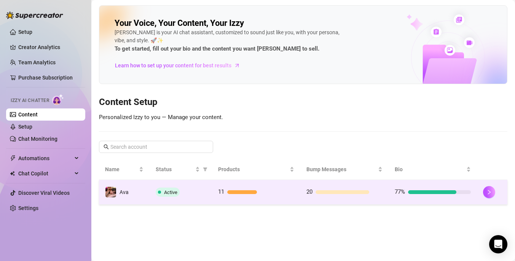
click at [250, 197] on td "11" at bounding box center [256, 192] width 88 height 25
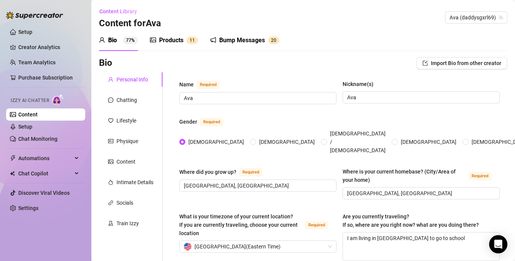
click at [186, 37] on span "1 1" at bounding box center [191, 41] width 11 height 8
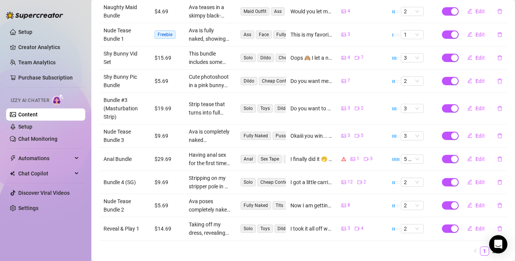
scroll to position [195, 0]
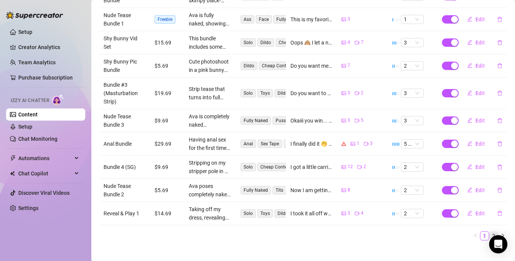
click at [489, 232] on link "2" at bounding box center [493, 236] width 8 height 8
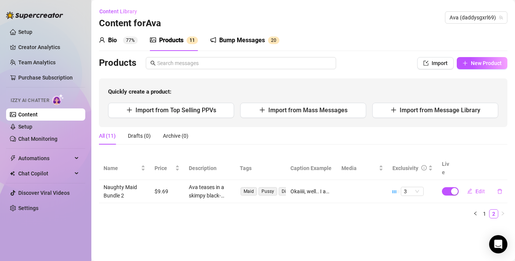
scroll to position [0, 0]
click at [481, 58] on button "New Product" at bounding box center [482, 63] width 51 height 12
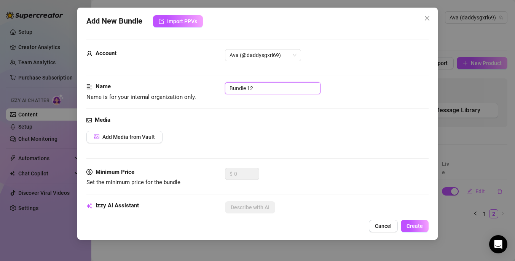
drag, startPoint x: 266, startPoint y: 92, endPoint x: 169, endPoint y: 92, distance: 96.7
click at [172, 96] on div "Name Name is for your internal organization only. Bundle 12" at bounding box center [257, 91] width 342 height 19
drag, startPoint x: 274, startPoint y: 88, endPoint x: 211, endPoint y: 91, distance: 63.2
click at [211, 91] on div "Name Name is for your internal organization only. Bundle 12" at bounding box center [257, 91] width 342 height 19
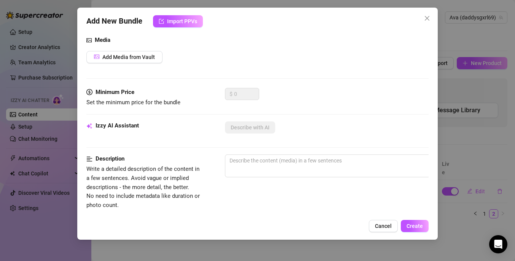
scroll to position [129, 0]
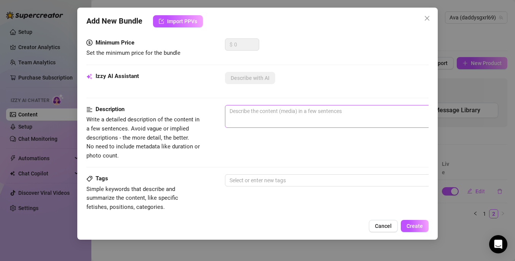
click at [279, 118] on span "0 / 1000" at bounding box center [358, 116] width 266 height 23
click at [305, 115] on textarea at bounding box center [358, 110] width 266 height 11
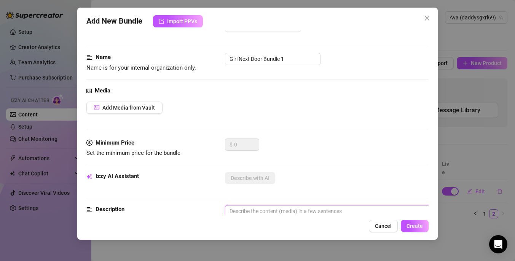
scroll to position [0, 0]
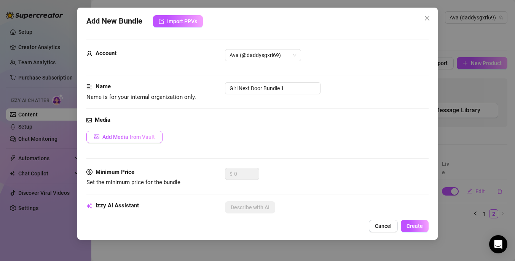
click at [141, 134] on span "Add Media from Vault" at bounding box center [128, 137] width 53 height 6
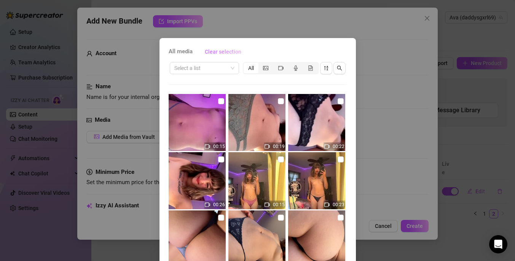
click at [222, 57] on button "Clear selection" at bounding box center [223, 52] width 49 height 12
click at [220, 65] on input "search" at bounding box center [200, 67] width 53 height 11
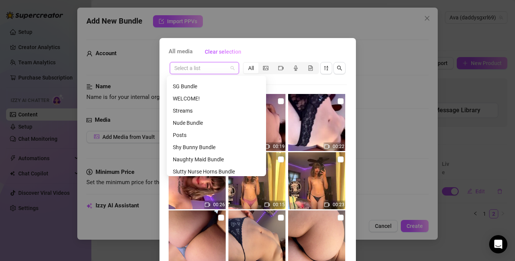
scroll to position [146, 0]
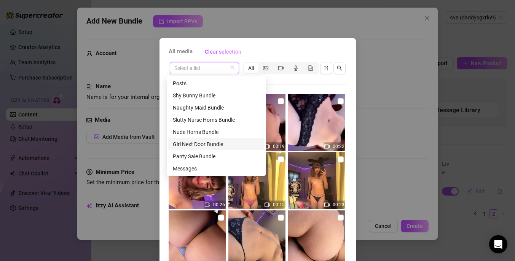
click at [209, 142] on div "Girl Next Door Bundle" at bounding box center [216, 144] width 87 height 8
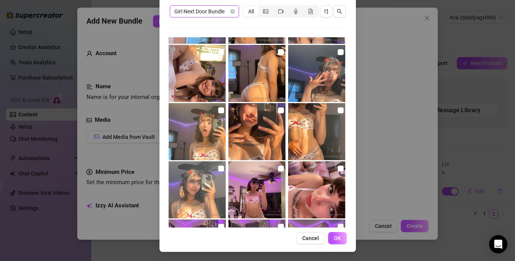
scroll to position [462, 0]
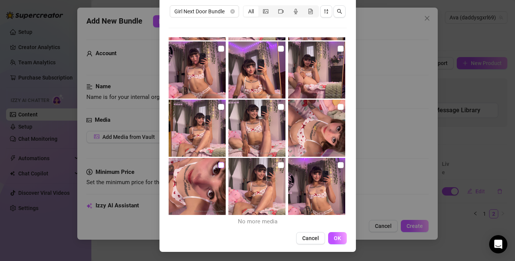
click at [218, 167] on input "checkbox" at bounding box center [221, 165] width 6 height 6
click at [278, 110] on label at bounding box center [281, 107] width 6 height 8
click at [278, 110] on input "checkbox" at bounding box center [281, 107] width 6 height 6
click at [338, 51] on input "checkbox" at bounding box center [341, 49] width 6 height 6
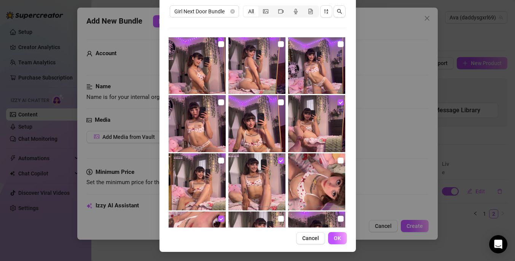
scroll to position [400, 0]
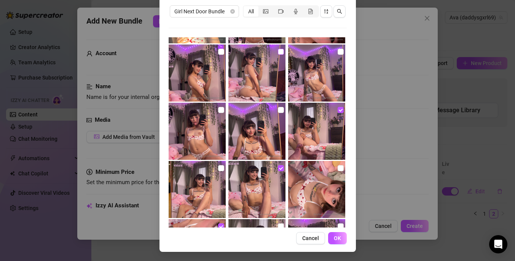
click at [278, 52] on input "checkbox" at bounding box center [281, 52] width 6 height 6
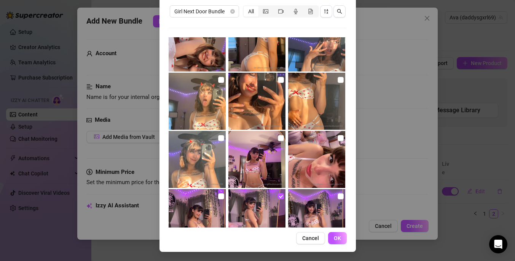
scroll to position [232, 0]
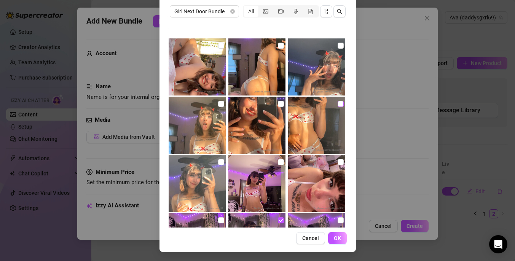
click at [338, 104] on input "checkbox" at bounding box center [341, 104] width 6 height 6
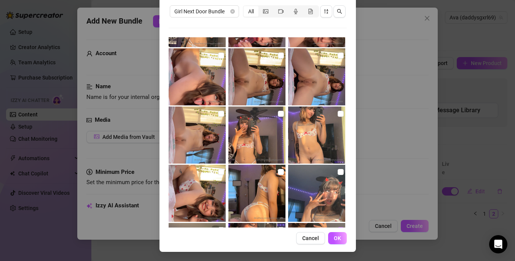
scroll to position [0, 0]
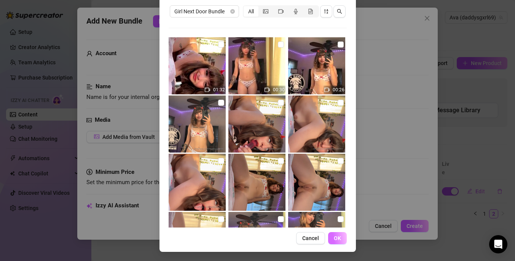
click at [334, 238] on span "OK" at bounding box center [337, 238] width 7 height 6
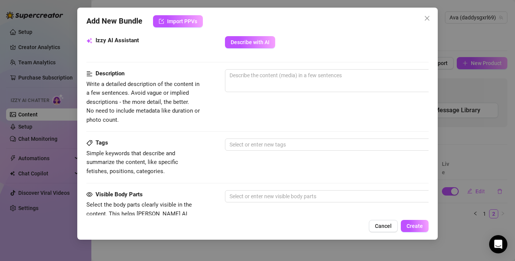
scroll to position [178, 0]
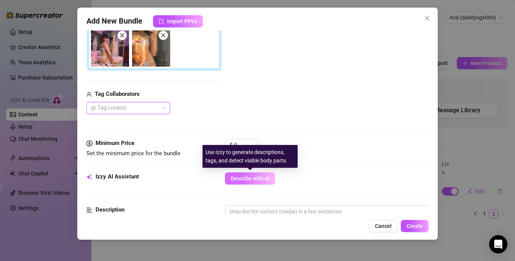
click at [246, 177] on span "Describe with AI" at bounding box center [250, 178] width 39 height 6
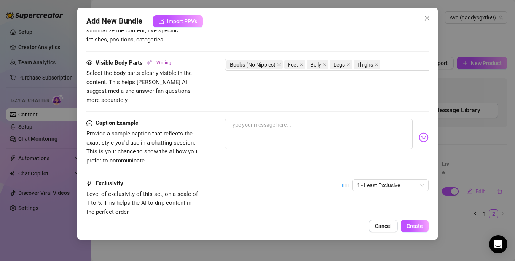
scroll to position [454, 0]
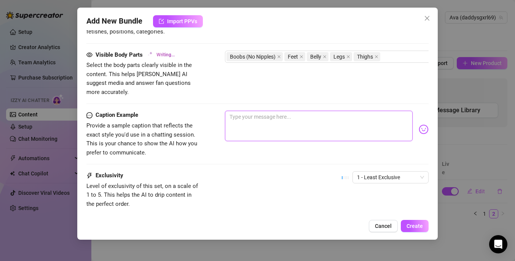
click at [258, 124] on textarea at bounding box center [319, 126] width 188 height 30
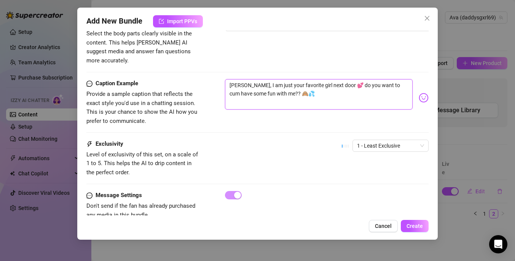
scroll to position [493, 0]
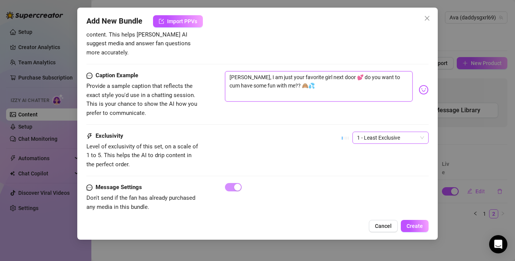
click at [378, 132] on span "1 - Least Exclusive" at bounding box center [390, 137] width 67 height 11
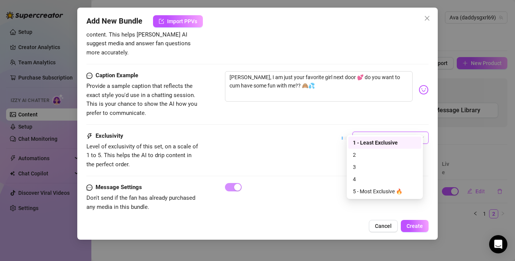
scroll to position [495, 0]
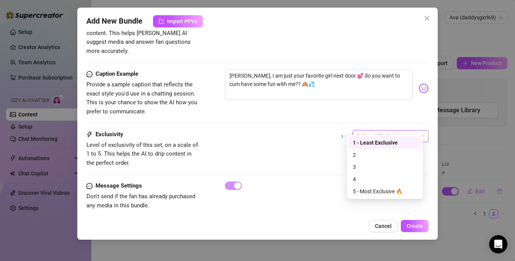
click at [378, 131] on span "1 - Least Exclusive" at bounding box center [390, 136] width 67 height 11
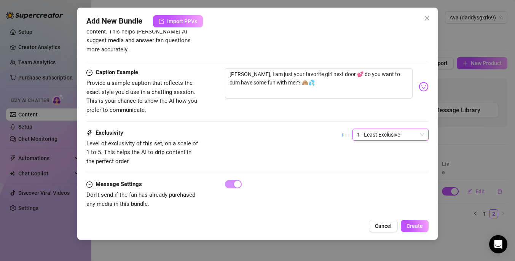
scroll to position [500, 0]
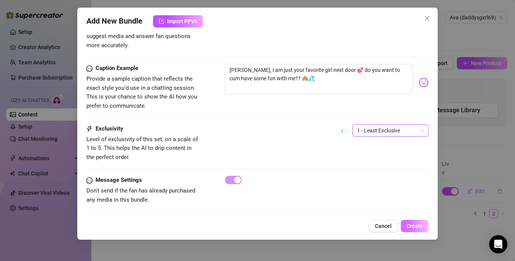
click at [415, 221] on button "Create" at bounding box center [415, 226] width 28 height 12
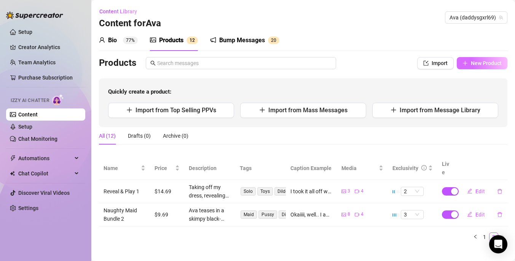
click at [477, 62] on span "New Product" at bounding box center [486, 63] width 31 height 6
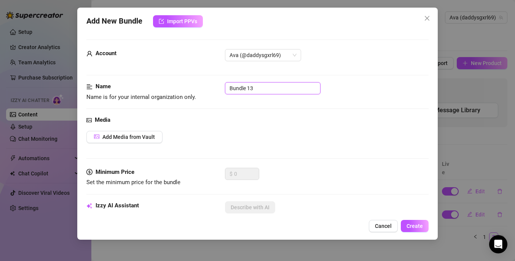
drag, startPoint x: 265, startPoint y: 89, endPoint x: 188, endPoint y: 85, distance: 77.0
click at [186, 86] on div "Name Name is for your internal organization only. Bundle 13" at bounding box center [257, 91] width 342 height 19
click at [228, 116] on div "Media" at bounding box center [257, 120] width 342 height 9
click at [139, 136] on span "Add Media from Vault" at bounding box center [128, 137] width 53 height 6
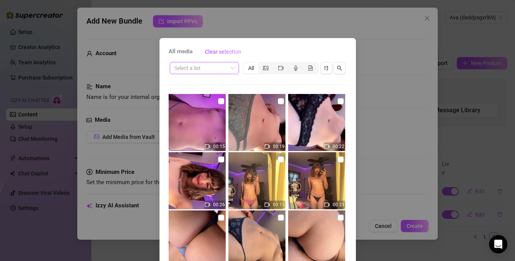
click at [221, 71] on input "search" at bounding box center [200, 67] width 53 height 11
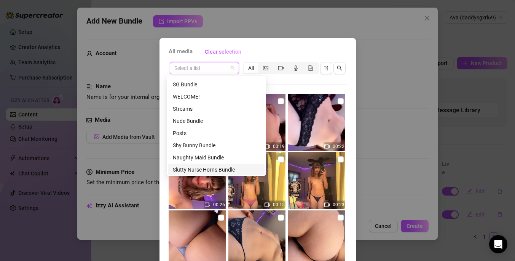
scroll to position [146, 0]
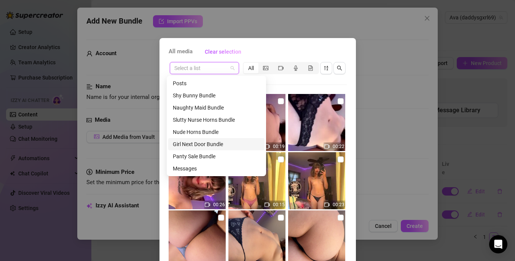
click at [222, 140] on div "Girl Next Door Bundle" at bounding box center [216, 144] width 87 height 8
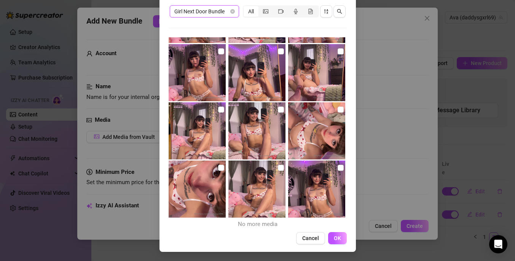
scroll to position [459, 0]
click at [338, 171] on label at bounding box center [341, 168] width 6 height 8
click at [338, 171] on input "checkbox" at bounding box center [341, 168] width 6 height 6
click at [278, 169] on input "checkbox" at bounding box center [281, 168] width 6 height 6
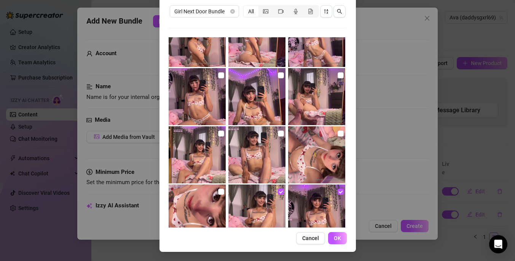
scroll to position [433, 0]
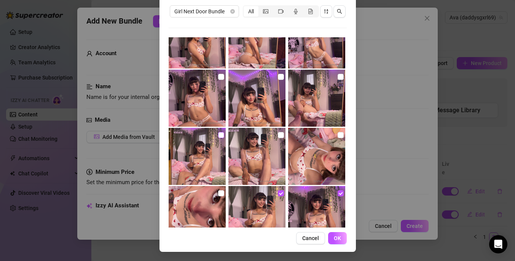
click at [218, 133] on input "checkbox" at bounding box center [221, 135] width 6 height 6
click at [278, 78] on input "checkbox" at bounding box center [281, 77] width 6 height 6
click at [218, 75] on input "checkbox" at bounding box center [221, 77] width 6 height 6
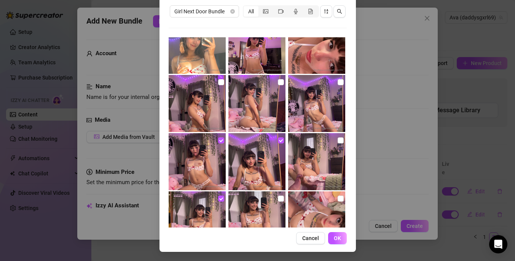
scroll to position [365, 0]
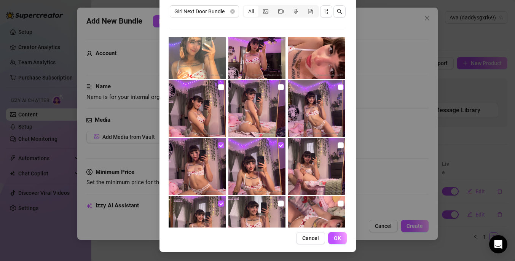
click at [338, 89] on input "checkbox" at bounding box center [341, 87] width 6 height 6
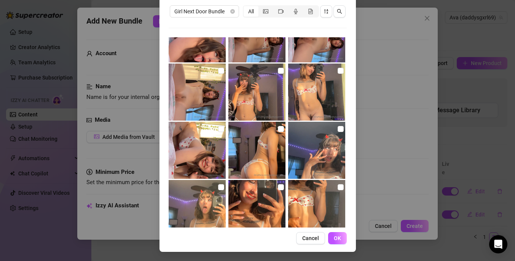
scroll to position [145, 0]
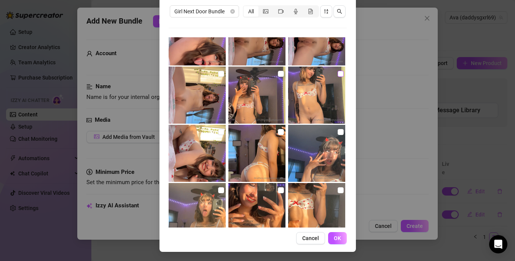
click at [338, 76] on input "checkbox" at bounding box center [341, 74] width 6 height 6
click at [278, 75] on input "checkbox" at bounding box center [281, 74] width 6 height 6
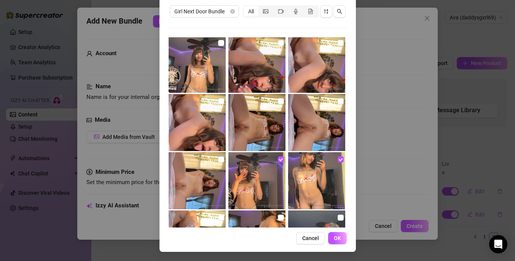
scroll to position [53, 0]
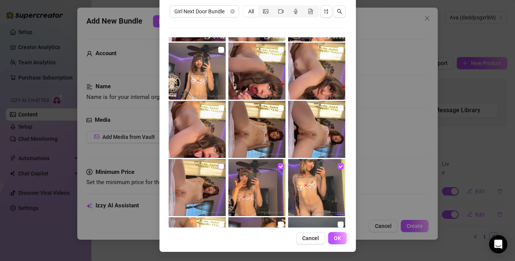
click at [218, 167] on input "checkbox" at bounding box center [221, 166] width 6 height 6
click at [338, 107] on input "checkbox" at bounding box center [341, 108] width 6 height 6
click at [278, 110] on input "checkbox" at bounding box center [281, 108] width 6 height 6
click at [218, 107] on input "checkbox" at bounding box center [221, 108] width 6 height 6
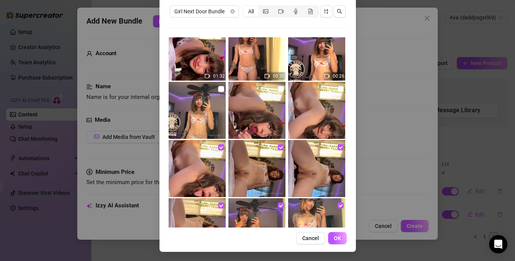
scroll to position [6, 0]
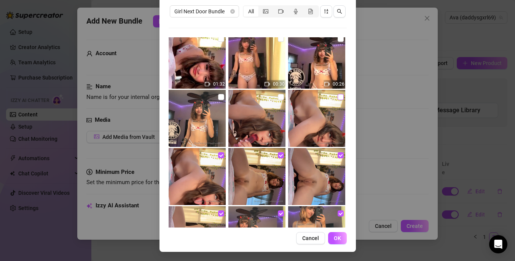
click at [338, 95] on input "checkbox" at bounding box center [341, 97] width 6 height 6
click at [278, 97] on input "checkbox" at bounding box center [281, 97] width 6 height 6
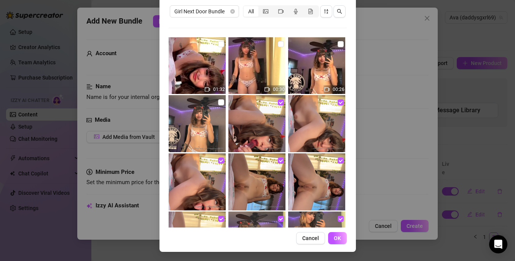
scroll to position [0, 0]
click at [338, 46] on input "checkbox" at bounding box center [341, 44] width 6 height 6
click at [278, 43] on input "checkbox" at bounding box center [281, 44] width 6 height 6
click at [218, 45] on input "checkbox" at bounding box center [221, 44] width 6 height 6
click at [334, 239] on span "OK" at bounding box center [337, 238] width 7 height 6
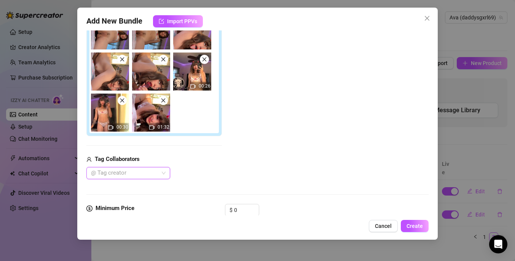
scroll to position [55, 0]
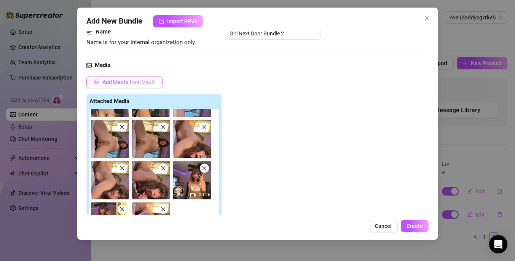
click at [150, 81] on span "Add Media from Vault" at bounding box center [128, 82] width 53 height 6
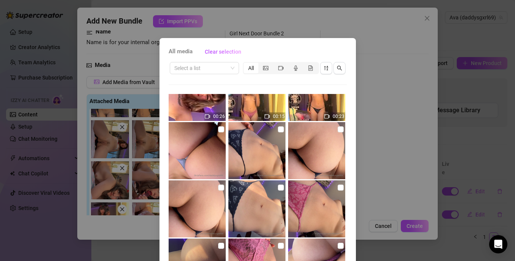
scroll to position [150, 0]
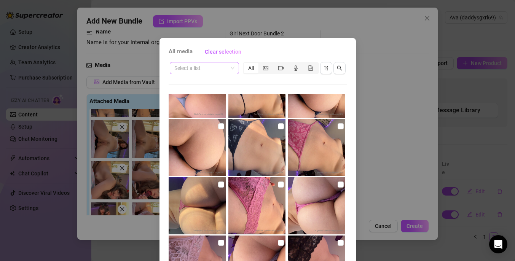
click at [214, 67] on input "search" at bounding box center [200, 67] width 53 height 11
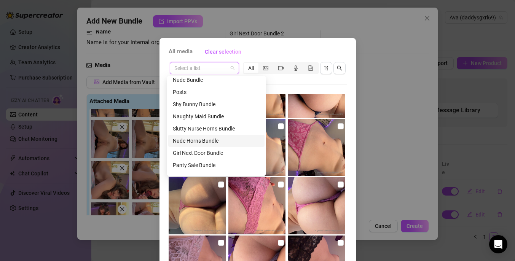
scroll to position [146, 0]
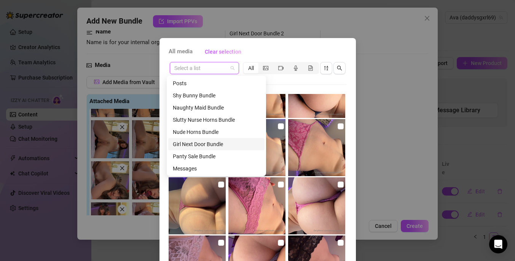
click at [213, 143] on div "Girl Next Door Bundle" at bounding box center [216, 144] width 87 height 8
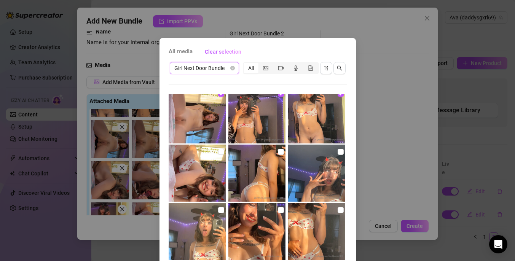
scroll to position [193, 0]
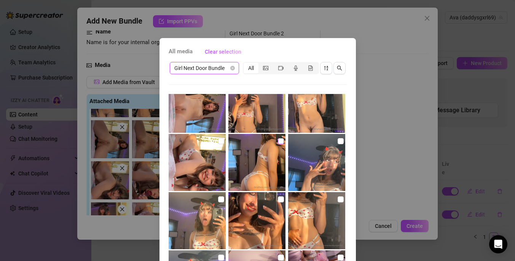
click at [278, 141] on input "checkbox" at bounding box center [281, 141] width 6 height 6
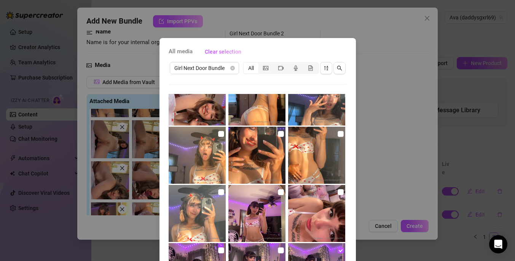
scroll to position [266, 0]
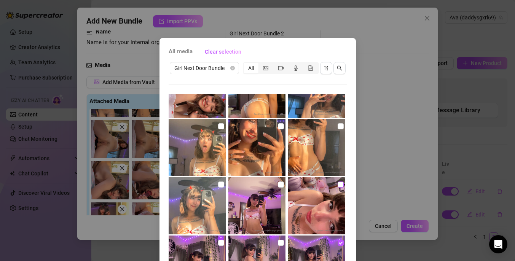
click at [338, 185] on input "checkbox" at bounding box center [341, 185] width 6 height 6
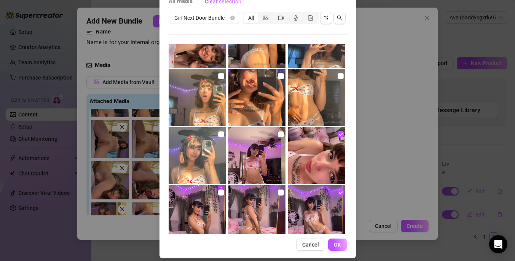
scroll to position [52, 0]
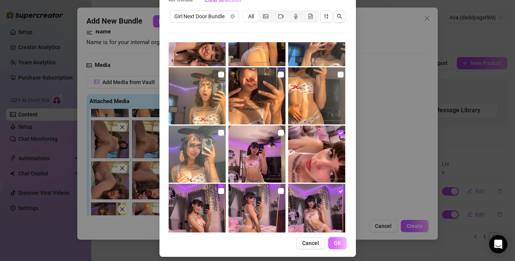
click at [337, 244] on span "OK" at bounding box center [337, 243] width 7 height 6
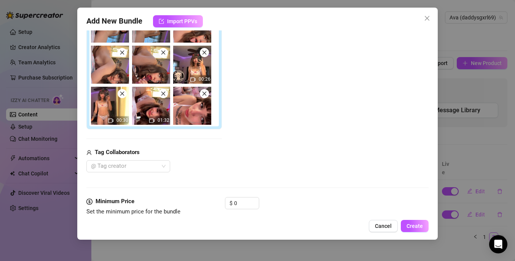
scroll to position [257, 0]
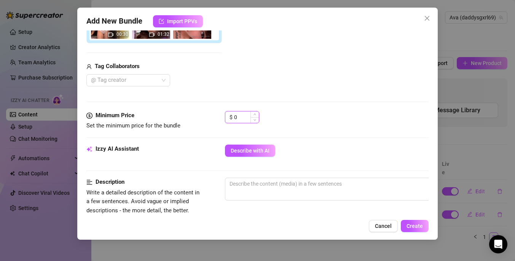
drag, startPoint x: 247, startPoint y: 119, endPoint x: 231, endPoint y: 120, distance: 15.6
click at [231, 120] on div "$ 0" at bounding box center [242, 117] width 34 height 12
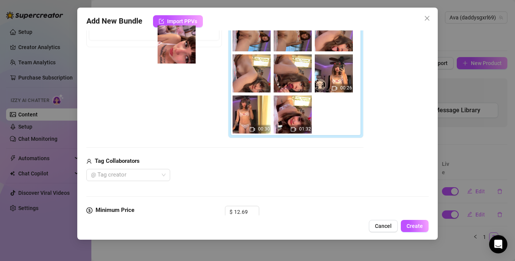
scroll to position [113, 0]
drag, startPoint x: 335, startPoint y: 123, endPoint x: 174, endPoint y: 49, distance: 177.1
click at [174, 49] on div "Free preview Pay to view 00:26 00:30 01:32" at bounding box center [224, 62] width 277 height 151
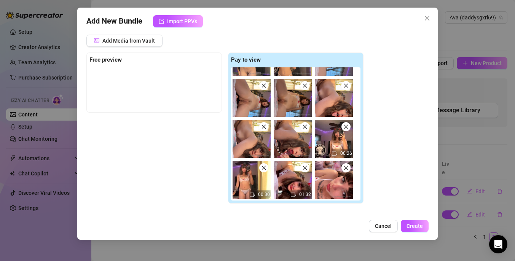
scroll to position [94, 0]
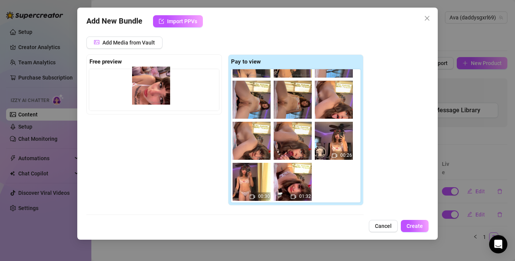
drag, startPoint x: 304, startPoint y: 163, endPoint x: 157, endPoint y: 92, distance: 163.1
click at [157, 92] on div "Free preview Pay to view 00:26 00:30 01:32" at bounding box center [224, 129] width 277 height 151
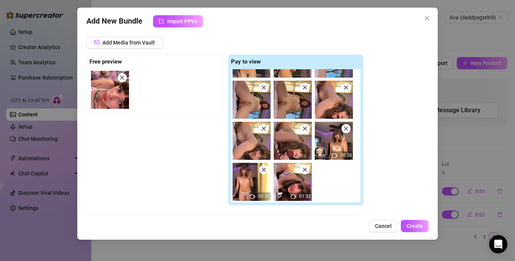
click at [121, 94] on img at bounding box center [110, 90] width 38 height 38
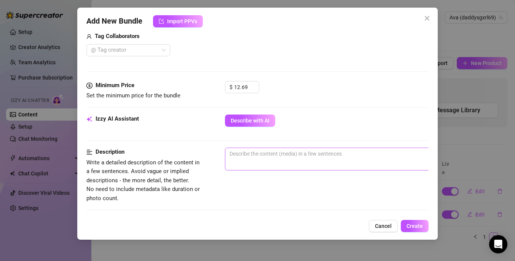
scroll to position [292, 0]
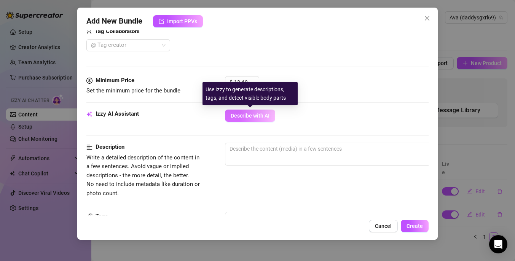
click at [249, 120] on button "Describe with AI" at bounding box center [250, 116] width 50 height 12
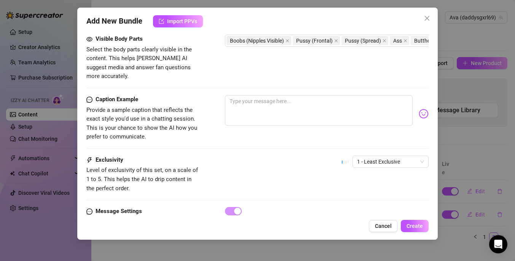
scroll to position [525, 0]
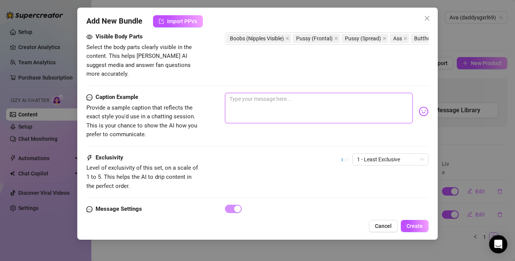
click at [247, 101] on textarea at bounding box center [319, 108] width 188 height 30
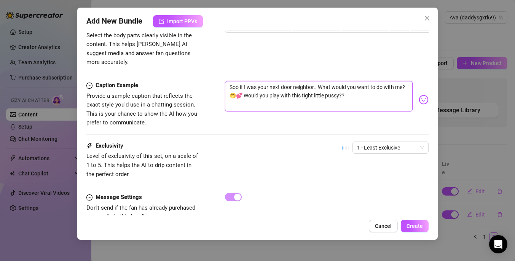
scroll to position [554, 0]
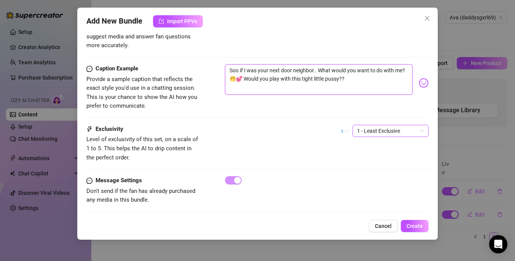
click at [365, 125] on span "1 - Least Exclusive" at bounding box center [390, 130] width 67 height 11
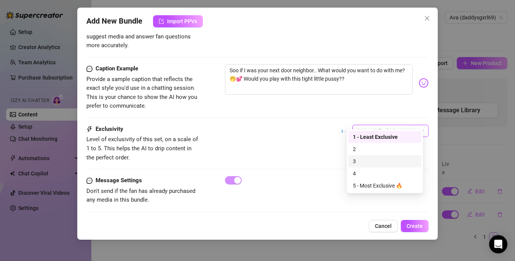
click at [372, 160] on div "3" at bounding box center [385, 161] width 64 height 8
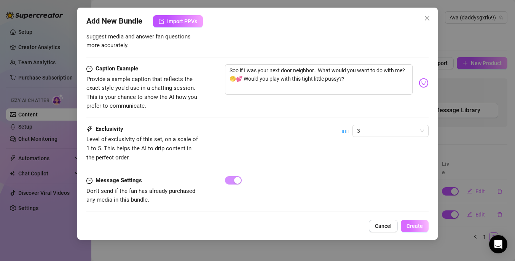
click at [411, 224] on span "Create" at bounding box center [414, 226] width 16 height 6
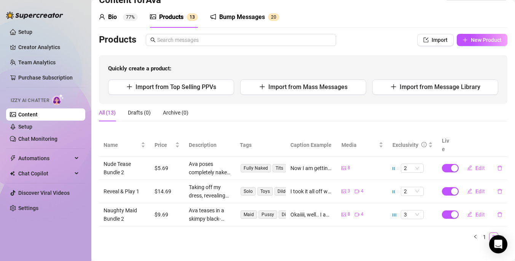
scroll to position [24, 0]
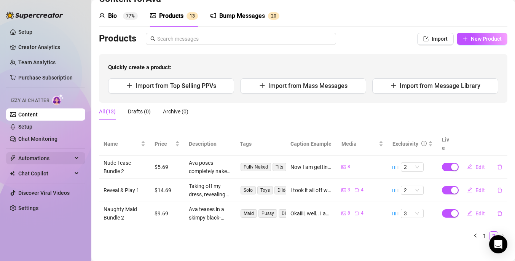
click at [56, 157] on span "Automations" at bounding box center [45, 158] width 54 height 12
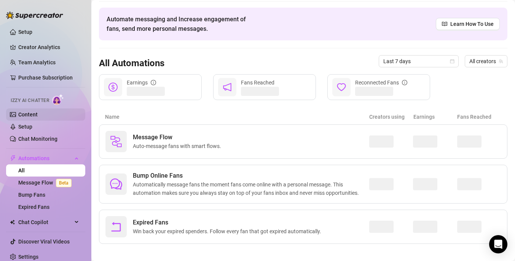
click at [35, 112] on link "Content" at bounding box center [27, 115] width 19 height 6
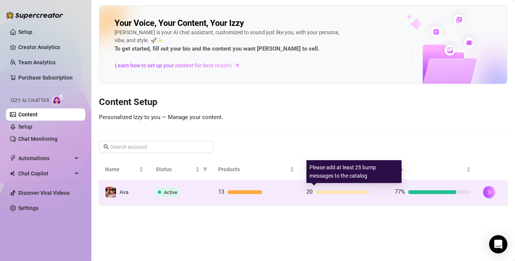
click at [341, 188] on div "20" at bounding box center [344, 192] width 76 height 9
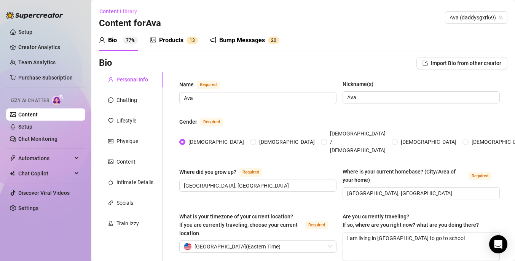
click at [226, 41] on div "Bump Messages" at bounding box center [242, 40] width 46 height 9
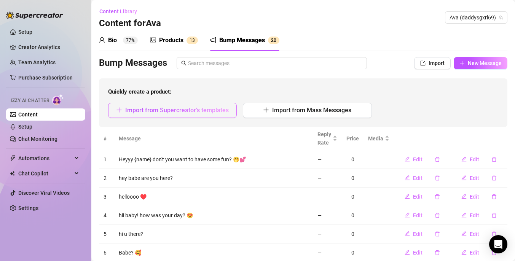
click at [201, 111] on span "Import from Supercreator's templates" at bounding box center [177, 110] width 104 height 7
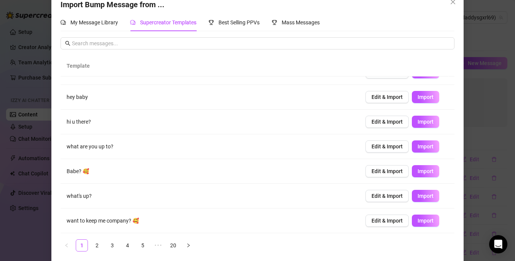
scroll to position [21, 0]
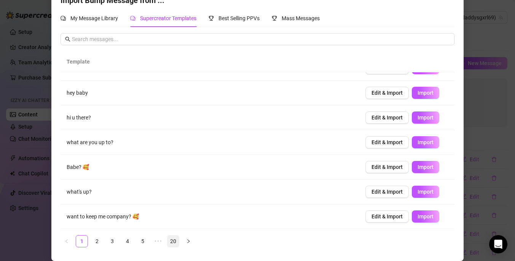
click at [167, 241] on link "20" at bounding box center [172, 241] width 11 height 11
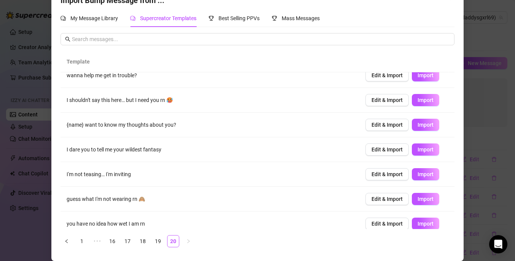
scroll to position [66, 0]
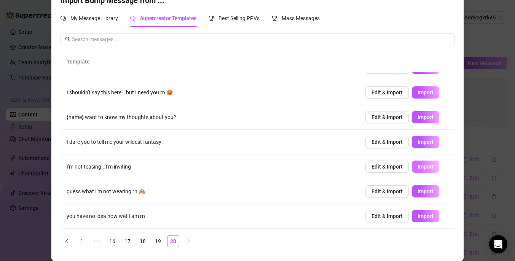
click at [417, 166] on span "Import" at bounding box center [425, 167] width 16 height 6
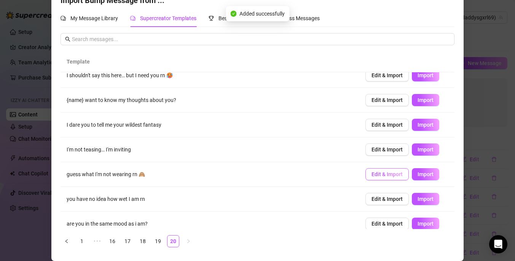
scroll to position [91, 0]
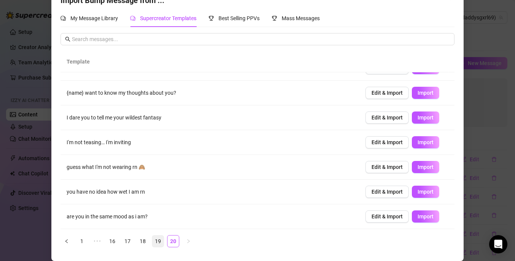
click at [156, 242] on link "19" at bounding box center [157, 241] width 11 height 11
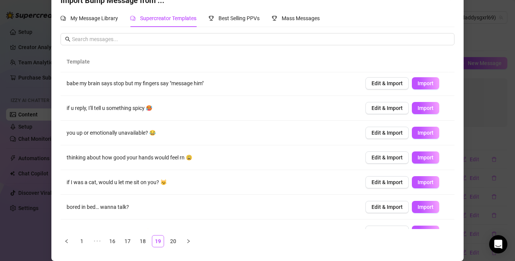
scroll to position [0, 0]
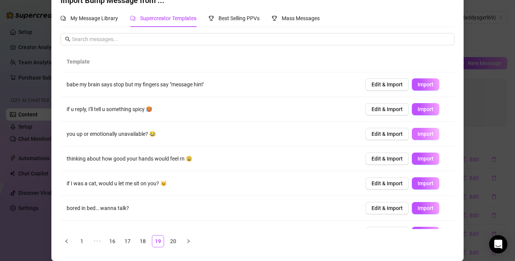
click at [421, 131] on button "Import" at bounding box center [425, 134] width 27 height 12
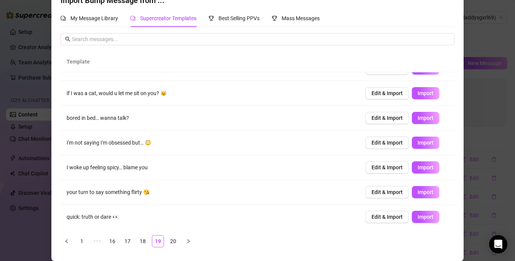
scroll to position [91, 0]
click at [141, 241] on link "18" at bounding box center [142, 241] width 11 height 11
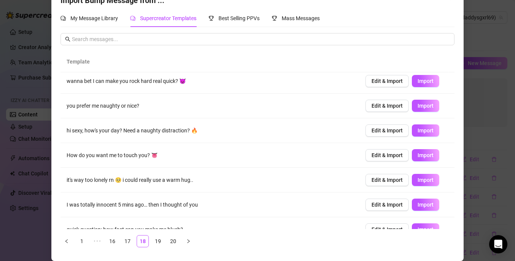
scroll to position [0, 0]
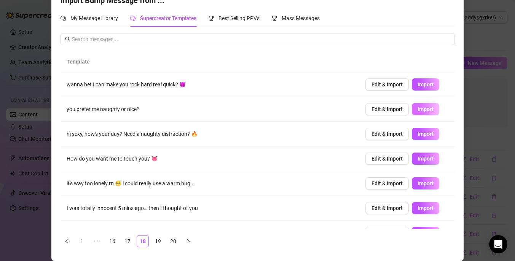
click at [419, 110] on span "Import" at bounding box center [425, 109] width 16 height 6
click at [417, 83] on span "Import" at bounding box center [425, 84] width 16 height 6
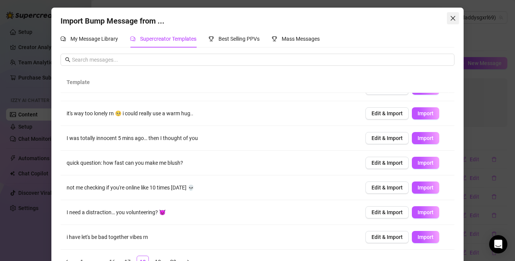
click at [450, 19] on icon "close" at bounding box center [453, 18] width 6 height 6
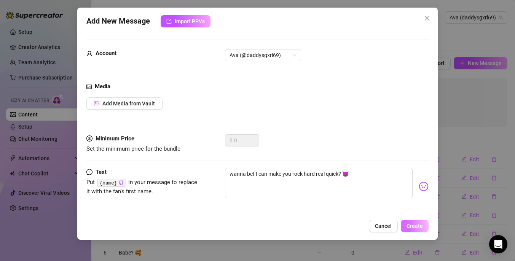
click at [413, 225] on span "Create" at bounding box center [414, 226] width 16 height 6
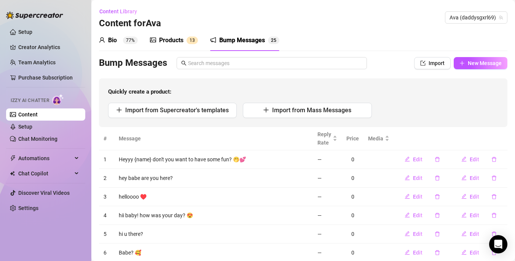
click at [169, 40] on div "Products" at bounding box center [171, 40] width 24 height 9
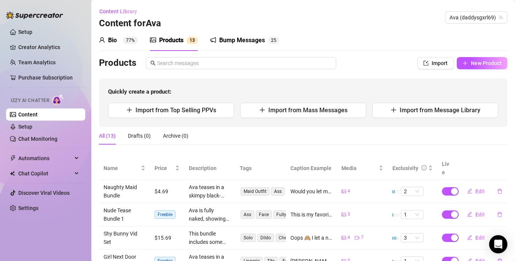
click at [110, 40] on div "Bio" at bounding box center [112, 40] width 9 height 9
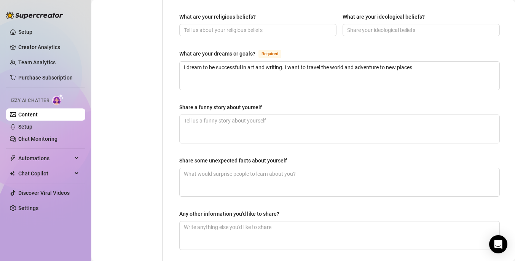
scroll to position [422, 0]
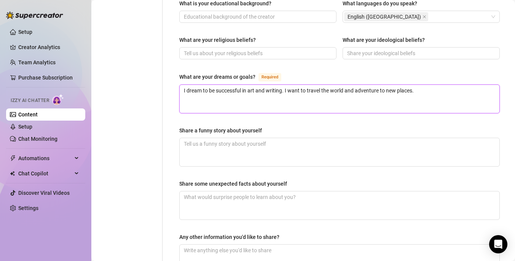
click at [425, 85] on textarea "I dream to be successful in art and writing. I want to travel the world and adv…" at bounding box center [340, 99] width 320 height 28
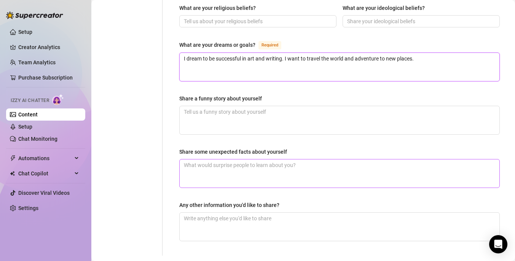
scroll to position [465, 0]
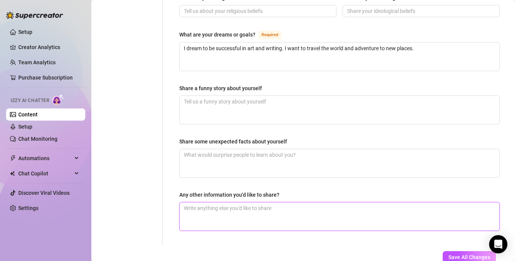
click at [280, 202] on textarea "Any other information you'd like to share?" at bounding box center [340, 216] width 320 height 28
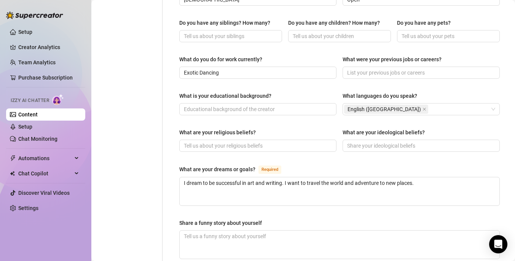
scroll to position [0, 0]
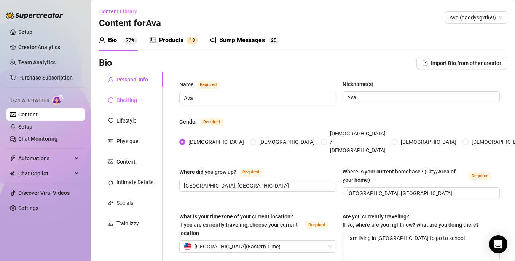
click at [134, 105] on div "Chatting" at bounding box center [131, 100] width 64 height 14
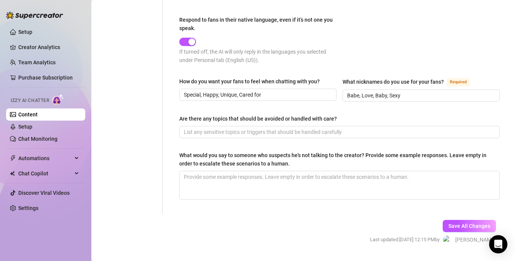
scroll to position [437, 0]
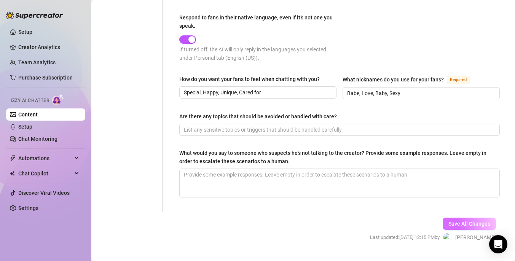
click at [456, 221] on span "Save All Changes" at bounding box center [469, 224] width 42 height 6
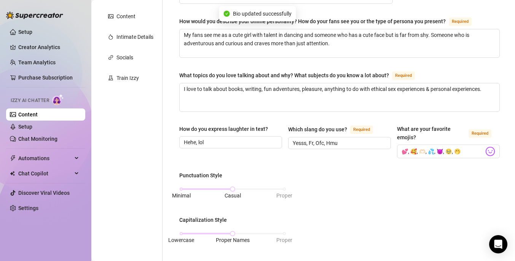
scroll to position [0, 0]
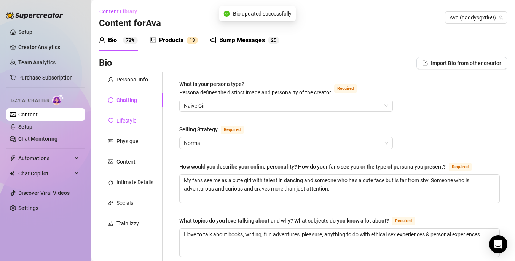
click at [132, 119] on div "Lifestyle" at bounding box center [126, 120] width 20 height 8
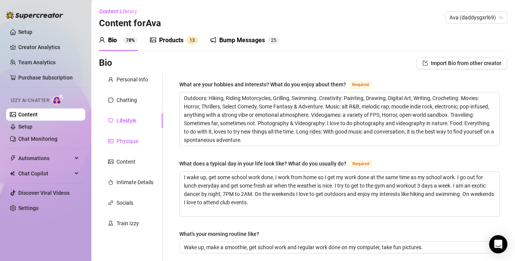
click at [134, 143] on div "Physique" at bounding box center [127, 141] width 22 height 8
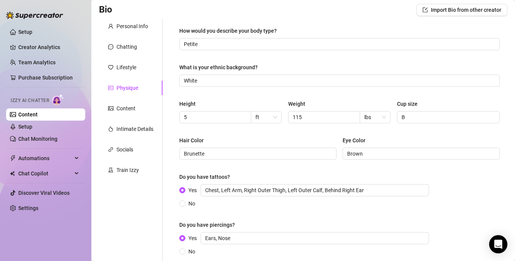
scroll to position [55, 0]
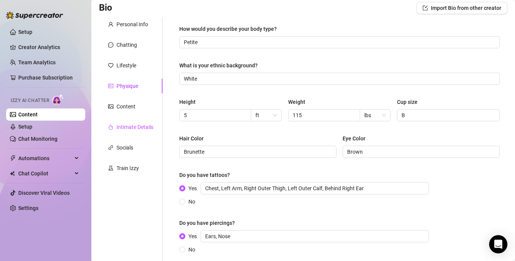
click at [129, 125] on div "Intimate Details" at bounding box center [134, 127] width 37 height 8
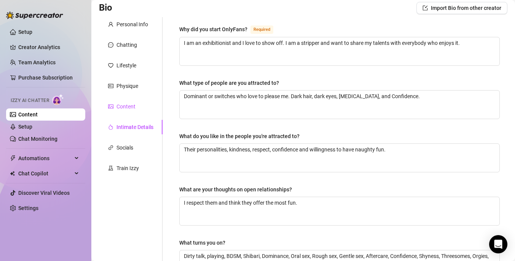
click at [130, 107] on div "Content" at bounding box center [125, 106] width 19 height 8
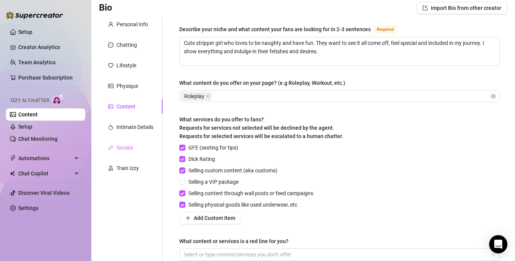
click at [136, 145] on div "Socials" at bounding box center [131, 147] width 64 height 14
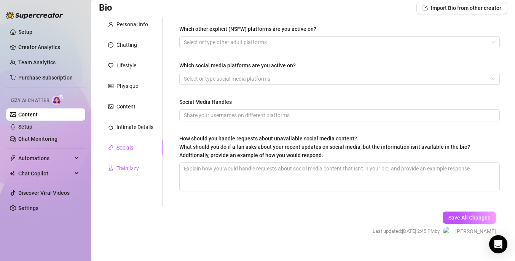
click at [134, 167] on div "Train Izzy" at bounding box center [127, 168] width 22 height 8
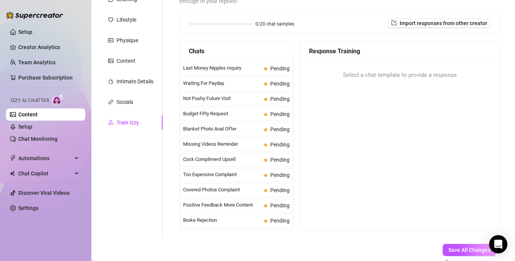
scroll to position [99, 0]
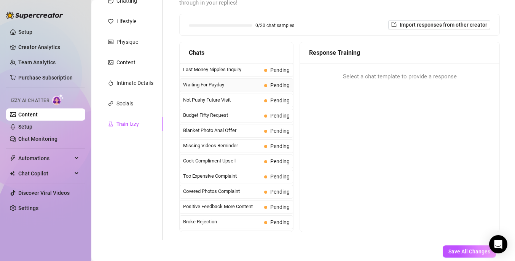
click at [233, 83] on span "Waiting For Payday" at bounding box center [222, 85] width 78 height 8
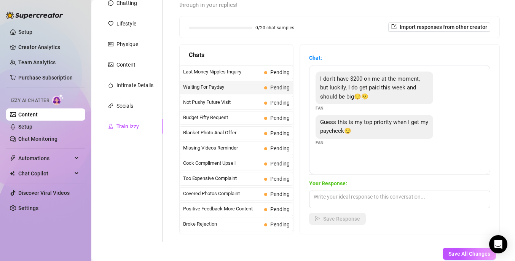
scroll to position [100, 0]
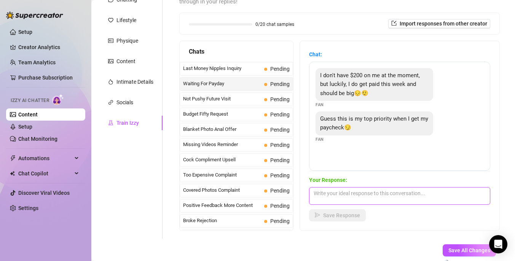
click at [388, 199] on textarea at bounding box center [399, 196] width 181 height 18
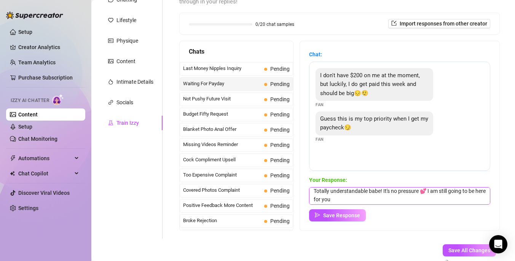
scroll to position [3, 0]
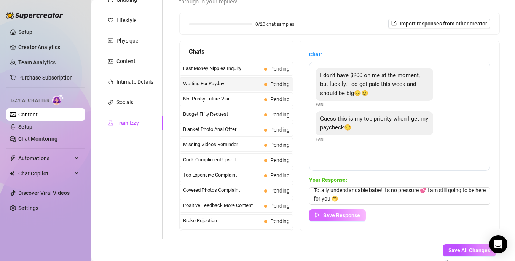
click at [344, 218] on button "Save Response" at bounding box center [337, 215] width 57 height 12
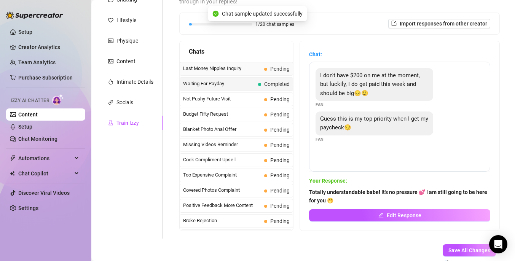
click at [250, 67] on span "Last Money Nipples Inquiry" at bounding box center [222, 69] width 78 height 8
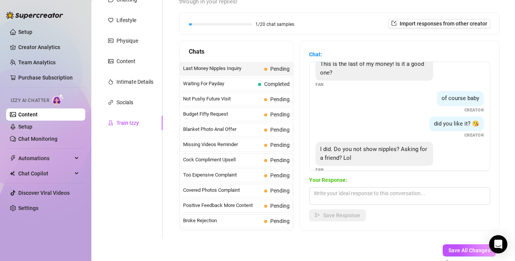
scroll to position [23, 0]
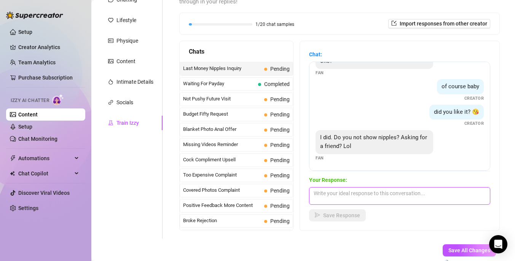
click at [370, 199] on textarea at bounding box center [399, 196] width 181 height 18
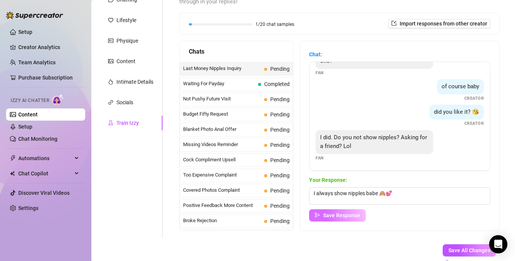
click at [349, 218] on span "Save Response" at bounding box center [341, 215] width 37 height 6
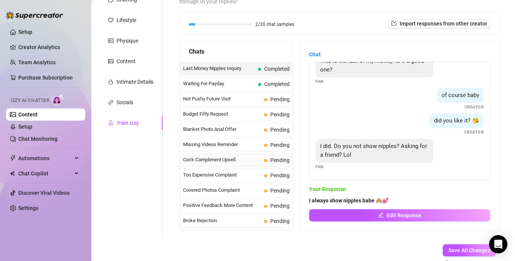
scroll to position [14, 0]
click at [229, 98] on span "Not Pushy Future Visit" at bounding box center [222, 99] width 78 height 8
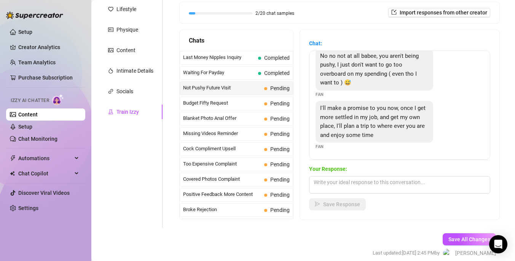
scroll to position [116, 0]
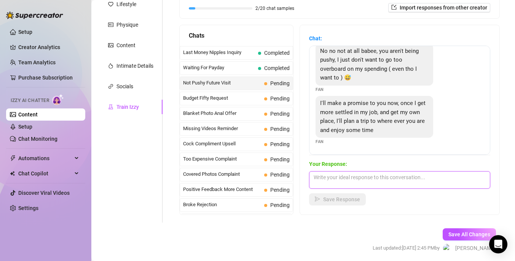
click at [384, 180] on textarea at bounding box center [399, 180] width 181 height 18
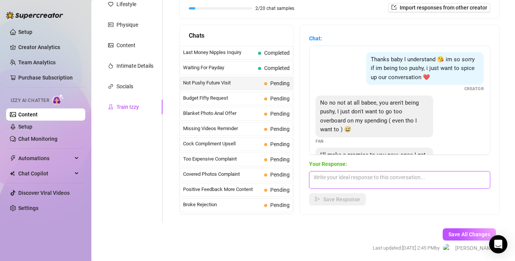
scroll to position [52, 0]
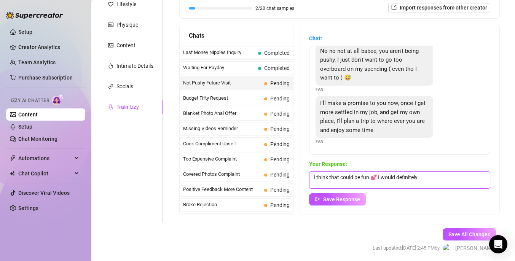
click at [435, 183] on textarea "I think that could be fun 💕 I would definitely" at bounding box center [399, 180] width 181 height 18
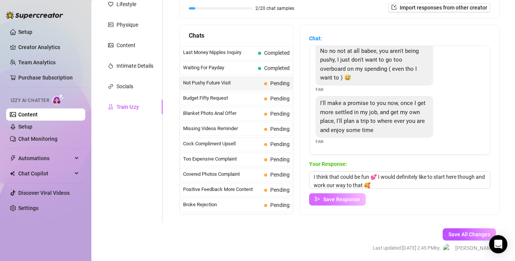
click at [331, 199] on span "Save Response" at bounding box center [341, 199] width 37 height 6
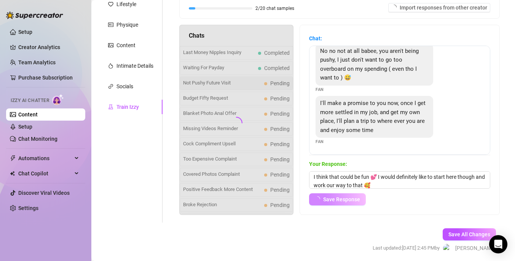
scroll to position [51, 0]
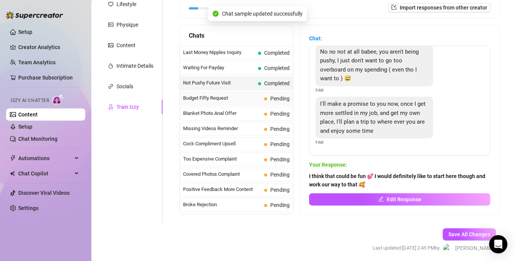
click at [227, 100] on span "Budget Fifty Request" at bounding box center [222, 98] width 78 height 8
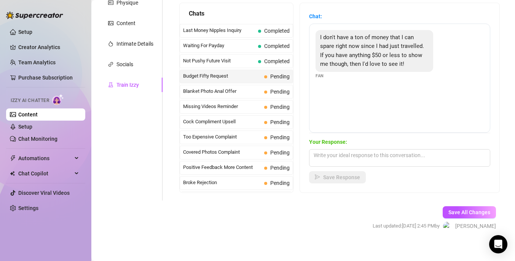
scroll to position [145, 0]
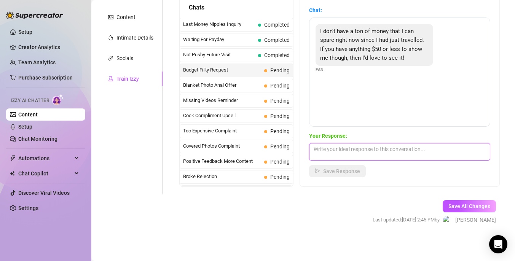
click at [378, 151] on textarea at bounding box center [399, 152] width 181 height 18
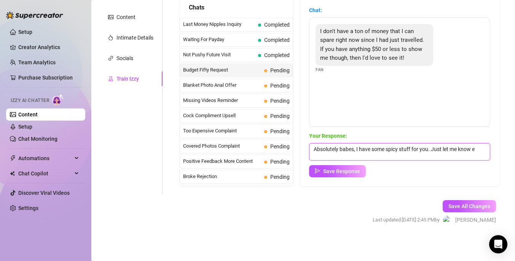
scroll to position [0, 0]
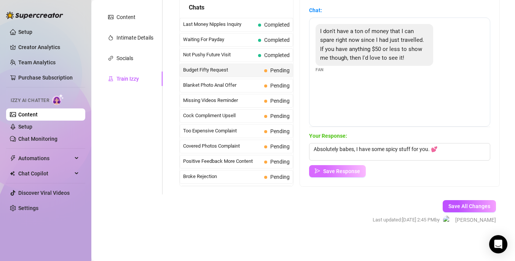
click at [352, 172] on span "Save Response" at bounding box center [341, 171] width 37 height 6
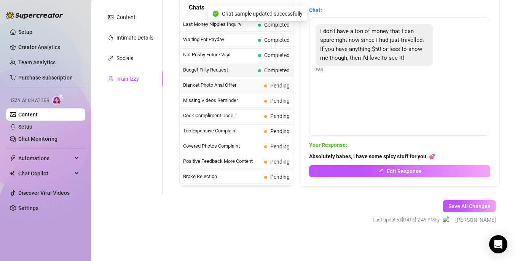
click at [264, 81] on span "Pending" at bounding box center [276, 85] width 25 height 8
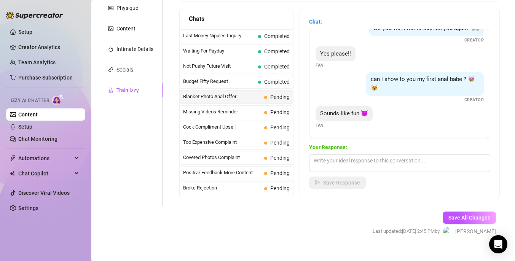
scroll to position [145, 0]
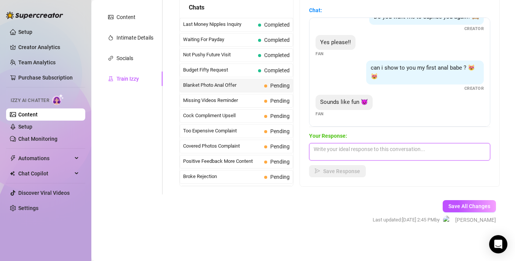
click at [384, 152] on textarea at bounding box center [399, 152] width 181 height 18
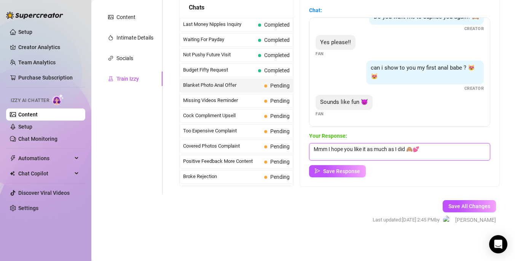
click at [365, 149] on textarea "Mmm I hope you like it as much as I did 🙈💕" at bounding box center [399, 152] width 181 height 18
click at [418, 149] on textarea "Mmm I hope you like seeing it as much as I did 🙈💕" at bounding box center [399, 152] width 181 height 18
click at [425, 150] on textarea "Mmm I hope you like seeing it as much as I did 🙈💕" at bounding box center [399, 152] width 181 height 18
click at [424, 148] on textarea "Mmm I hope you like seeing it as much as I did 🙈💕" at bounding box center [399, 152] width 181 height 18
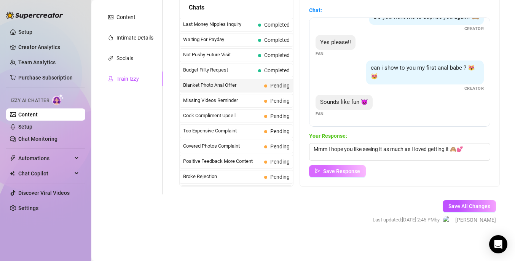
click at [353, 170] on span "Save Response" at bounding box center [341, 171] width 37 height 6
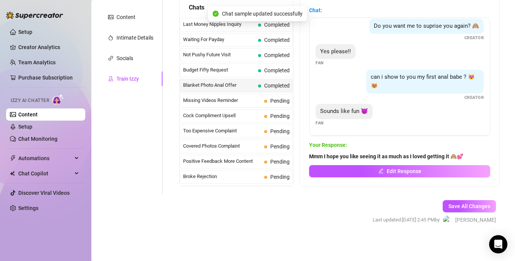
scroll to position [116, 0]
click at [229, 99] on span "Missing Videos Reminder" at bounding box center [222, 101] width 78 height 8
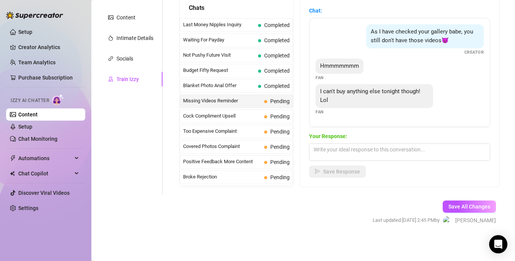
scroll to position [145, 0]
click at [371, 157] on textarea at bounding box center [399, 152] width 181 height 18
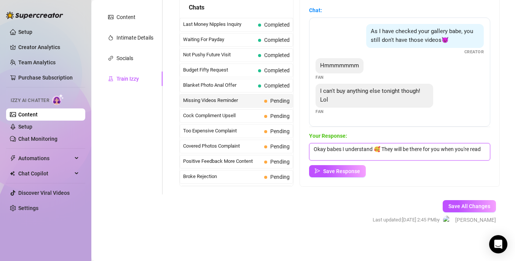
scroll to position [0, 0]
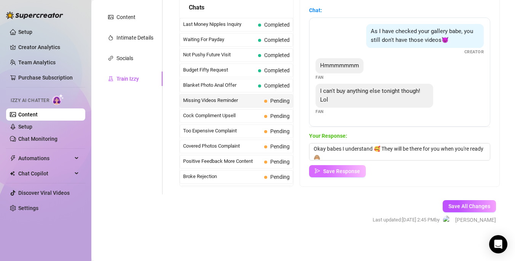
click at [340, 171] on span "Save Response" at bounding box center [341, 171] width 37 height 6
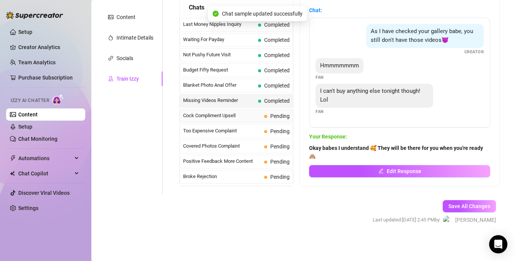
click at [236, 112] on span "Cock Compliment Upsell" at bounding box center [222, 116] width 78 height 8
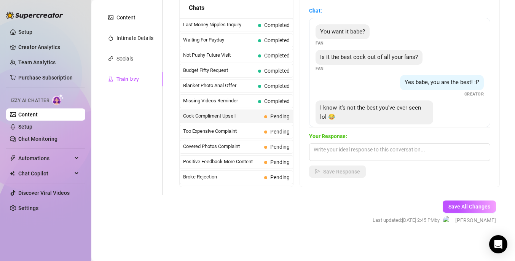
scroll to position [145, 0]
click at [391, 149] on textarea at bounding box center [399, 152] width 181 height 18
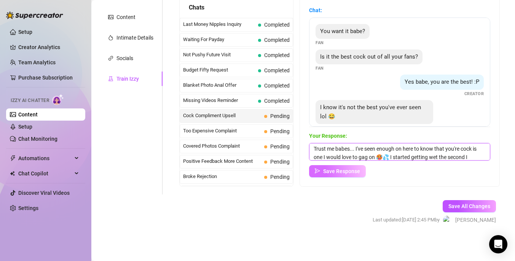
scroll to position [9, 0]
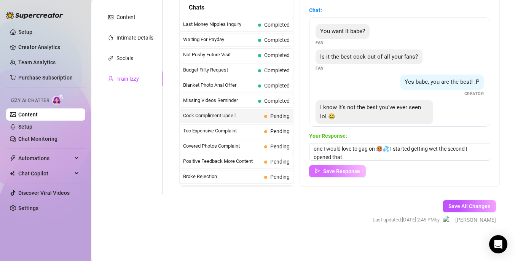
click at [357, 172] on span "Save Response" at bounding box center [341, 171] width 37 height 6
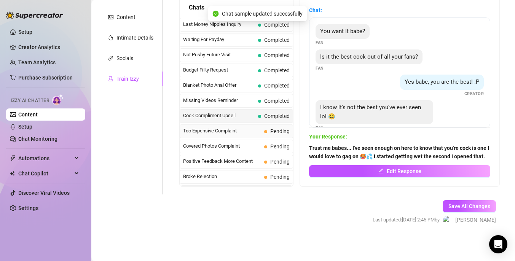
click at [243, 129] on span "Too Expensive Complaint" at bounding box center [222, 131] width 78 height 8
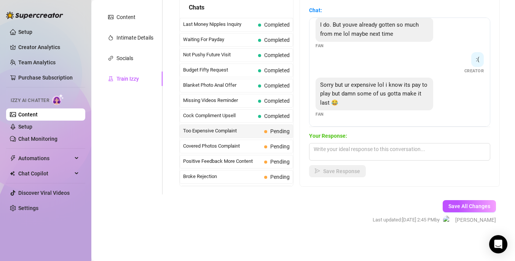
scroll to position [143, 0]
click at [379, 155] on textarea at bounding box center [399, 152] width 181 height 18
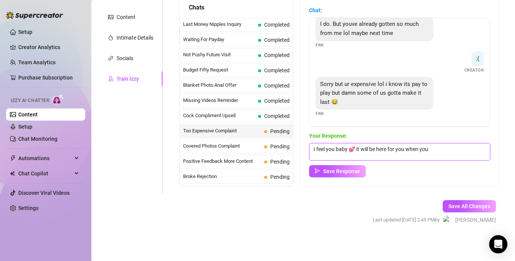
scroll to position [0, 0]
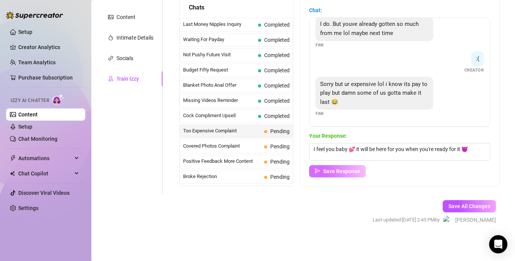
click at [350, 172] on span "Save Response" at bounding box center [341, 171] width 37 height 6
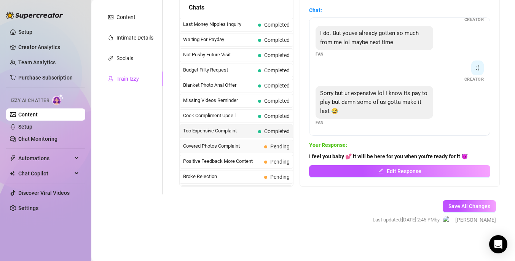
scroll to position [134, 0]
click at [236, 150] on div "Covered Photos Complaint Pending" at bounding box center [236, 147] width 113 height 14
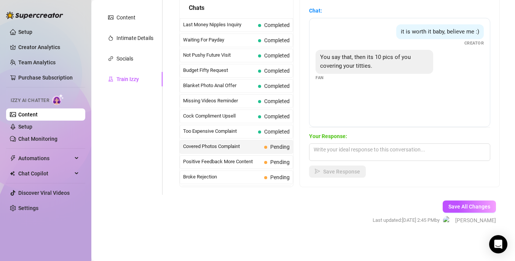
scroll to position [145, 0]
click at [383, 151] on textarea at bounding box center [399, 152] width 181 height 18
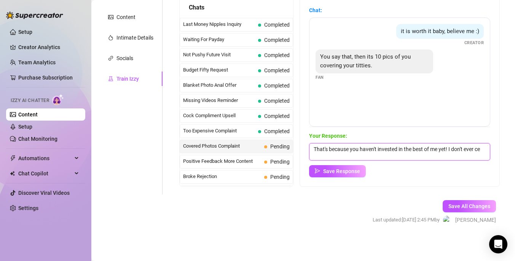
scroll to position [0, 0]
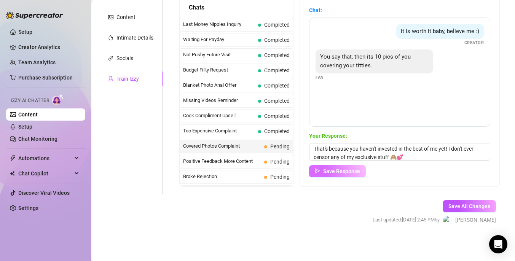
click at [341, 169] on span "Save Response" at bounding box center [341, 171] width 37 height 6
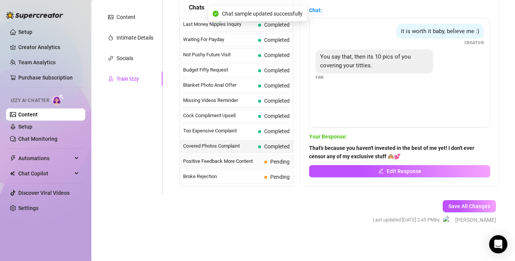
click at [243, 157] on div "Positive Feedback More Content Pending" at bounding box center [236, 162] width 113 height 14
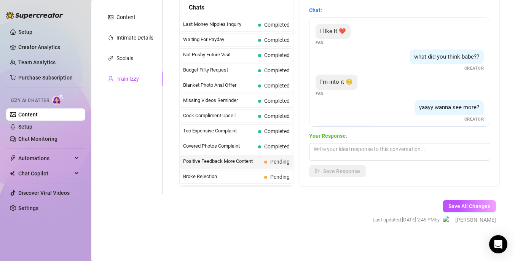
scroll to position [31, 0]
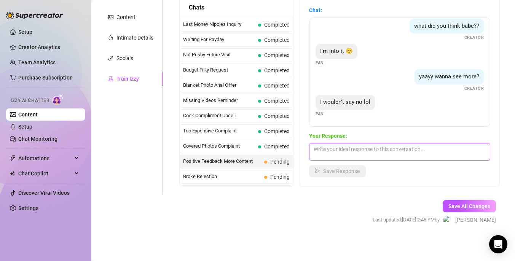
click at [382, 150] on textarea at bounding box center [399, 152] width 181 height 18
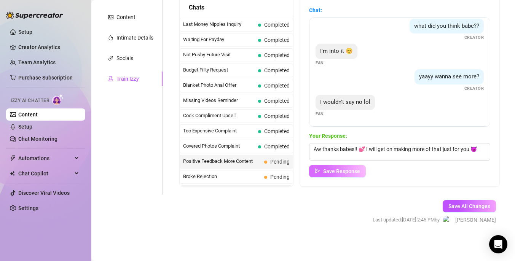
click at [356, 172] on span "Save Response" at bounding box center [341, 171] width 37 height 6
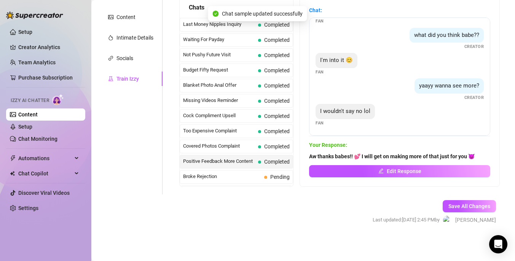
scroll to position [22, 0]
click at [243, 176] on span "Broke Rejection" at bounding box center [222, 177] width 78 height 8
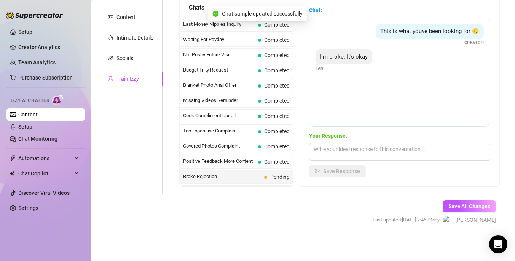
scroll to position [142, 0]
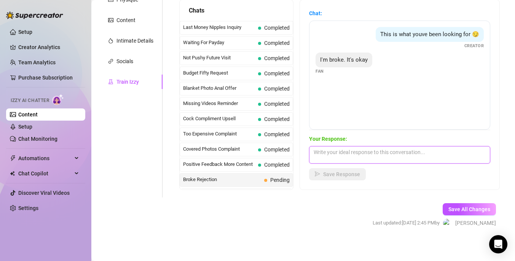
click at [393, 155] on textarea at bounding box center [399, 155] width 181 height 18
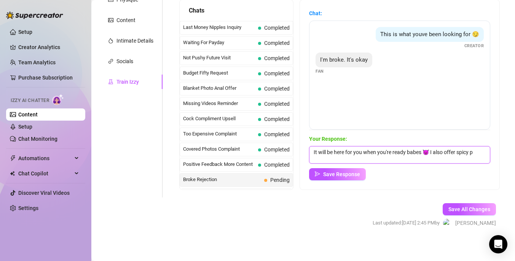
scroll to position [0, 0]
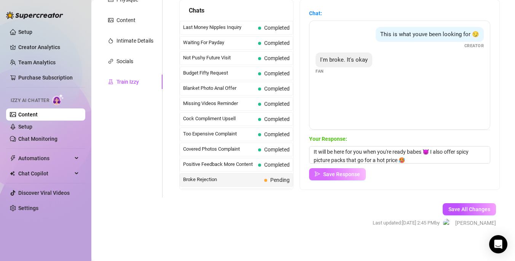
click at [355, 176] on span "Save Response" at bounding box center [341, 174] width 37 height 6
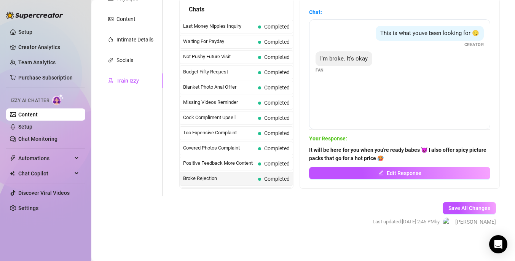
scroll to position [145, 0]
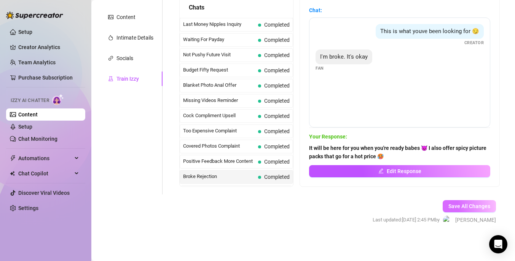
click at [450, 204] on span "Save All Changes" at bounding box center [469, 206] width 42 height 6
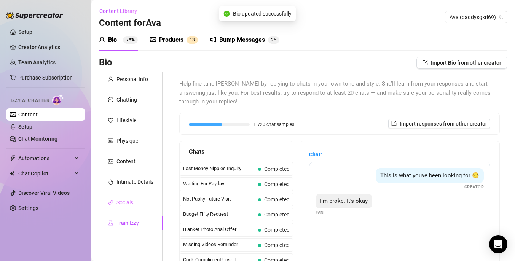
scroll to position [0, 0]
click at [38, 116] on link "Content" at bounding box center [27, 115] width 19 height 6
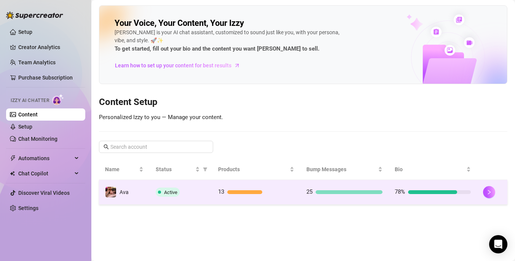
click at [448, 193] on div at bounding box center [432, 192] width 49 height 4
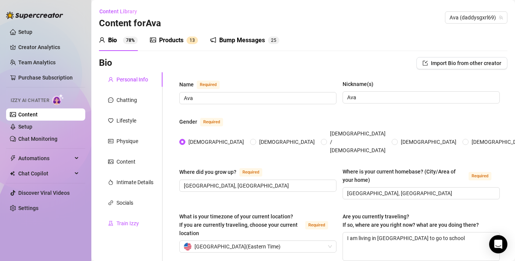
click at [136, 222] on div "Train Izzy" at bounding box center [127, 223] width 22 height 8
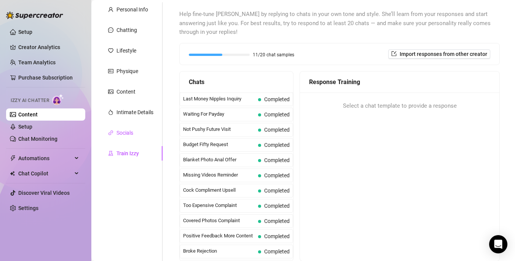
click at [133, 135] on div "Socials" at bounding box center [124, 133] width 17 height 8
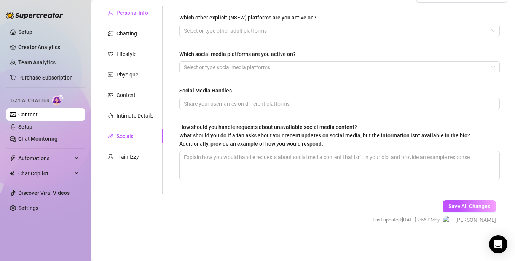
click at [129, 16] on div "Personal Info" at bounding box center [132, 13] width 32 height 8
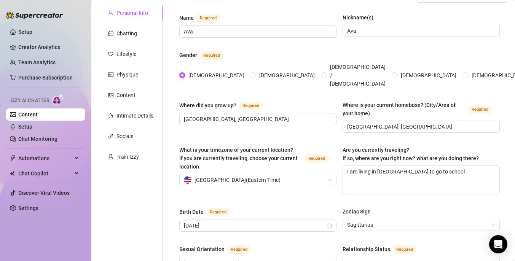
click at [38, 112] on link "Content" at bounding box center [27, 115] width 19 height 6
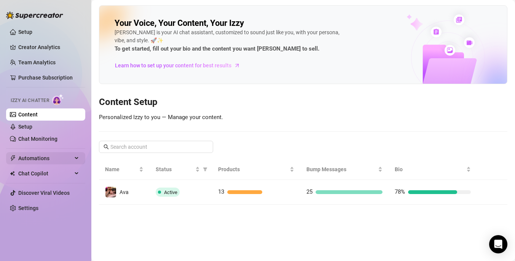
click at [47, 161] on span "Automations" at bounding box center [45, 158] width 54 height 12
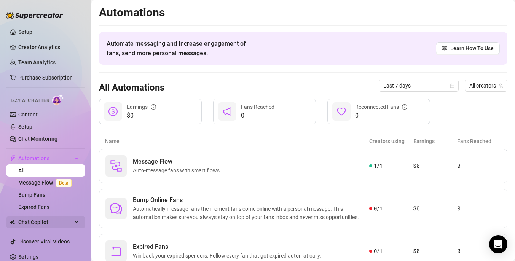
click at [40, 226] on span "Chat Copilot" at bounding box center [45, 222] width 54 height 12
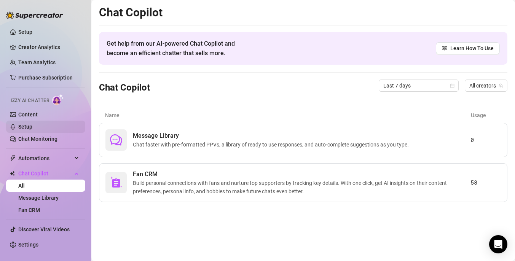
click at [32, 127] on link "Setup" at bounding box center [25, 127] width 14 height 6
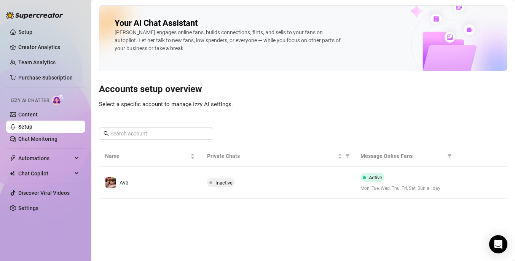
click at [221, 184] on span "Inactive" at bounding box center [223, 183] width 17 height 6
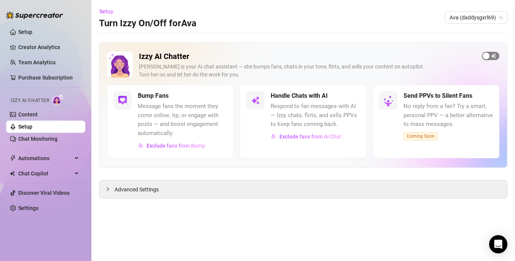
click at [494, 55] on span "button" at bounding box center [491, 56] width 18 height 8
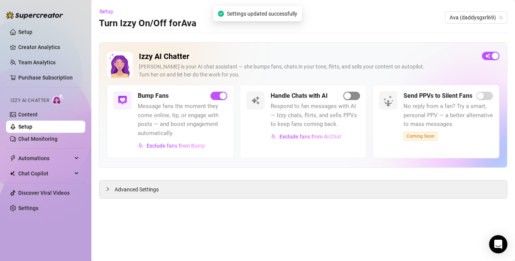
click at [351, 99] on span "button" at bounding box center [351, 96] width 17 height 8
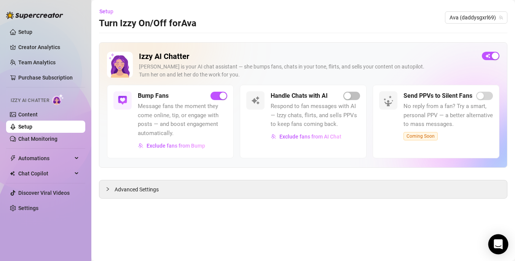
click at [499, 241] on icon "Open Intercom Messenger" at bounding box center [498, 244] width 9 height 10
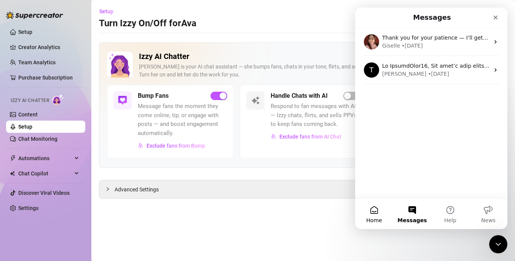
click at [376, 212] on button "Home" at bounding box center [374, 214] width 38 height 30
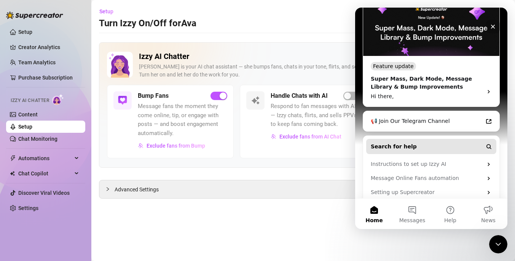
scroll to position [161, 0]
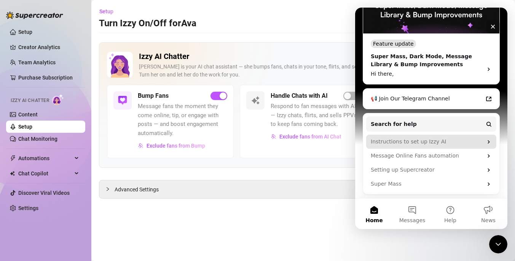
click at [423, 141] on div "Instructions to set up Izzy AI" at bounding box center [427, 142] width 112 height 8
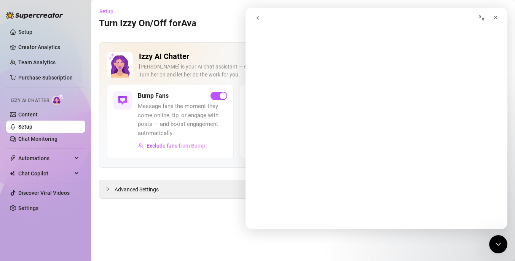
scroll to position [0, 0]
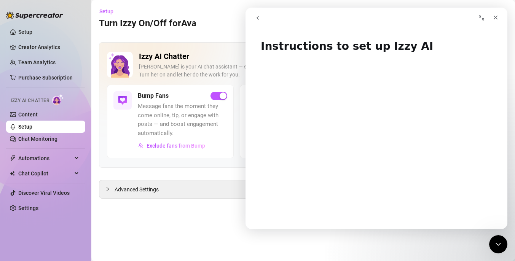
click at [32, 130] on link "Setup" at bounding box center [25, 127] width 14 height 6
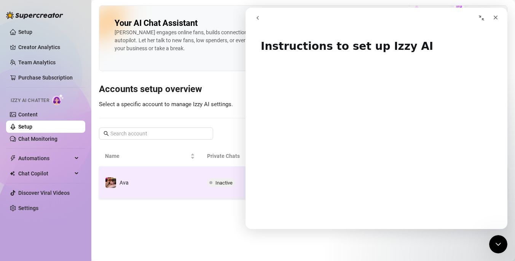
click at [174, 178] on td "Ava" at bounding box center [150, 183] width 102 height 32
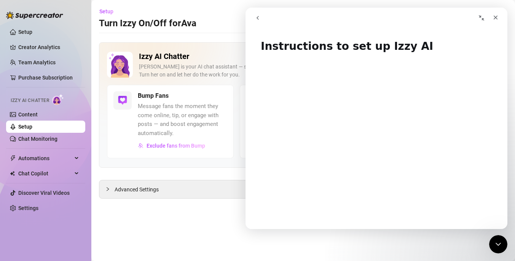
click at [480, 16] on icon "Collapse window" at bounding box center [481, 17] width 5 height 5
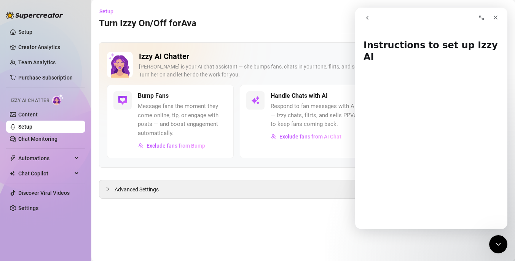
drag, startPoint x: 462, startPoint y: 19, endPoint x: 443, endPoint y: 26, distance: 20.9
click at [443, 26] on nav "Intercom messenger" at bounding box center [431, 18] width 152 height 21
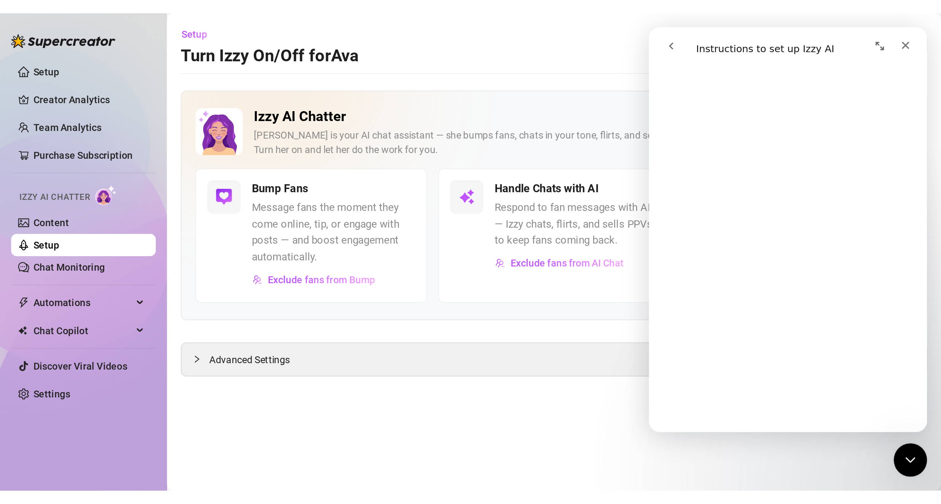
scroll to position [80, 0]
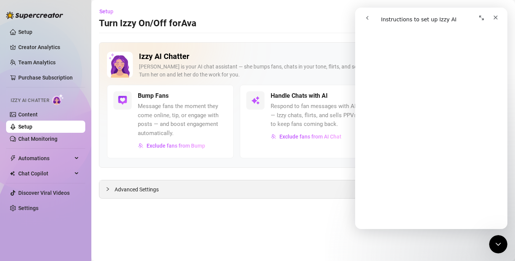
click at [241, 185] on div "Advanced Settings" at bounding box center [303, 189] width 408 height 18
click at [175, 207] on main "Setup Turn Izzy On/Off for Ava Ava (daddysgxrl69) Izzy AI Chatter Izzy is your …" at bounding box center [303, 130] width 424 height 261
click at [36, 114] on link "Content" at bounding box center [27, 115] width 19 height 6
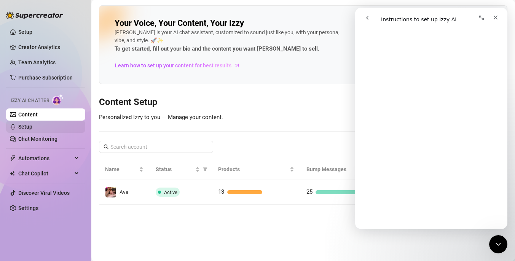
click at [32, 124] on link "Setup" at bounding box center [25, 127] width 14 height 6
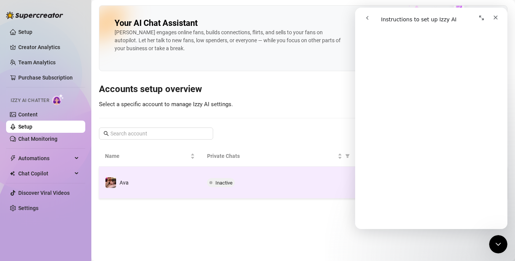
click at [207, 173] on td "Inactive" at bounding box center [277, 183] width 153 height 32
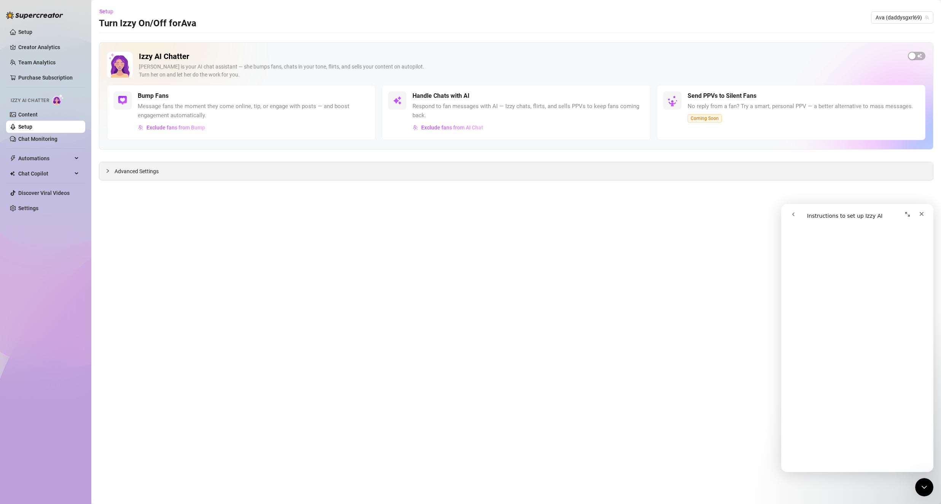
click at [126, 172] on span "Advanced Settings" at bounding box center [137, 171] width 44 height 8
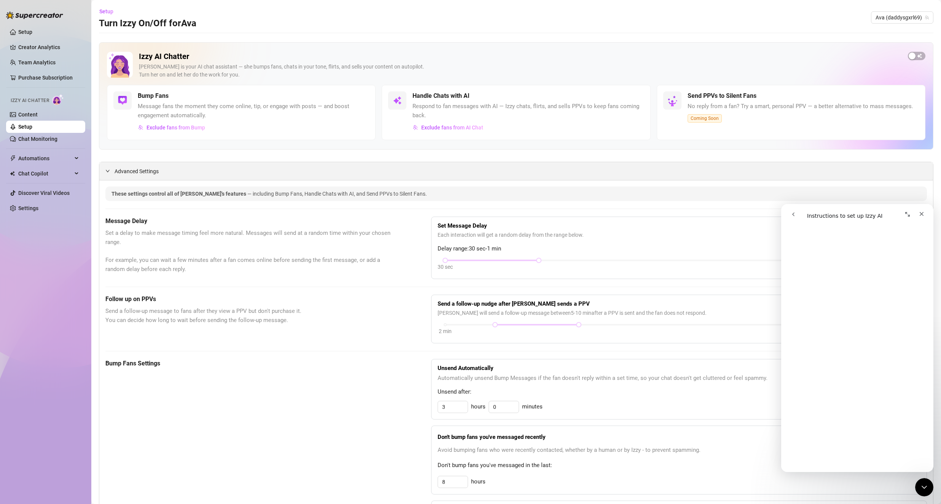
click at [141, 171] on span "Advanced Settings" at bounding box center [137, 171] width 44 height 8
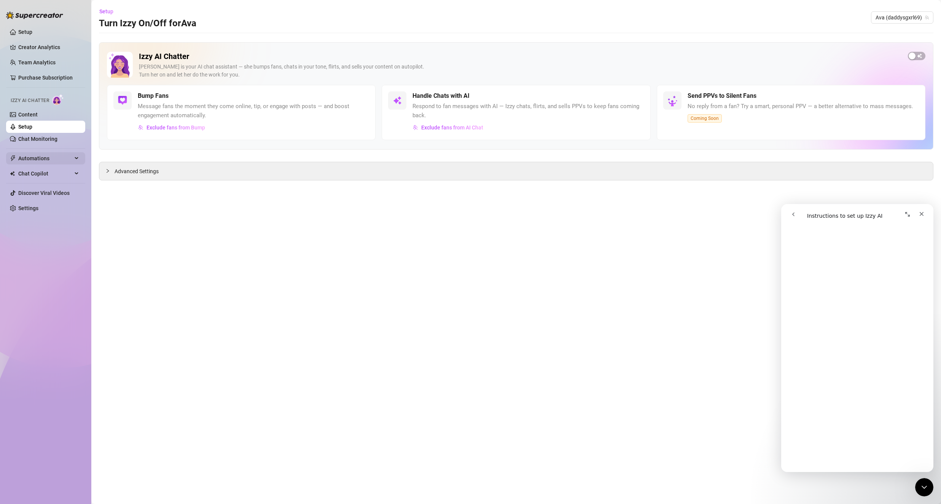
click at [51, 156] on span "Automations" at bounding box center [45, 158] width 54 height 12
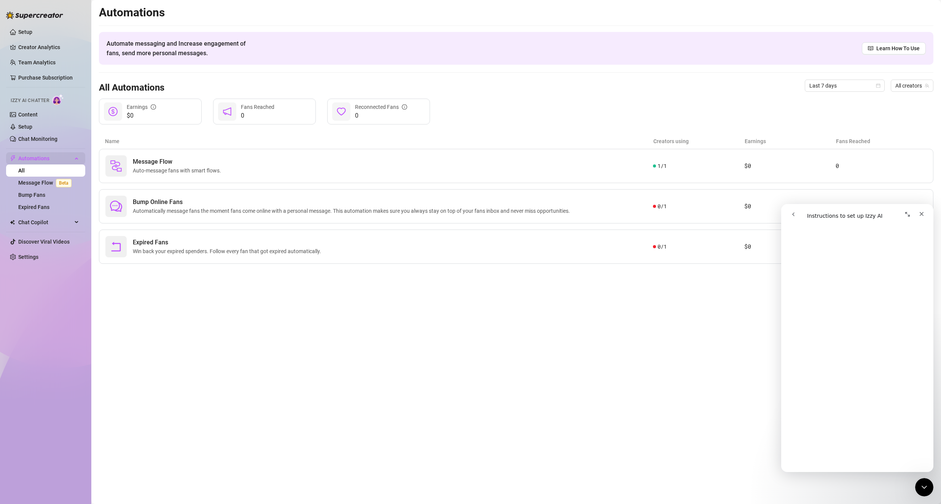
click at [70, 157] on span "Automations" at bounding box center [45, 158] width 54 height 12
click at [39, 99] on span "Izzy AI Chatter" at bounding box center [30, 100] width 38 height 7
click at [57, 100] on img at bounding box center [58, 99] width 12 height 11
click at [38, 115] on link "Content" at bounding box center [27, 115] width 19 height 6
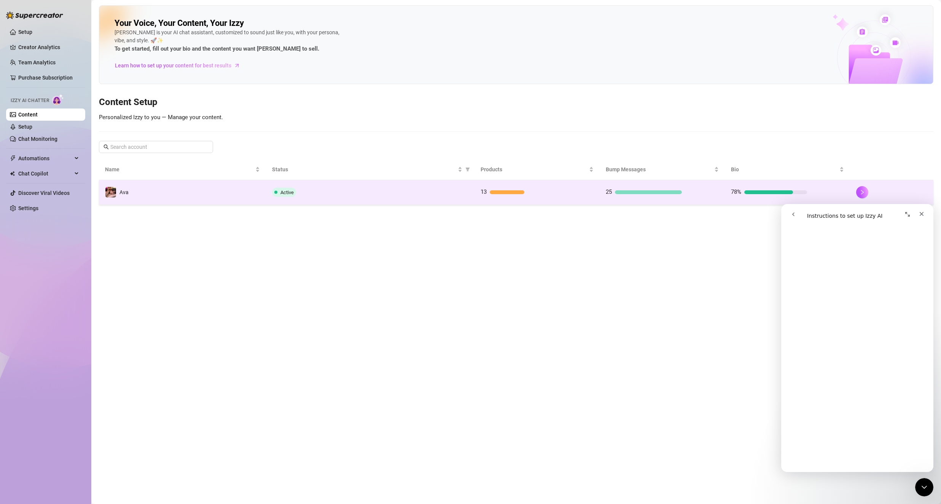
click at [381, 196] on div "Active" at bounding box center [370, 192] width 196 height 9
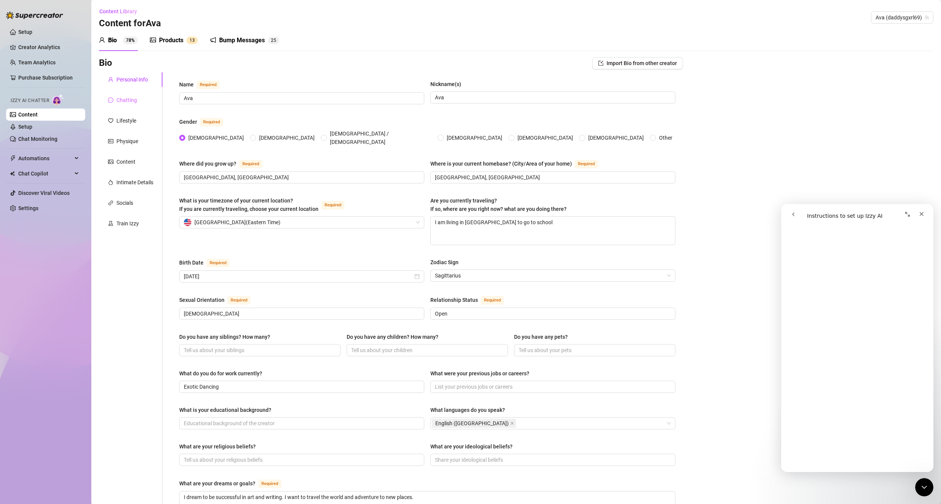
click at [138, 100] on div "Chatting" at bounding box center [131, 100] width 64 height 14
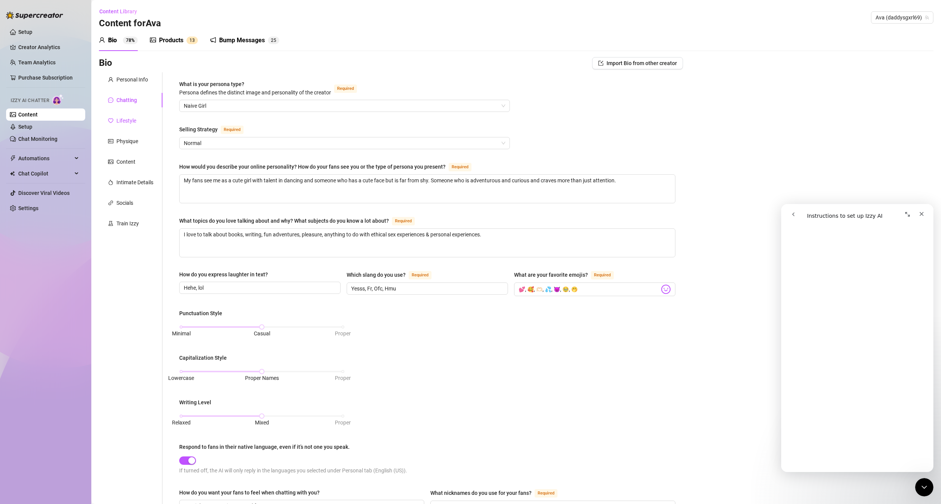
click at [135, 124] on div "Lifestyle" at bounding box center [126, 120] width 20 height 8
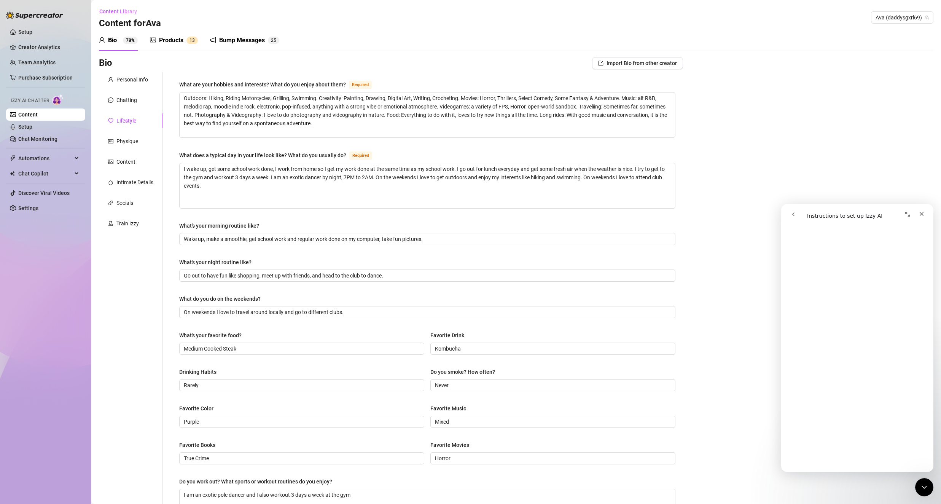
click at [134, 108] on div "Personal Info Chatting Lifestyle Physique Content Intimate Details Socials Trai…" at bounding box center [131, 328] width 64 height 513
click at [133, 98] on div "Chatting" at bounding box center [126, 100] width 21 height 8
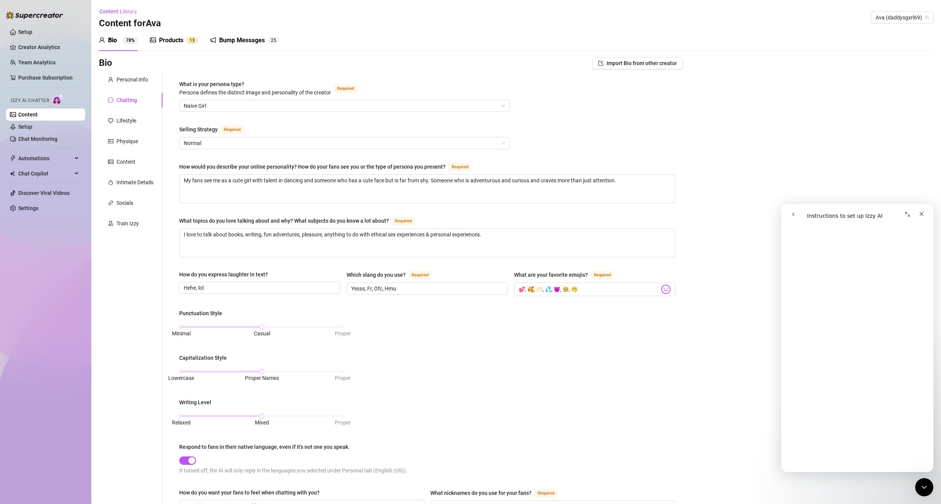
click at [185, 44] on div "Products 1 3" at bounding box center [174, 40] width 48 height 9
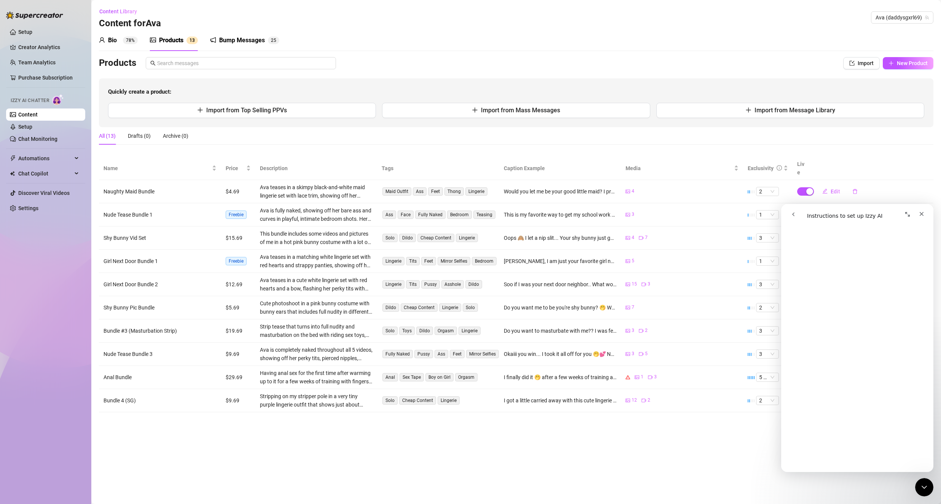
click at [132, 43] on sup "78%" at bounding box center [130, 41] width 15 height 8
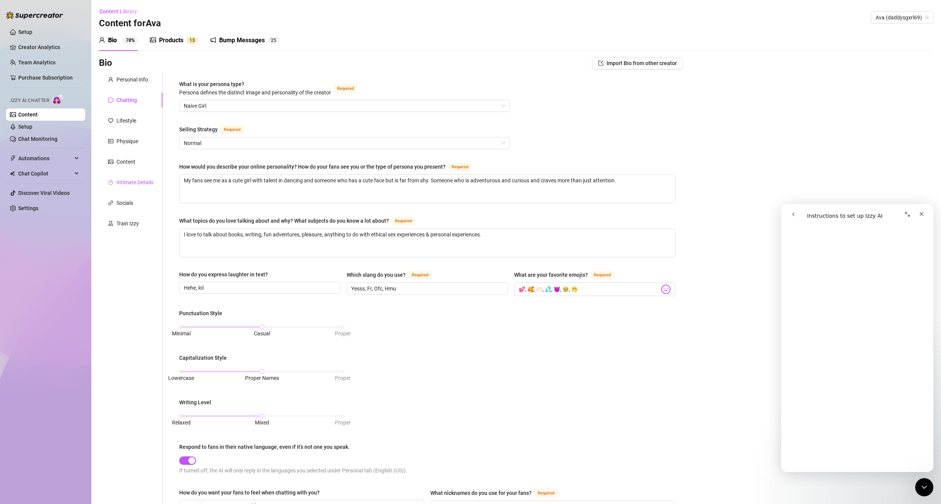
click at [143, 180] on div "Intimate Details" at bounding box center [134, 182] width 37 height 8
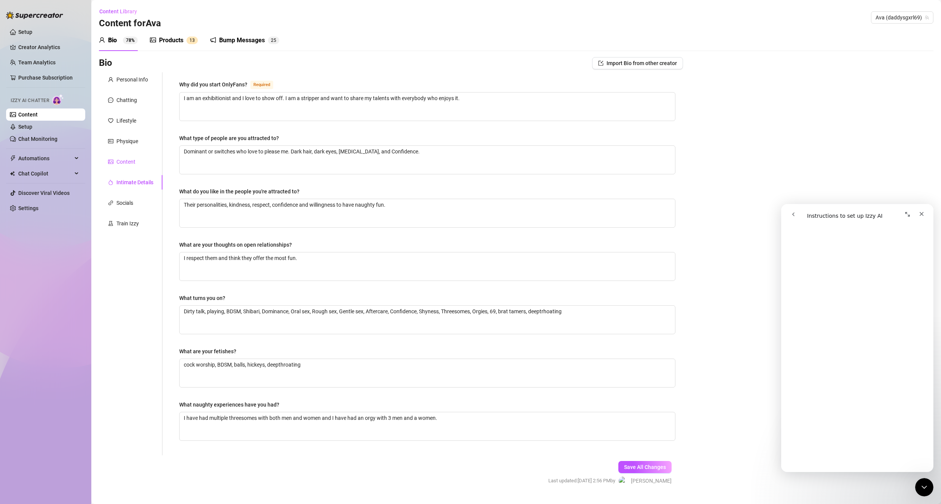
click at [134, 160] on div "Content" at bounding box center [125, 162] width 19 height 8
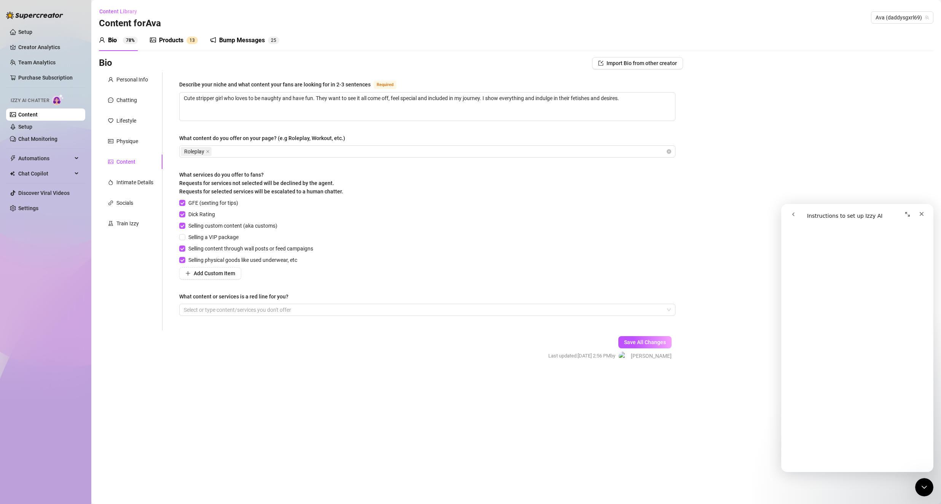
click at [515, 217] on icon "Expand window" at bounding box center [908, 214] width 6 height 6
click at [515, 20] on icon "Collapse window" at bounding box center [908, 18] width 6 height 6
click at [515, 216] on icon "Expand window" at bounding box center [908, 214] width 6 height 6
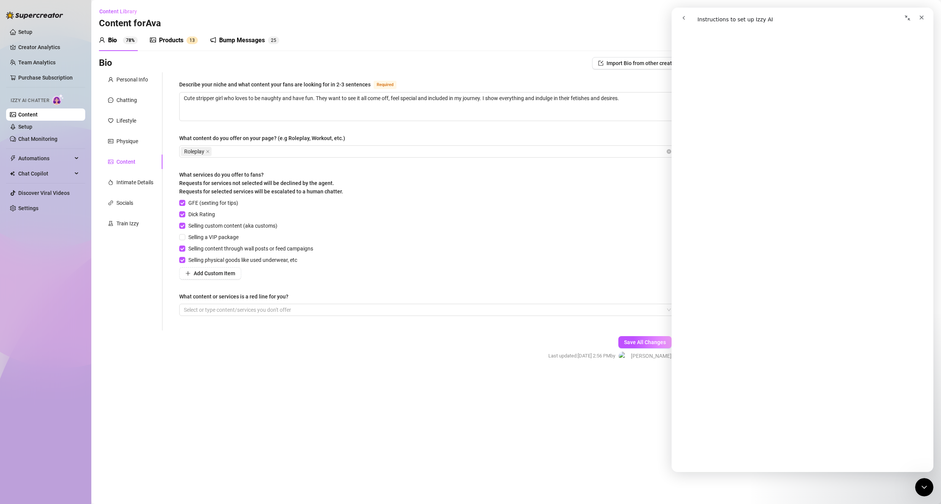
scroll to position [81, 0]
click at [148, 261] on div "Personal Info Chatting Lifestyle Physique Content Intimate Details Socials Trai…" at bounding box center [131, 201] width 64 height 258
click at [31, 30] on link "Setup" at bounding box center [25, 32] width 14 height 6
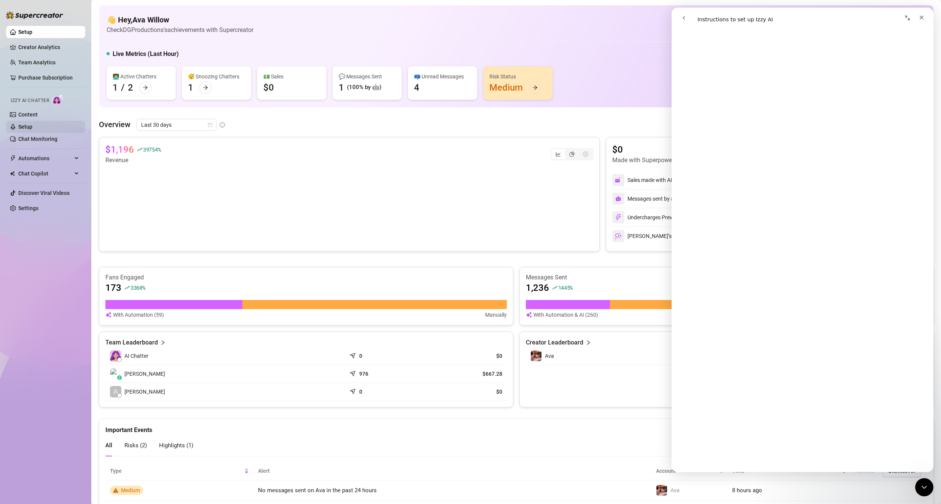
click at [32, 126] on link "Setup" at bounding box center [25, 127] width 14 height 6
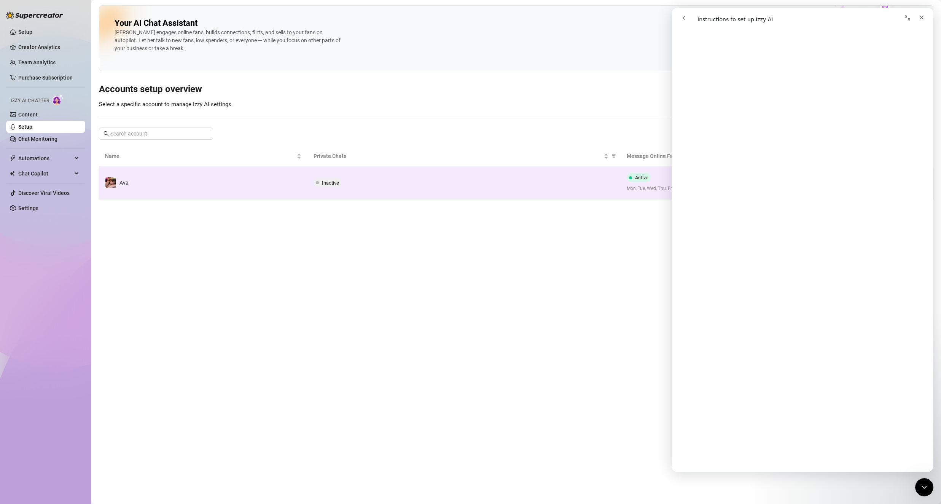
click at [264, 180] on td "Ava" at bounding box center [203, 183] width 209 height 32
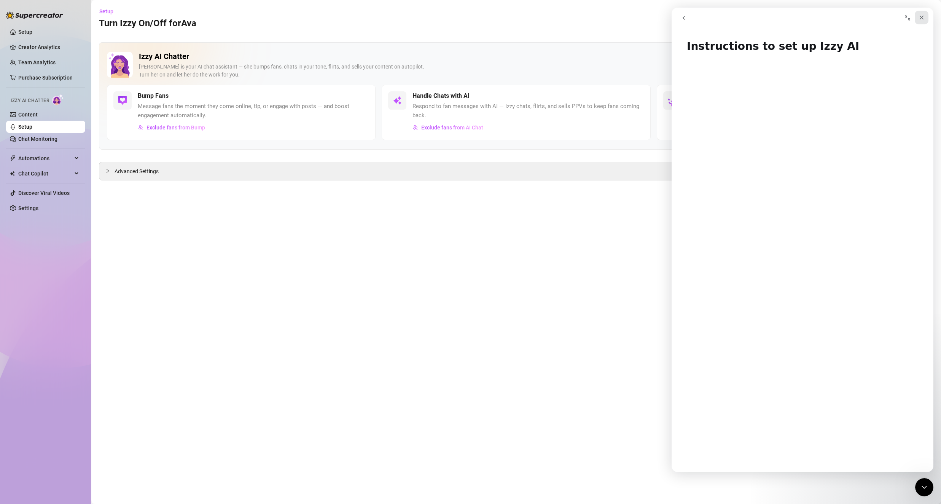
click at [515, 16] on icon "Close" at bounding box center [922, 17] width 6 height 6
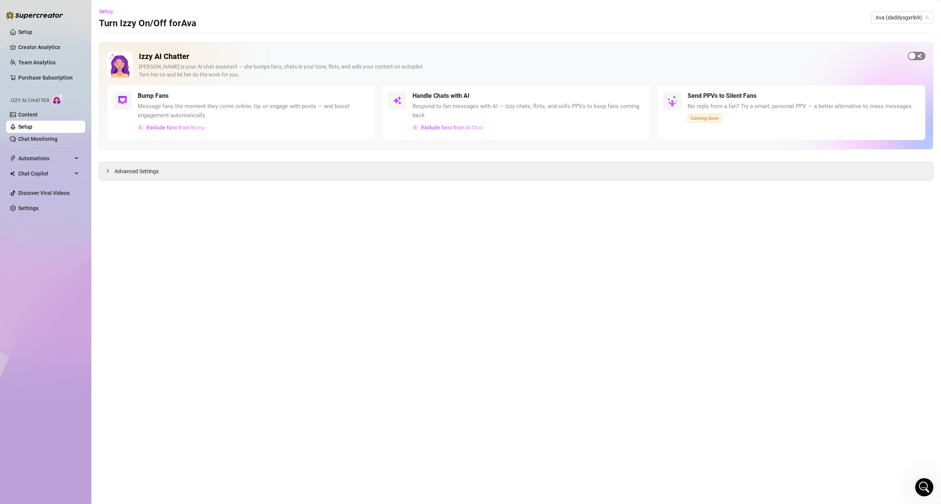
click at [515, 53] on div "button" at bounding box center [912, 56] width 7 height 7
click at [515, 97] on span "button" at bounding box center [636, 96] width 17 height 8
click at [168, 168] on div "Advanced Settings" at bounding box center [516, 171] width 834 height 18
click at [515, 261] on div "Open Intercom Messenger" at bounding box center [923, 485] width 25 height 25
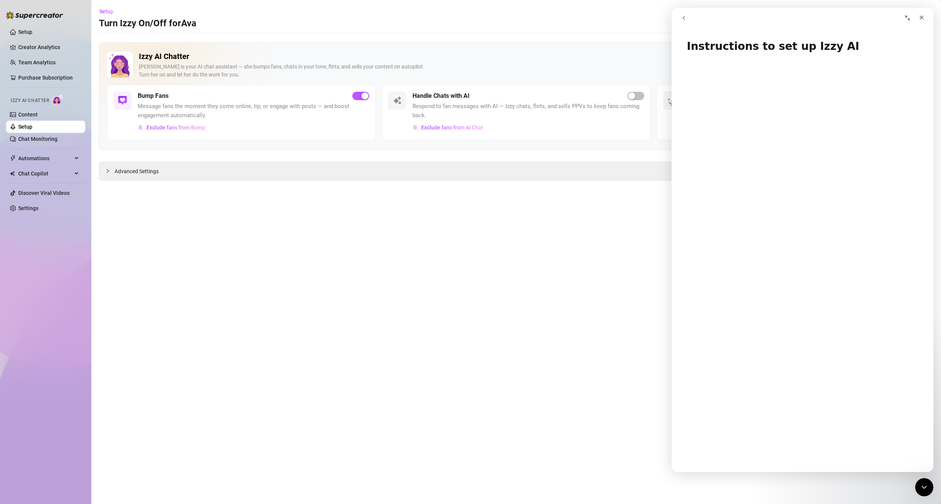
click at [515, 18] on icon "go back" at bounding box center [684, 18] width 6 height 6
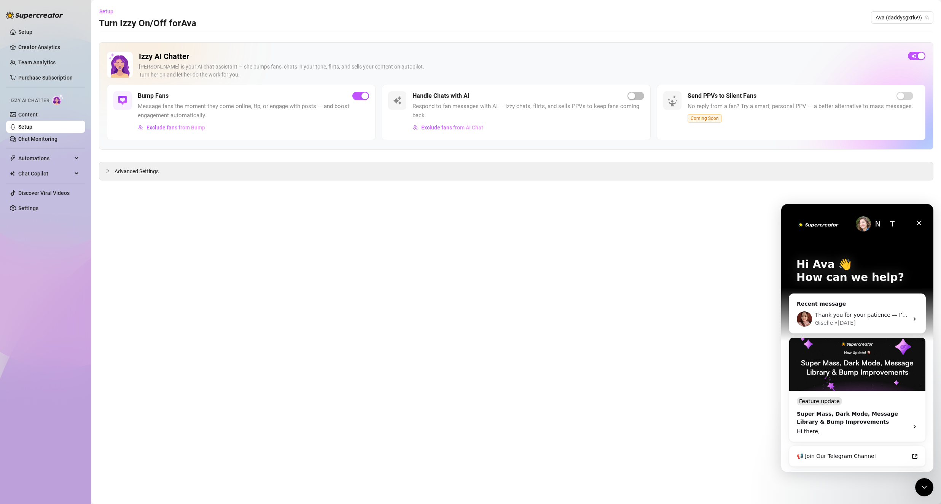
click at [515, 215] on div "N T Hi Ava 👋 How can we help? Recent message Thank you for your patience — I’ll…" at bounding box center [857, 380] width 152 height 352
click at [515, 261] on div "Feature update" at bounding box center [857, 401] width 121 height 8
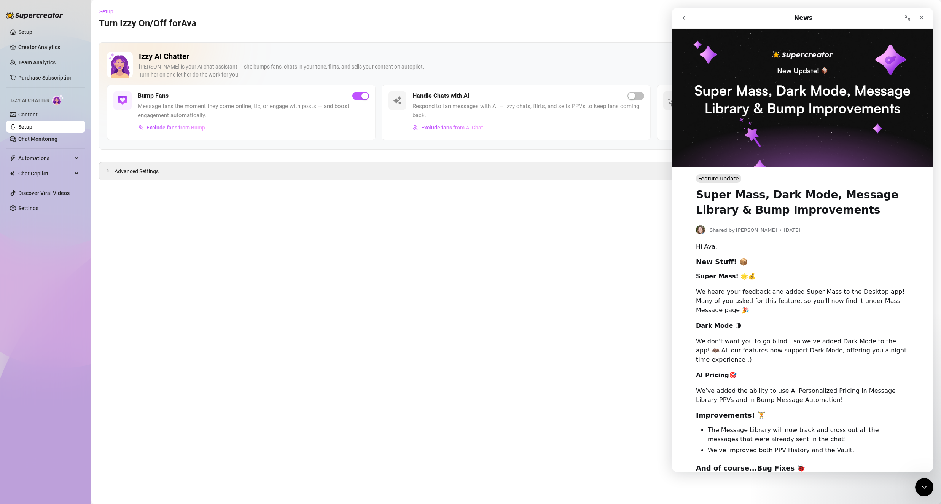
scroll to position [11, 0]
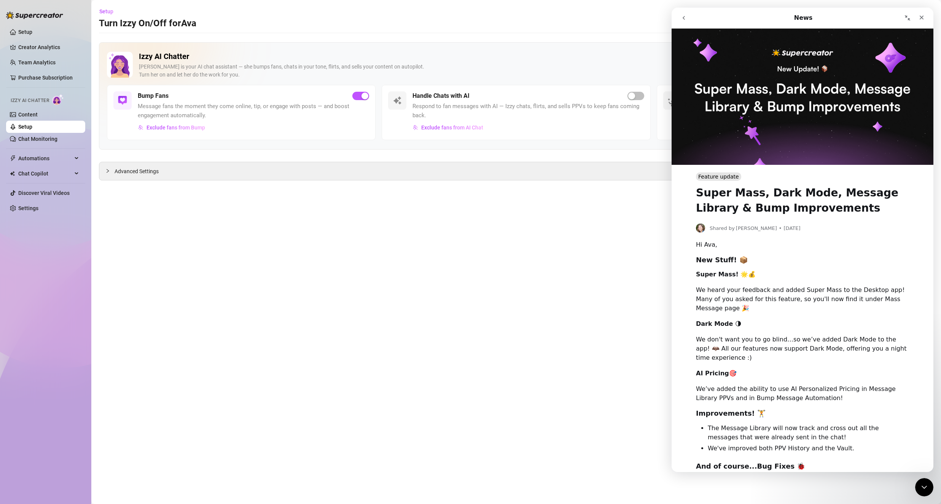
click at [515, 182] on h1 "Super Mass, Dark Mode, Message Library & Bump Improvements" at bounding box center [802, 198] width 213 height 35
click at [515, 216] on div "Shared by Ella • 57w ago" at bounding box center [802, 224] width 213 height 17
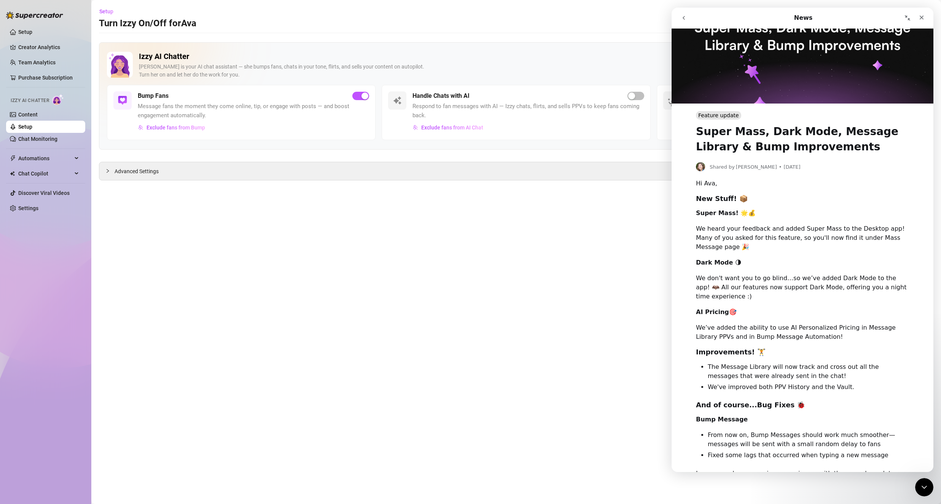
scroll to position [0, 0]
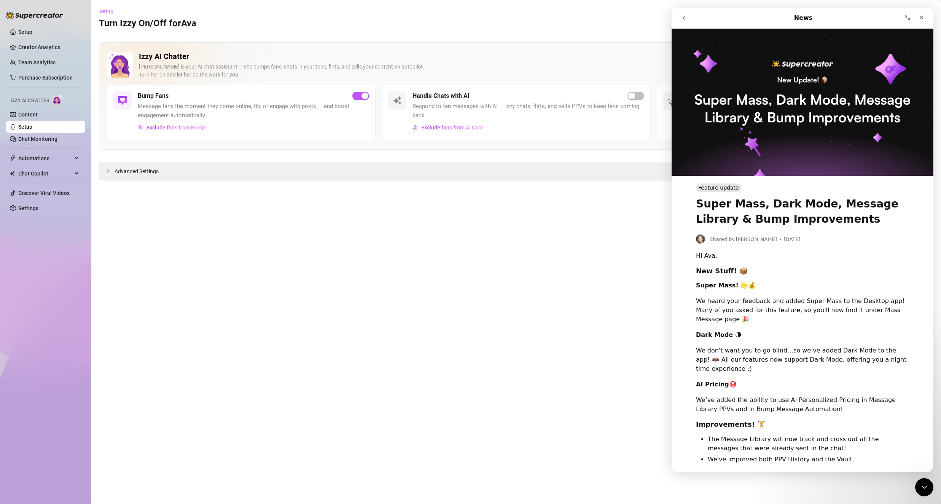
click at [515, 186] on div "Feature update" at bounding box center [718, 187] width 45 height 8
click at [515, 20] on icon "go back" at bounding box center [684, 18] width 6 height 6
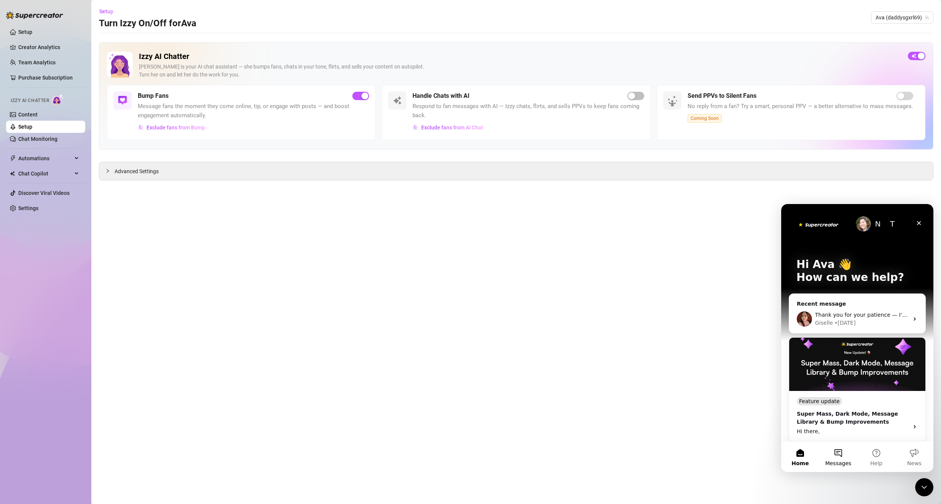
click at [515, 261] on button "Messages" at bounding box center [838, 456] width 38 height 30
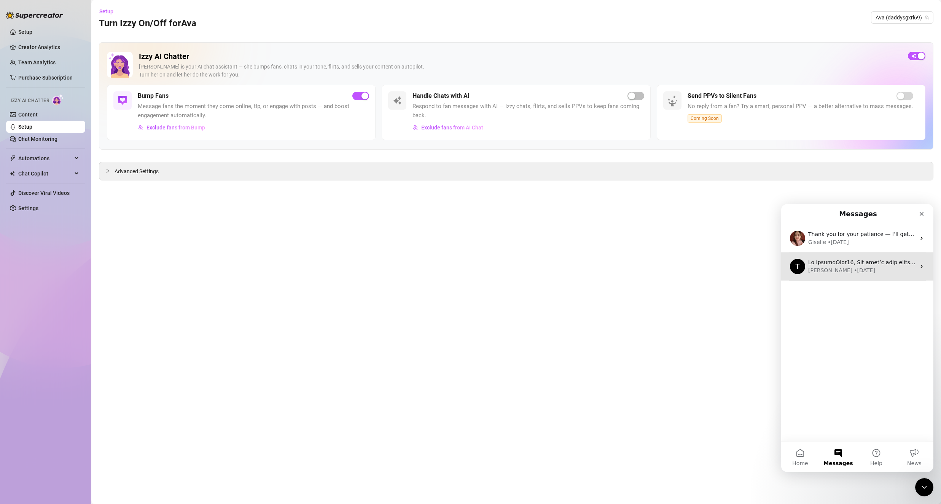
click at [515, 261] on div "• 1w ago" at bounding box center [864, 270] width 21 height 8
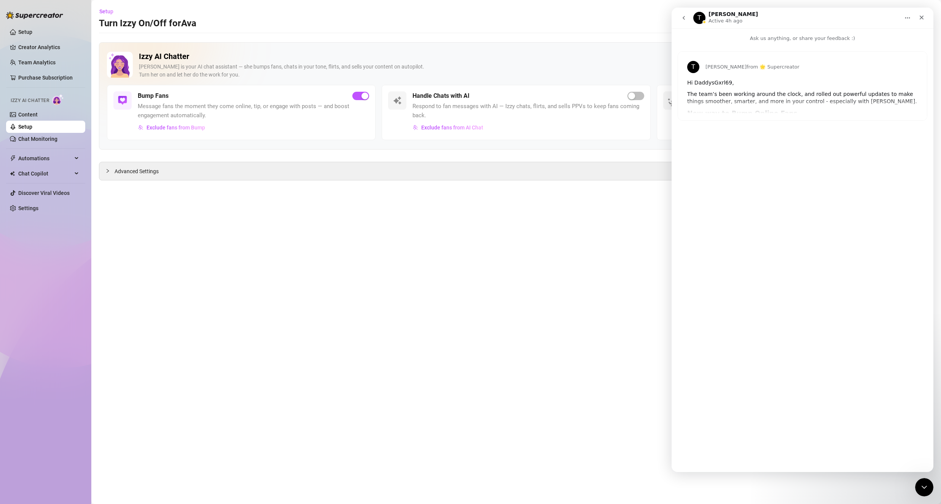
click at [515, 18] on icon "go back" at bounding box center [684, 18] width 6 height 6
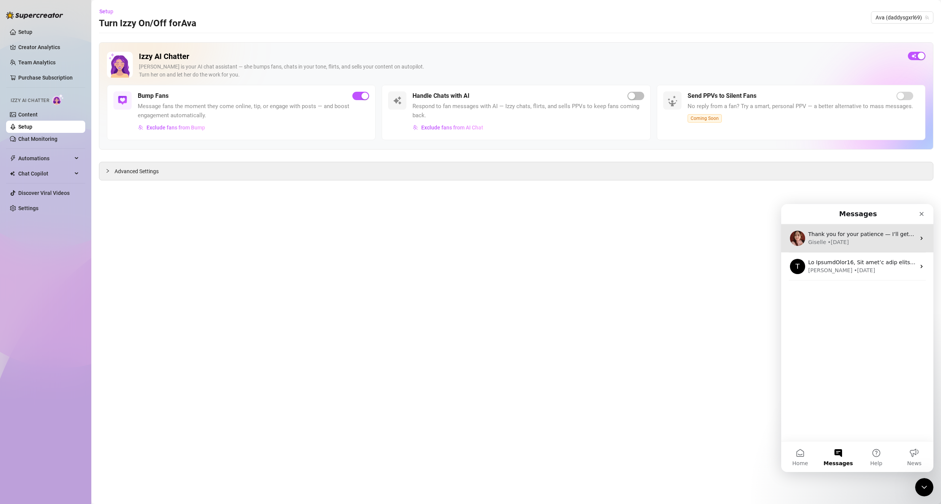
click at [515, 237] on span "Thank you for your patience — I’ll get back to you as soon as I have more infor…" at bounding box center [923, 234] width 231 height 6
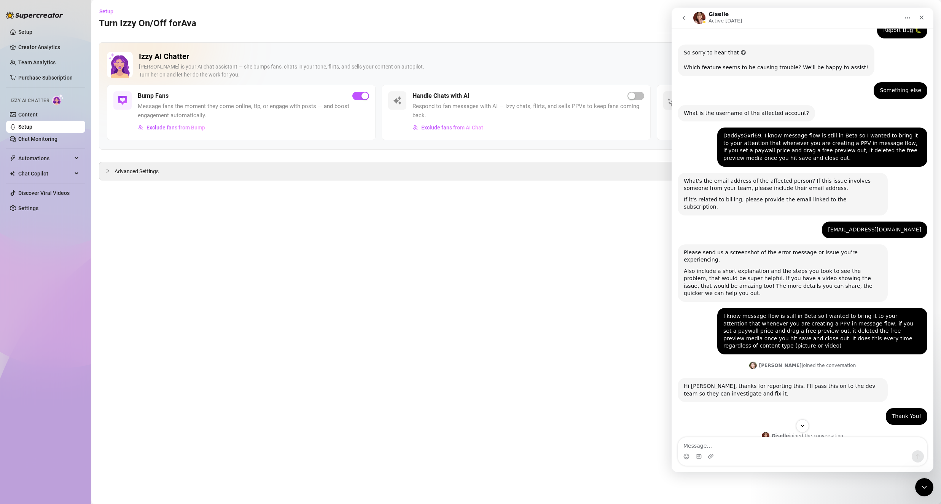
scroll to position [73, 0]
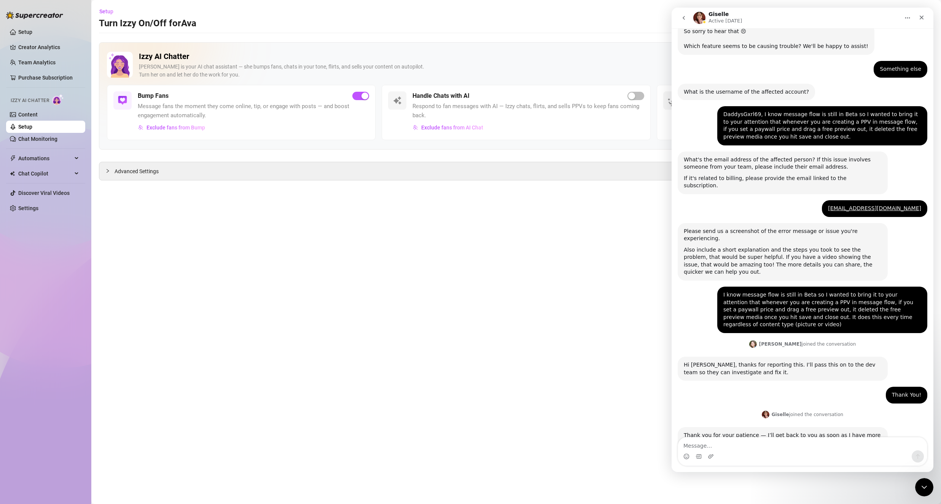
click at [515, 19] on icon "go back" at bounding box center [684, 18] width 6 height 6
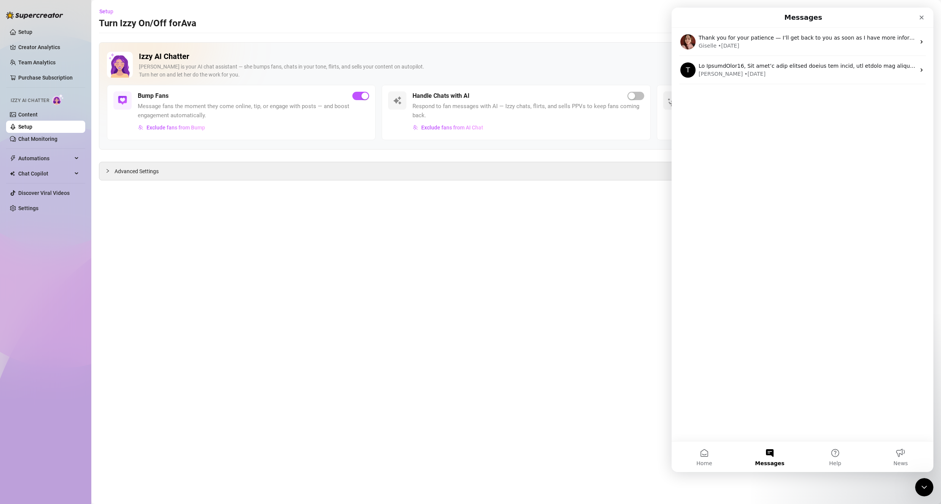
scroll to position [0, 0]
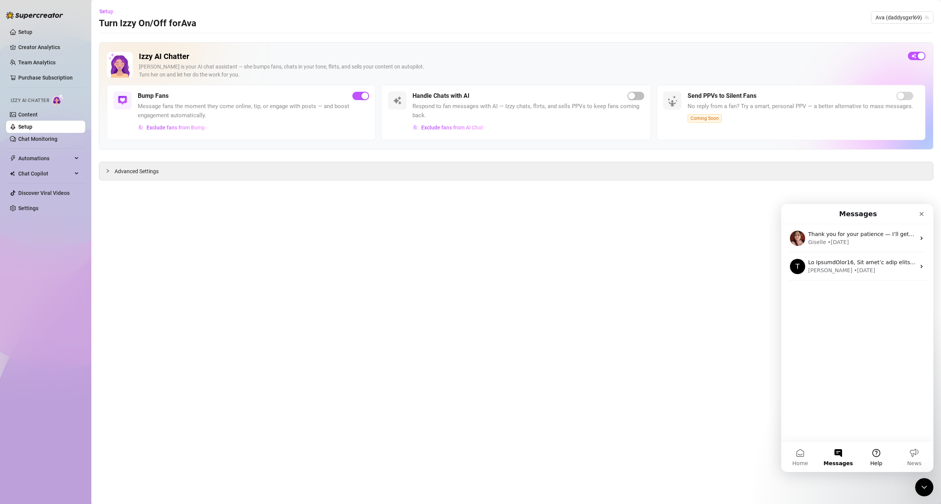
click at [515, 261] on button "Help" at bounding box center [876, 456] width 38 height 30
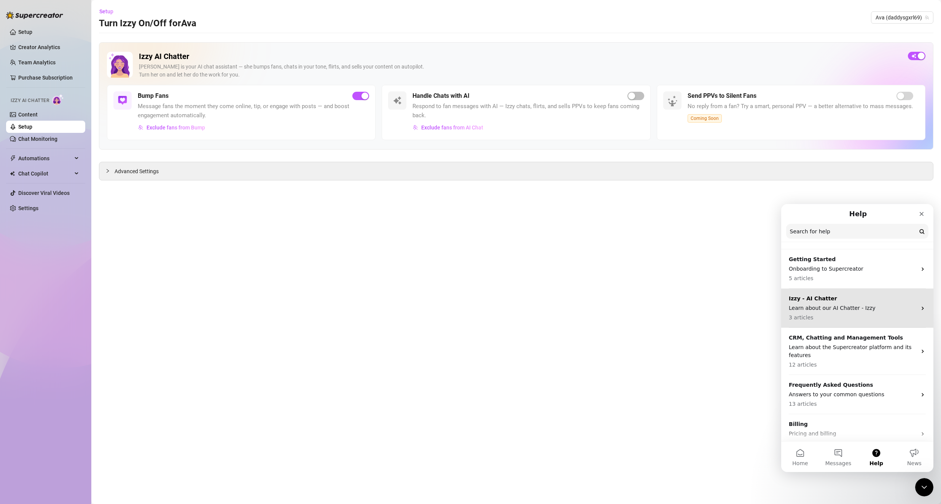
scroll to position [5, 0]
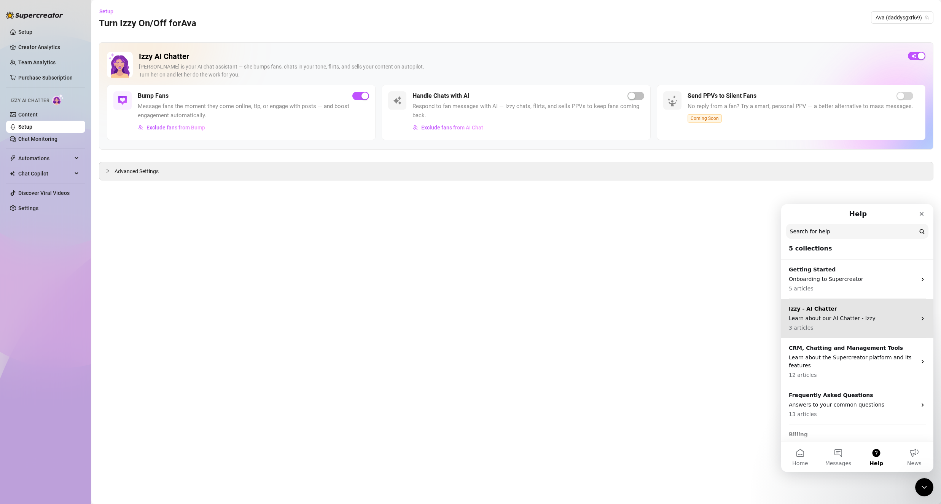
click at [515, 261] on p "3 articles" at bounding box center [853, 328] width 128 height 8
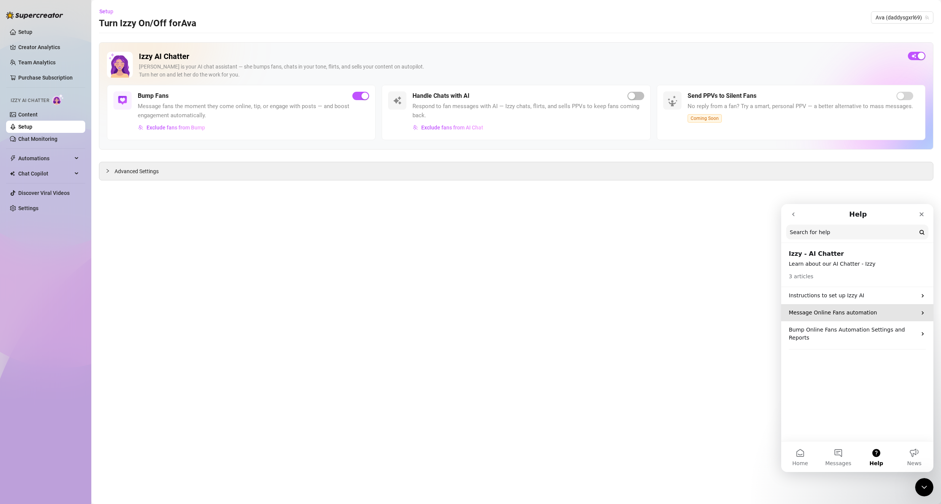
click at [515, 261] on p "Message Online Fans automation" at bounding box center [853, 313] width 128 height 8
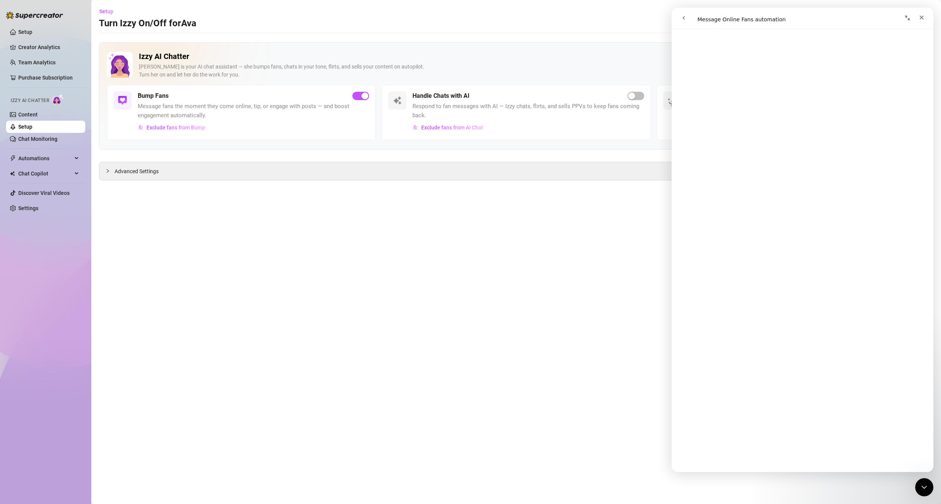
scroll to position [2294, 0]
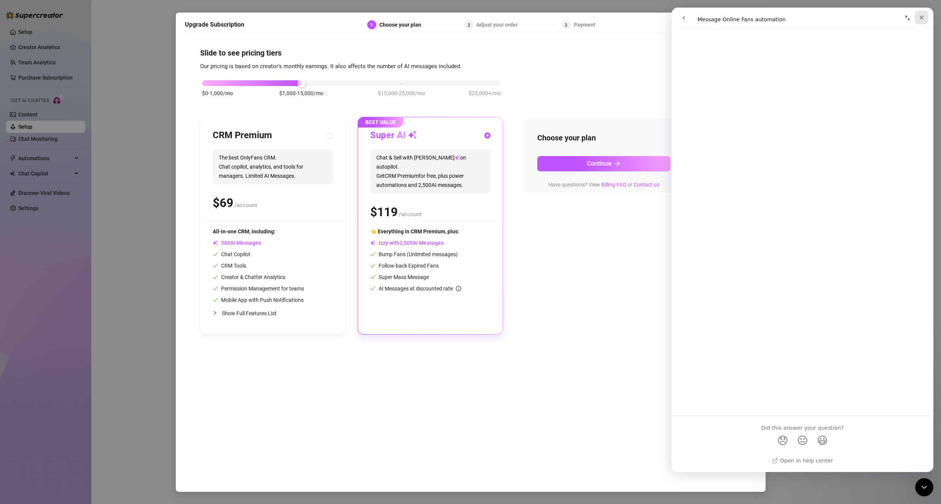
click at [515, 19] on icon "Close" at bounding box center [922, 17] width 6 height 6
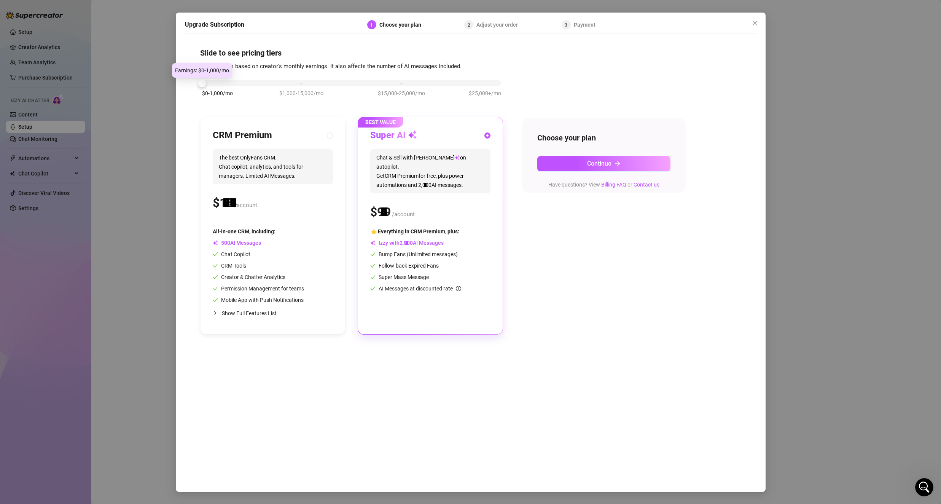
drag, startPoint x: 298, startPoint y: 82, endPoint x: 213, endPoint y: 79, distance: 85.7
click at [213, 79] on div "$0-1,000/mo $1,000-15,000/mo $15,000-25,000/mo $25,000+/mo" at bounding box center [351, 81] width 299 height 5
drag, startPoint x: 206, startPoint y: 84, endPoint x: 198, endPoint y: 79, distance: 9.4
click at [198, 79] on div at bounding box center [202, 83] width 8 height 8
click at [252, 153] on span "The best OnlyFans CRM. Chat copilot, analytics, and tools for managers. Limited…" at bounding box center [273, 166] width 120 height 35
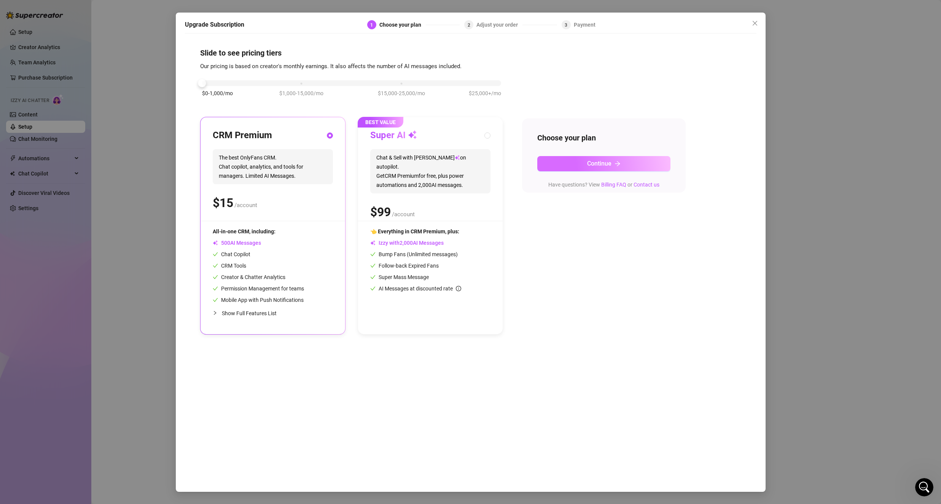
click at [515, 161] on button "Continue" at bounding box center [603, 163] width 133 height 15
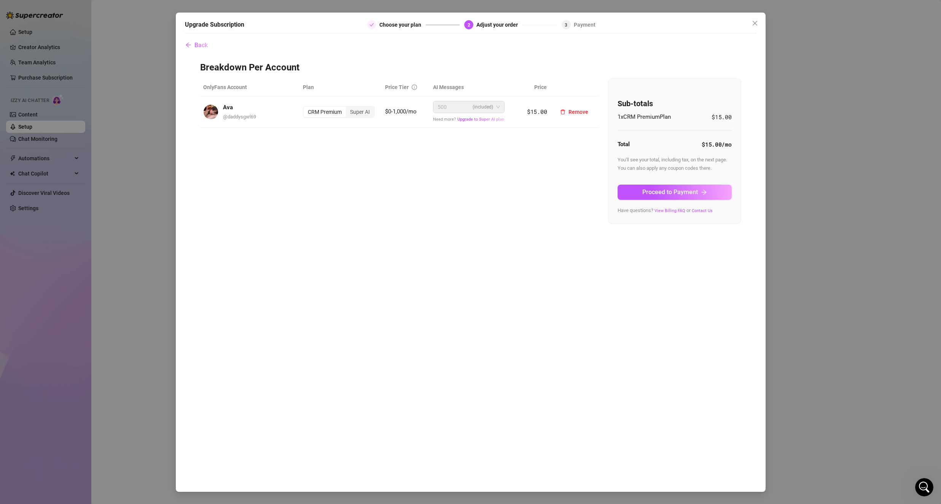
click at [445, 109] on span "500" at bounding box center [442, 106] width 9 height 11
click at [363, 110] on div "Super AI" at bounding box center [360, 112] width 28 height 11
click at [348, 108] on input "Super AI" at bounding box center [348, 108] width 0 height 0
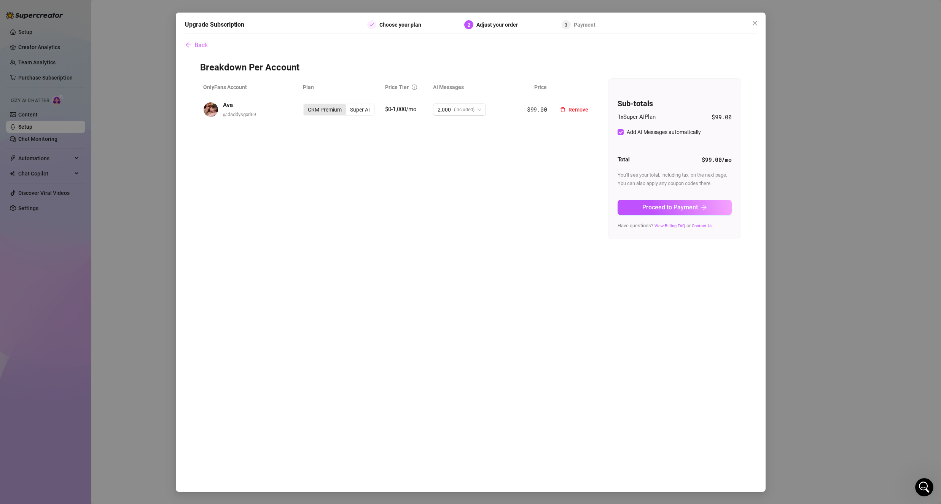
click at [319, 114] on div "CRM Premium" at bounding box center [325, 109] width 42 height 11
click at [306, 105] on input "CRM Premium" at bounding box center [306, 105] width 0 height 0
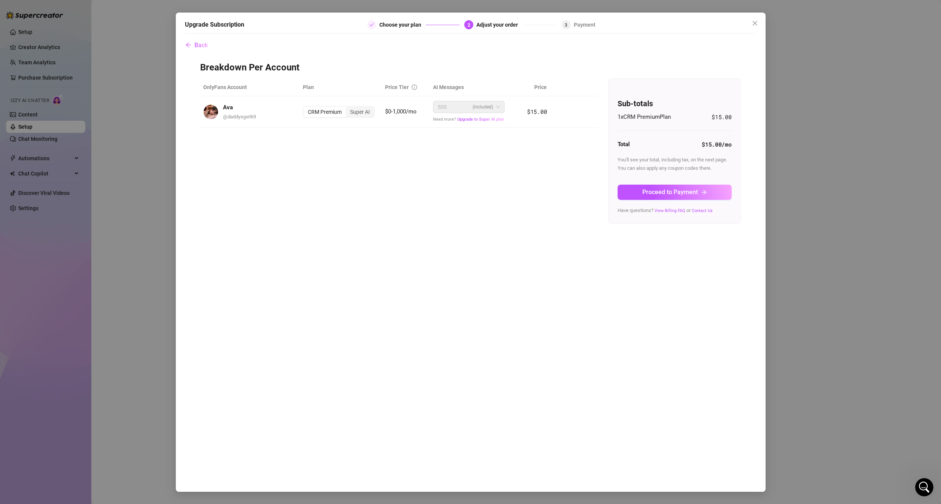
click at [470, 192] on div "OnlyFans Account Plan Price Tier AI Messages Price Ava @ daddysgxrl69 CRM Premi…" at bounding box center [470, 150] width 541 height 145
click at [515, 190] on span "Proceed to Payment" at bounding box center [670, 191] width 56 height 7
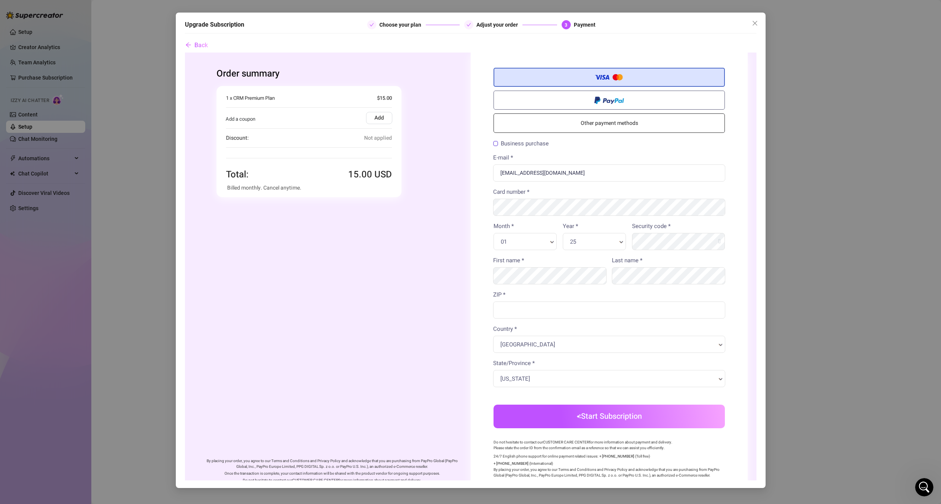
click at [515, 236] on div "01 Month * Month *" at bounding box center [524, 241] width 63 height 17
click at [515, 261] on input "ZIP *" at bounding box center [609, 309] width 232 height 17
click at [451, 261] on body "Order summary" at bounding box center [471, 289] width 572 height 473
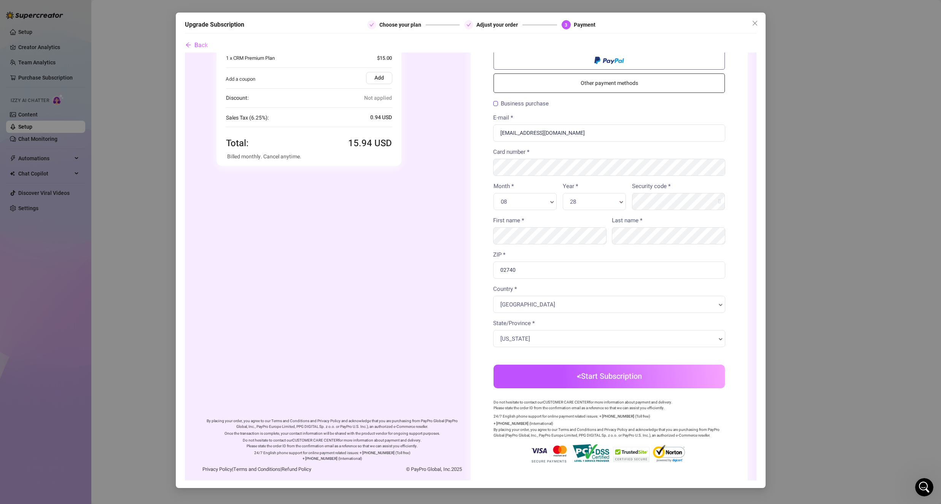
scroll to position [45, 0]
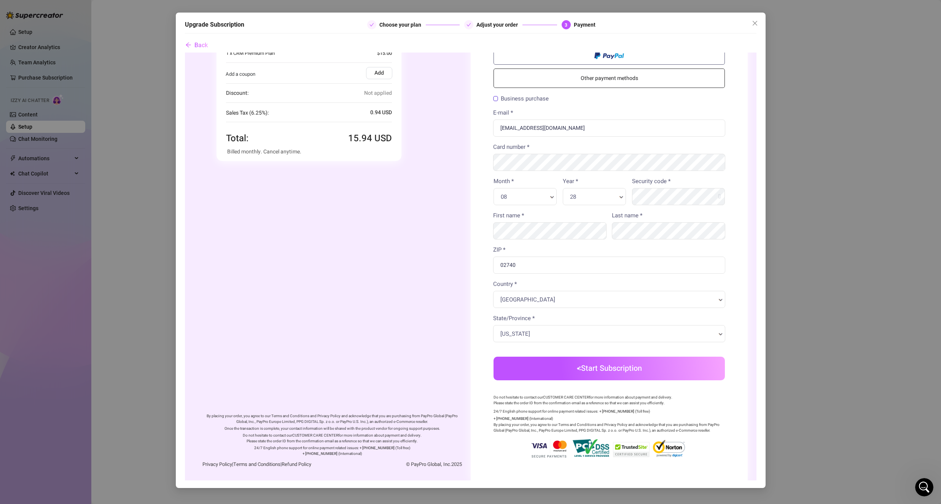
click at [515, 261] on button "Start Subscription" at bounding box center [608, 369] width 231 height 24
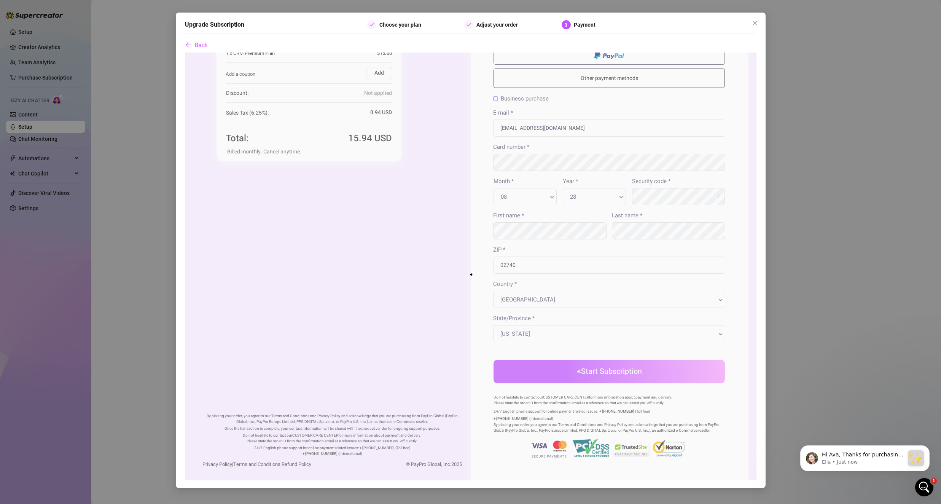
scroll to position [0, 0]
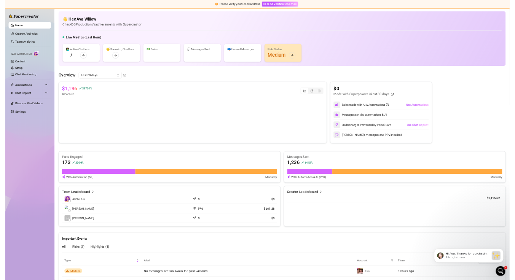
scroll to position [2275, 0]
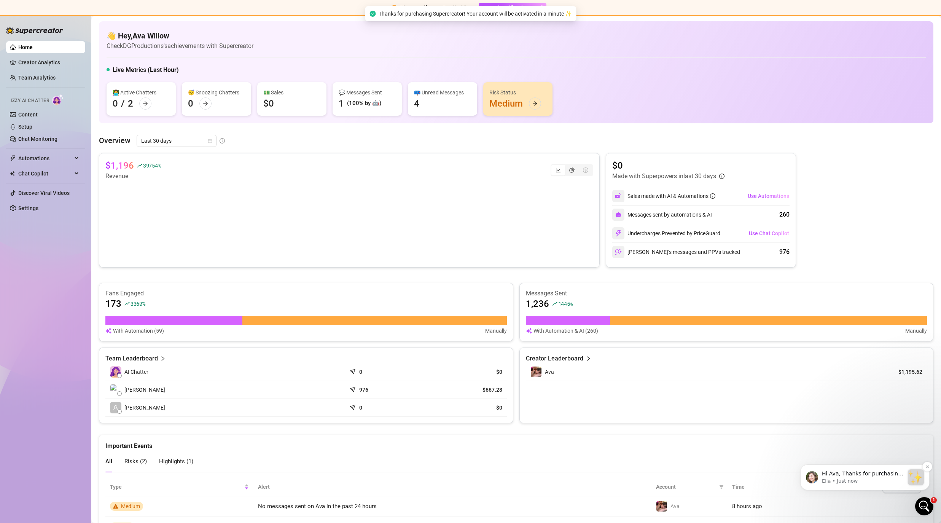
click at [515, 261] on p "Hi Ava, Thanks for purchasing Supercreator! :sparkles: Your order is now under …" at bounding box center [863, 474] width 82 height 8
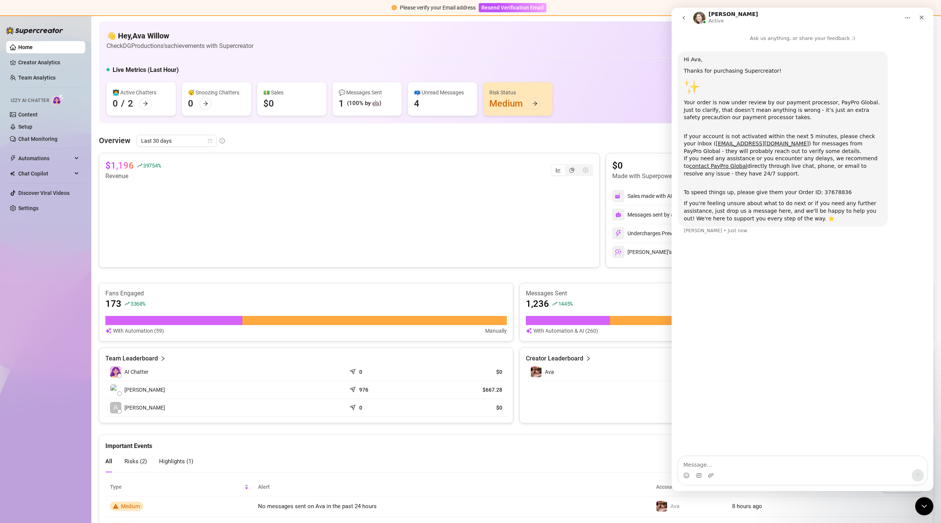
click at [515, 19] on main "👋 Hey, Ava Willow Check DGProductions's achievements with Supercreator Live Met…" at bounding box center [516, 301] width 850 height 571
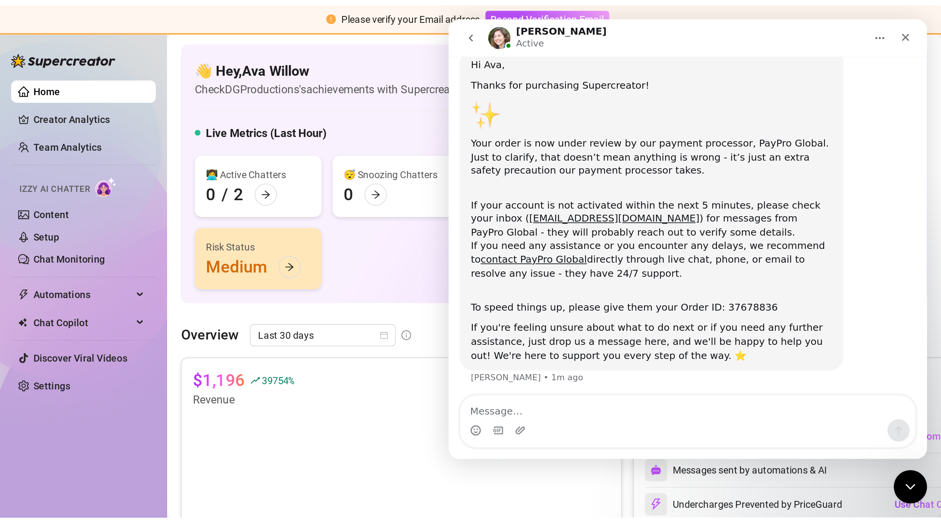
scroll to position [29, 0]
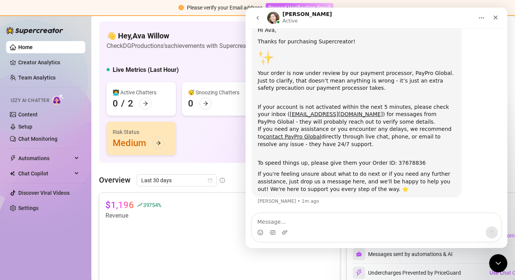
click at [290, 5] on span "Resend Verification Email" at bounding box center [299, 8] width 62 height 6
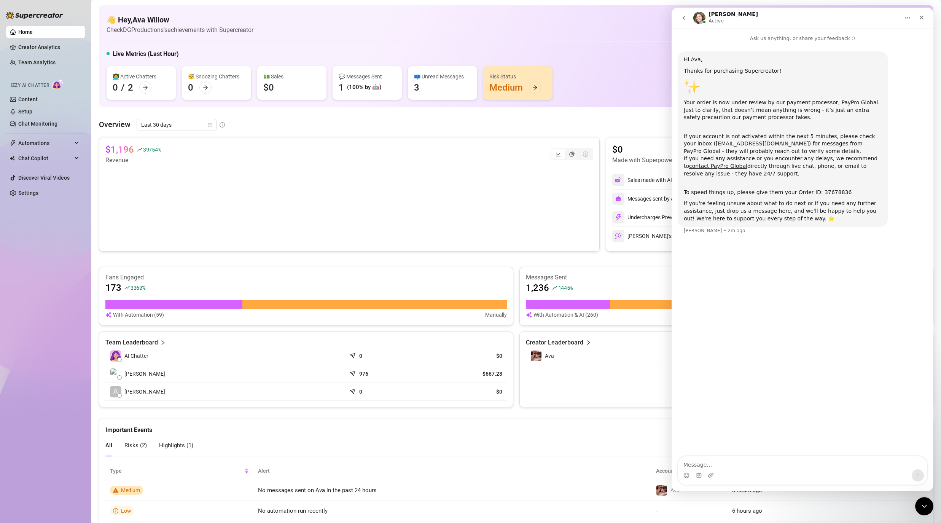
scroll to position [0, 0]
click at [515, 15] on div "Close" at bounding box center [922, 18] width 14 height 14
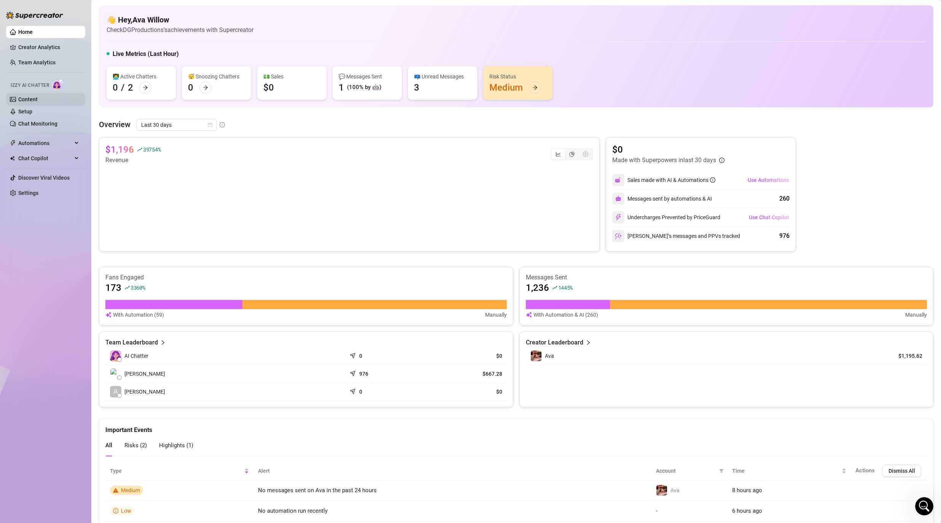
click at [26, 98] on link "Content" at bounding box center [27, 99] width 19 height 6
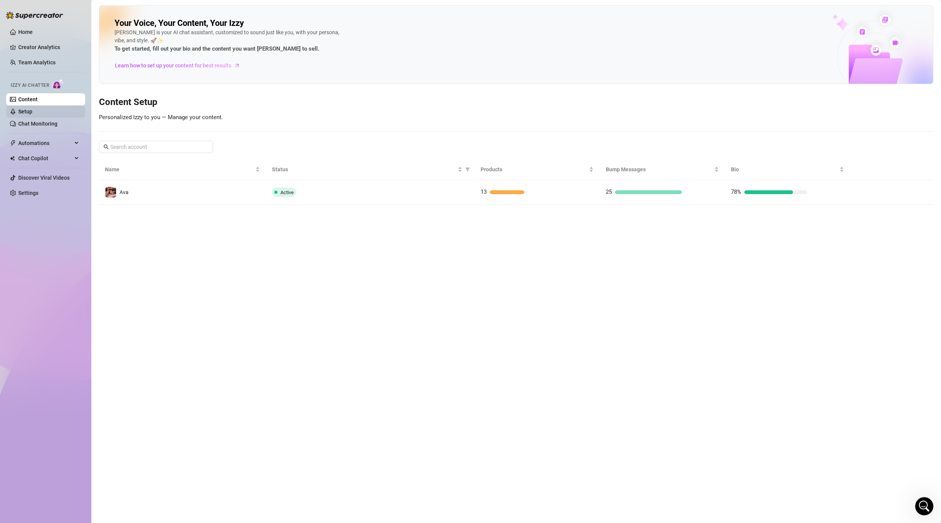
click at [24, 109] on link "Setup" at bounding box center [25, 111] width 14 height 6
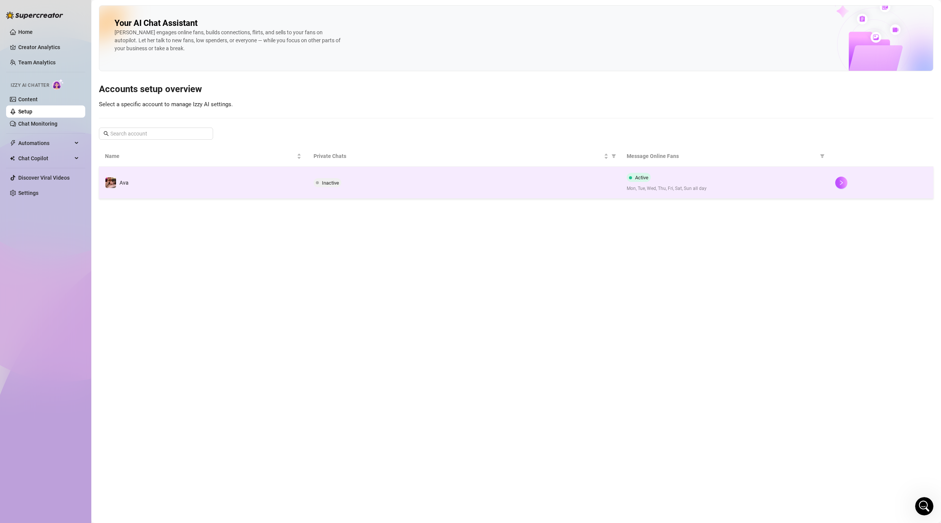
click at [360, 186] on div "Inactive" at bounding box center [464, 182] width 301 height 9
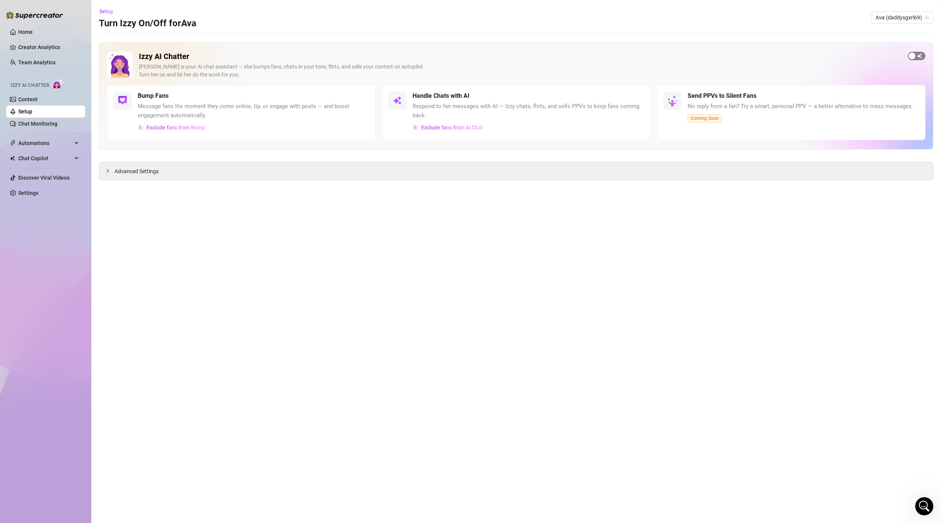
click at [515, 55] on span "button" at bounding box center [917, 56] width 18 height 8
click at [515, 98] on span "button" at bounding box center [636, 96] width 17 height 8
click at [515, 261] on icon "Open Intercom Messenger" at bounding box center [923, 505] width 13 height 13
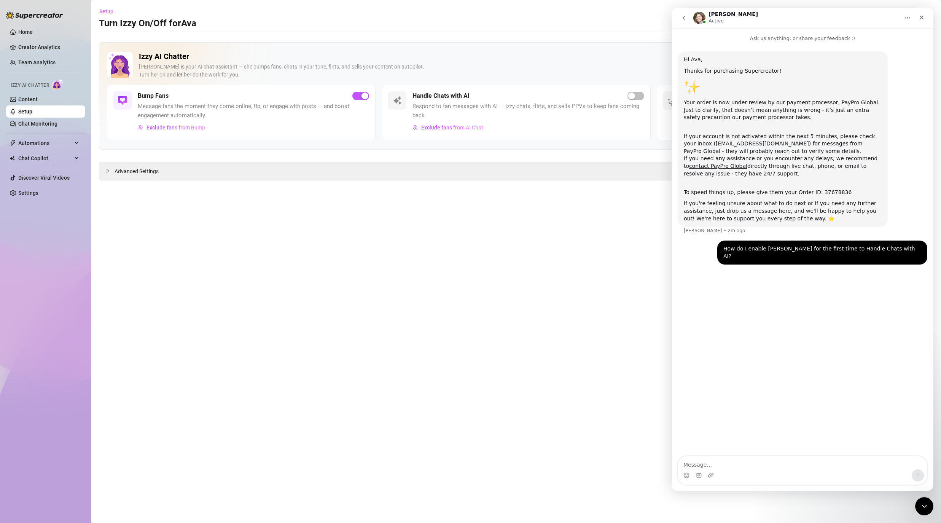
click at [515, 19] on icon "go back" at bounding box center [684, 18] width 6 height 6
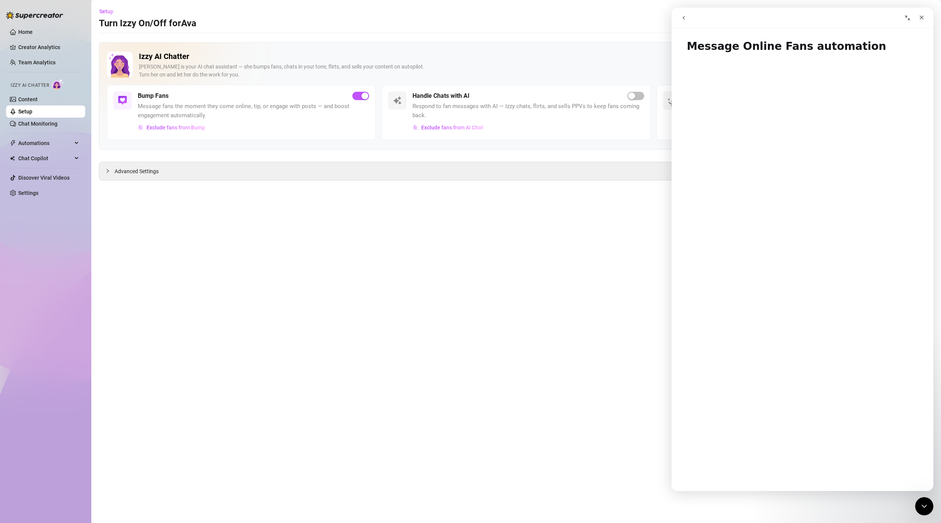
click at [515, 18] on icon "go back" at bounding box center [684, 18] width 6 height 6
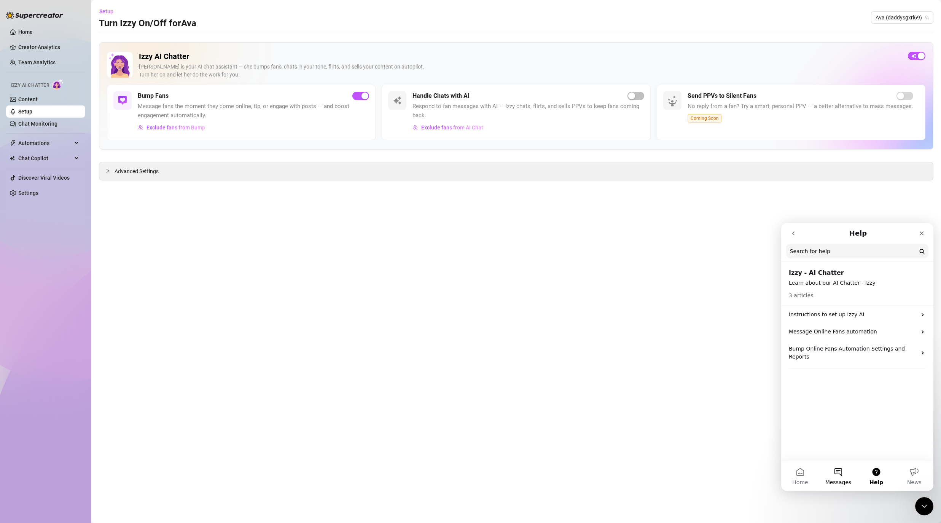
click at [515, 261] on button "Messages" at bounding box center [838, 475] width 38 height 30
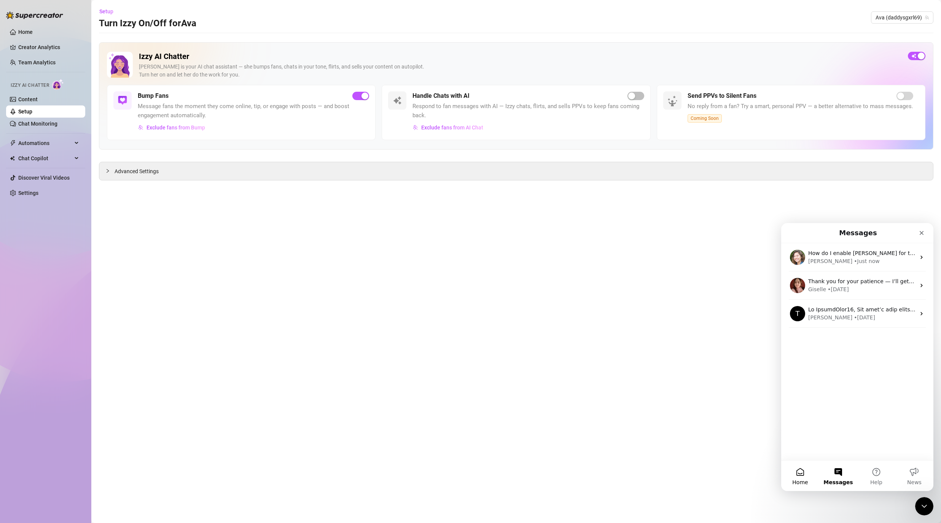
click at [515, 261] on span "Home" at bounding box center [800, 482] width 16 height 5
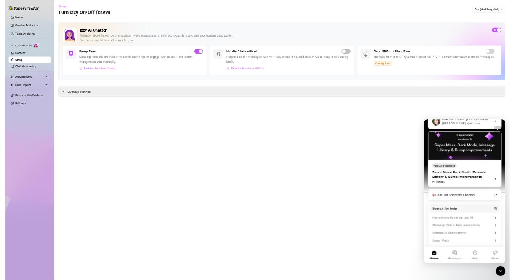
scroll to position [115, 0]
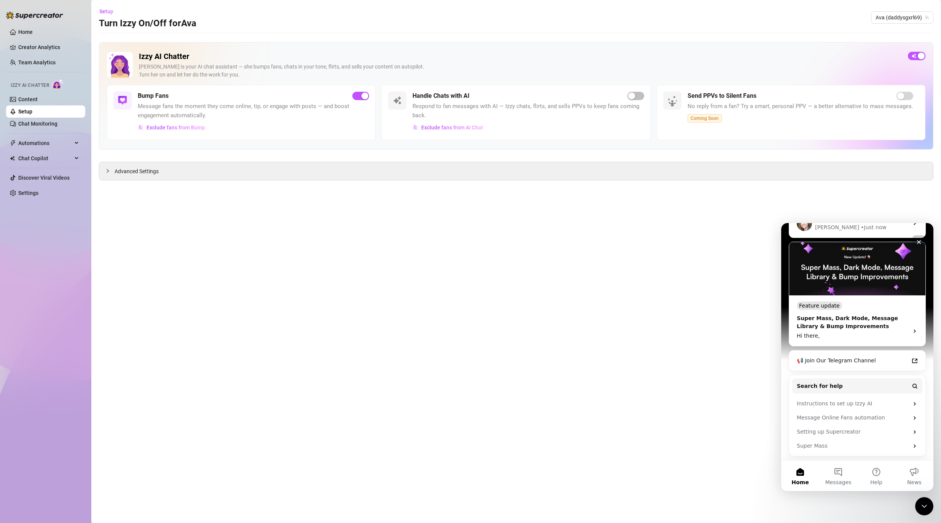
click at [515, 241] on icon "Close" at bounding box center [919, 242] width 4 height 4
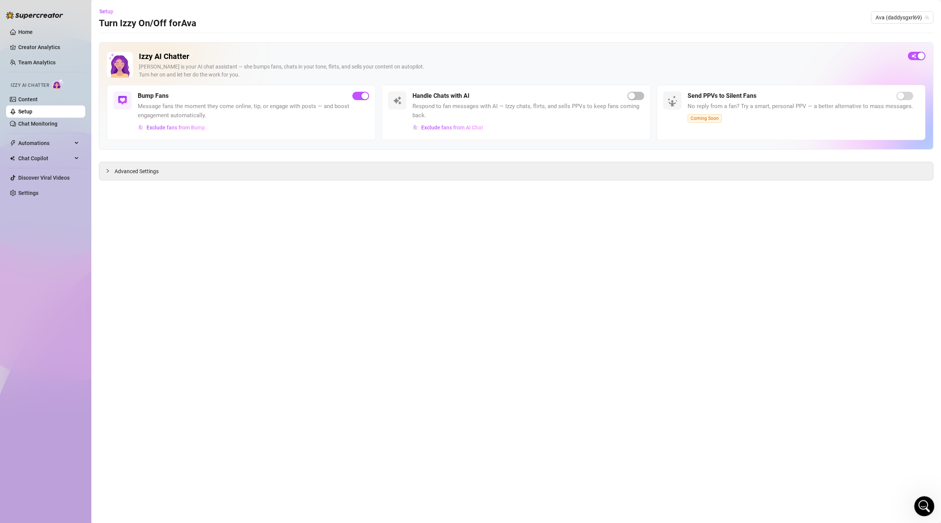
click at [515, 261] on div "Open Intercom Messenger" at bounding box center [923, 504] width 25 height 25
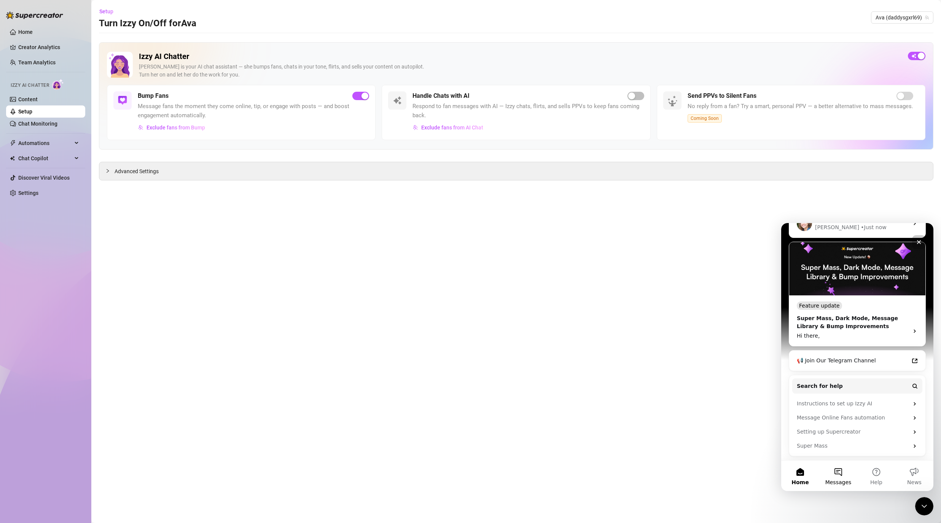
click at [515, 261] on span "Messages" at bounding box center [838, 482] width 26 height 5
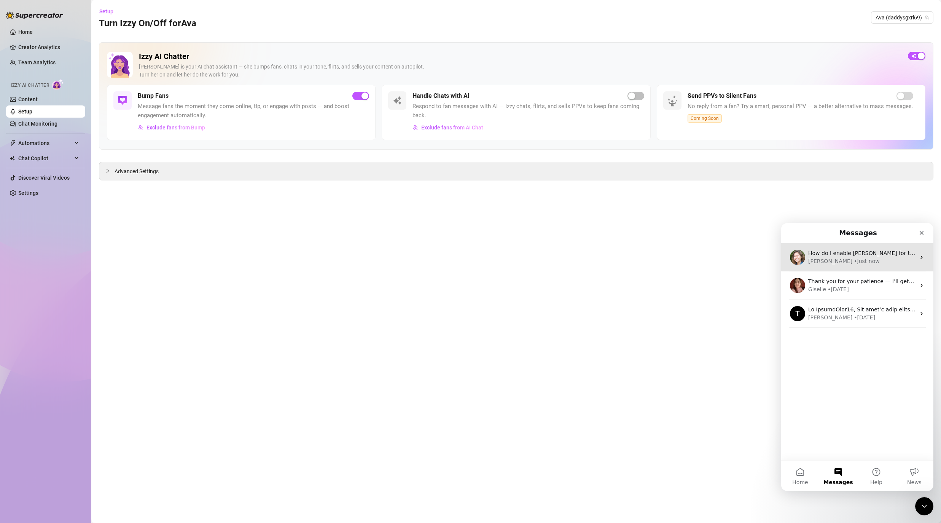
click at [515, 258] on div "• Just now" at bounding box center [866, 261] width 25 height 8
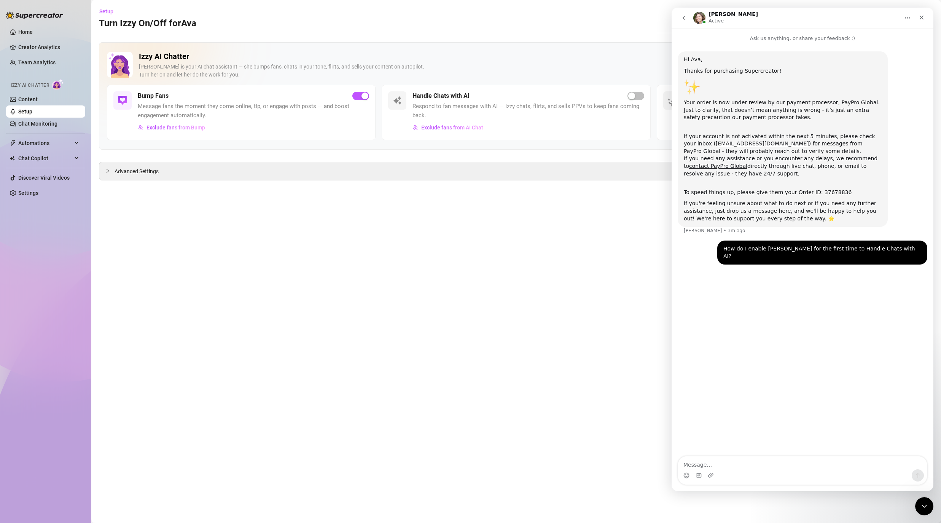
click at [515, 261] on div "Intercom messenger" at bounding box center [802, 475] width 249 height 12
click at [515, 261] on textarea "Message…" at bounding box center [802, 462] width 249 height 13
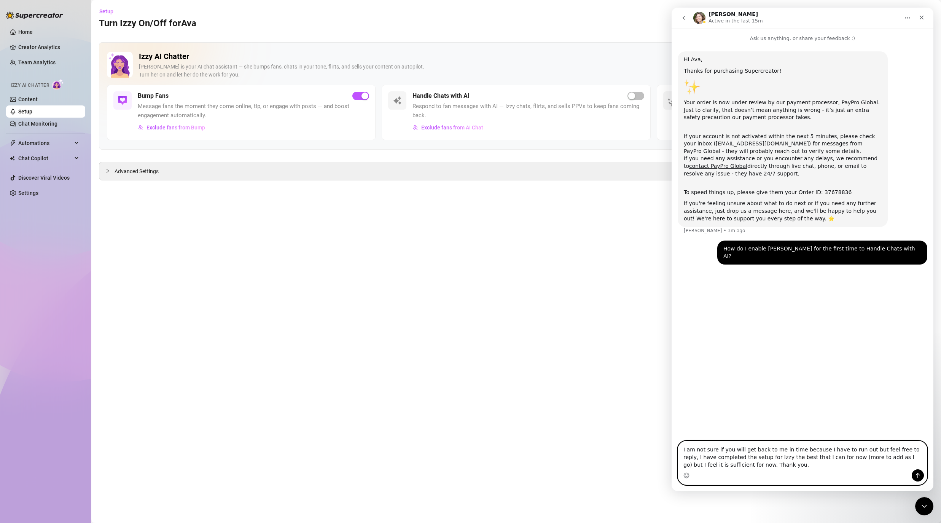
drag, startPoint x: 913, startPoint y: 468, endPoint x: 915, endPoint y: 472, distance: 4.5
click at [515, 261] on textarea "I am not sure if you will get back to me in time because I have to run out but …" at bounding box center [802, 455] width 249 height 28
click at [515, 261] on icon "Send a message…" at bounding box center [918, 475] width 6 height 6
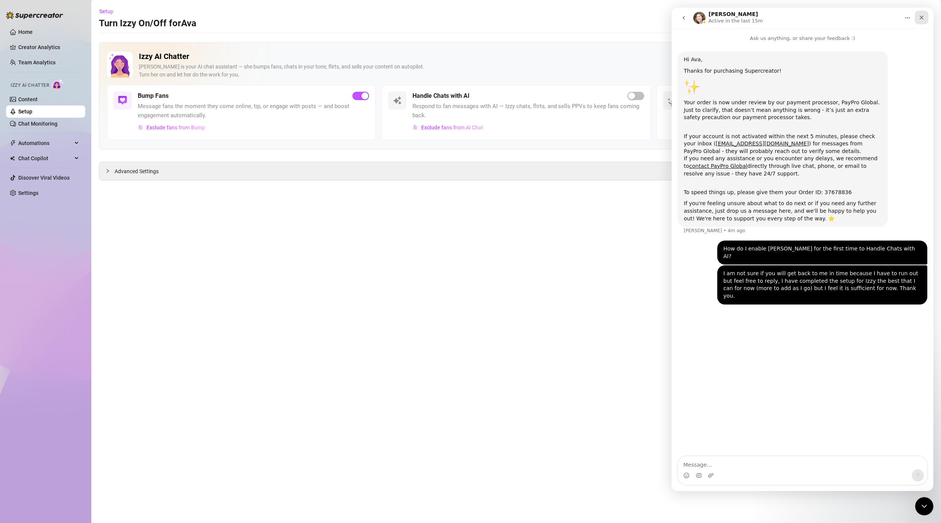
click at [515, 12] on div "Close" at bounding box center [922, 18] width 14 height 14
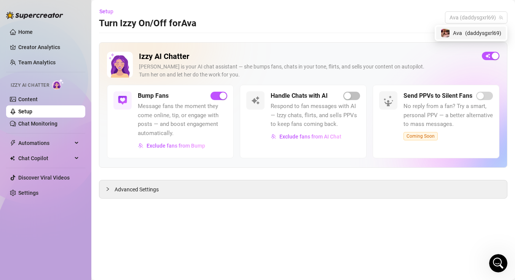
scroll to position [84, 0]
